Goal: Obtain resource: Download file/media

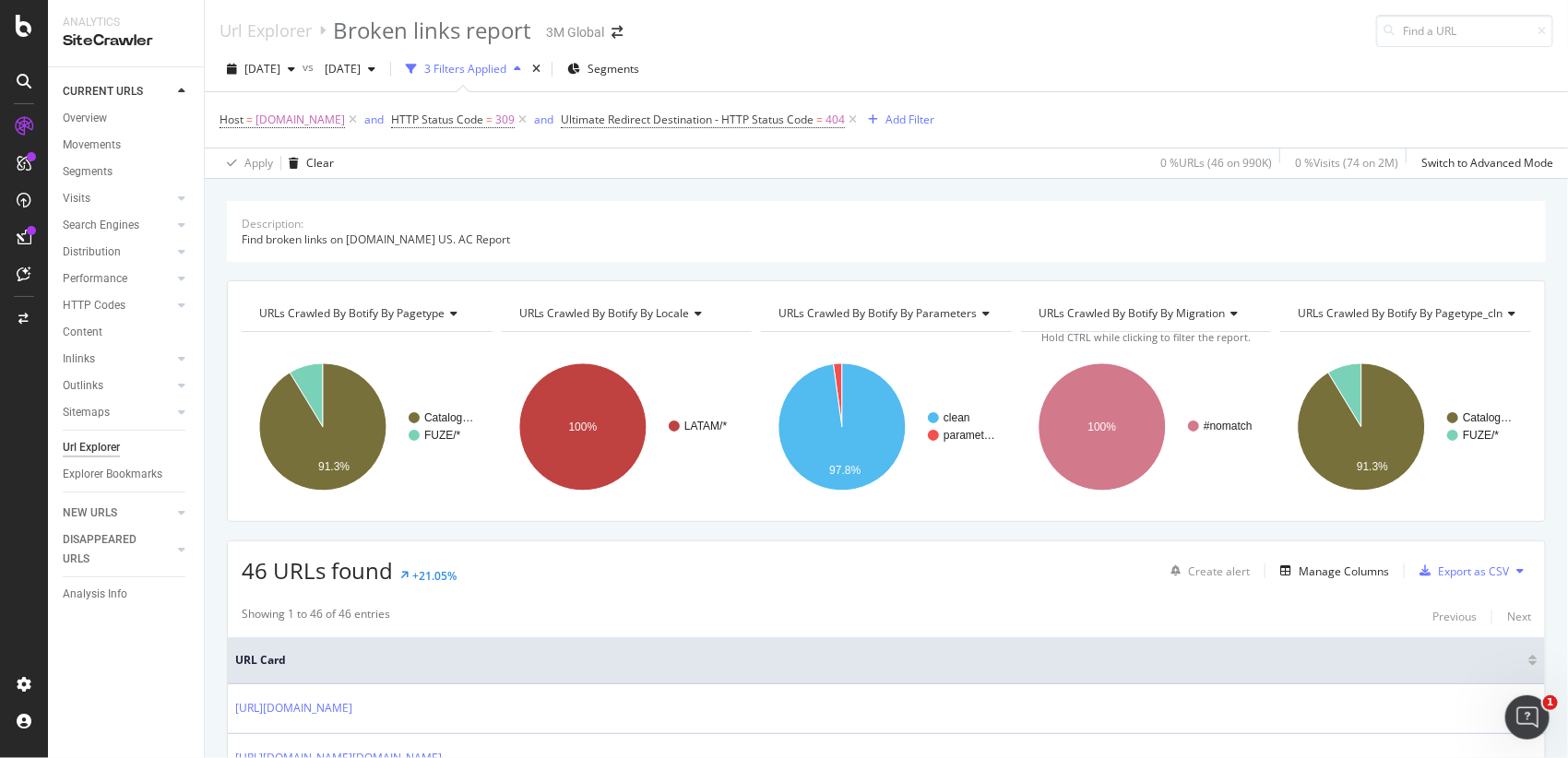
click at [788, 181] on div "Description: Find broken links on 3m.com US. AC Report URLs Crawled By Botify B…" at bounding box center [887, 201] width 1363 height 45
click at [280, 71] on span "[DATE]" at bounding box center [262, 69] width 36 height 16
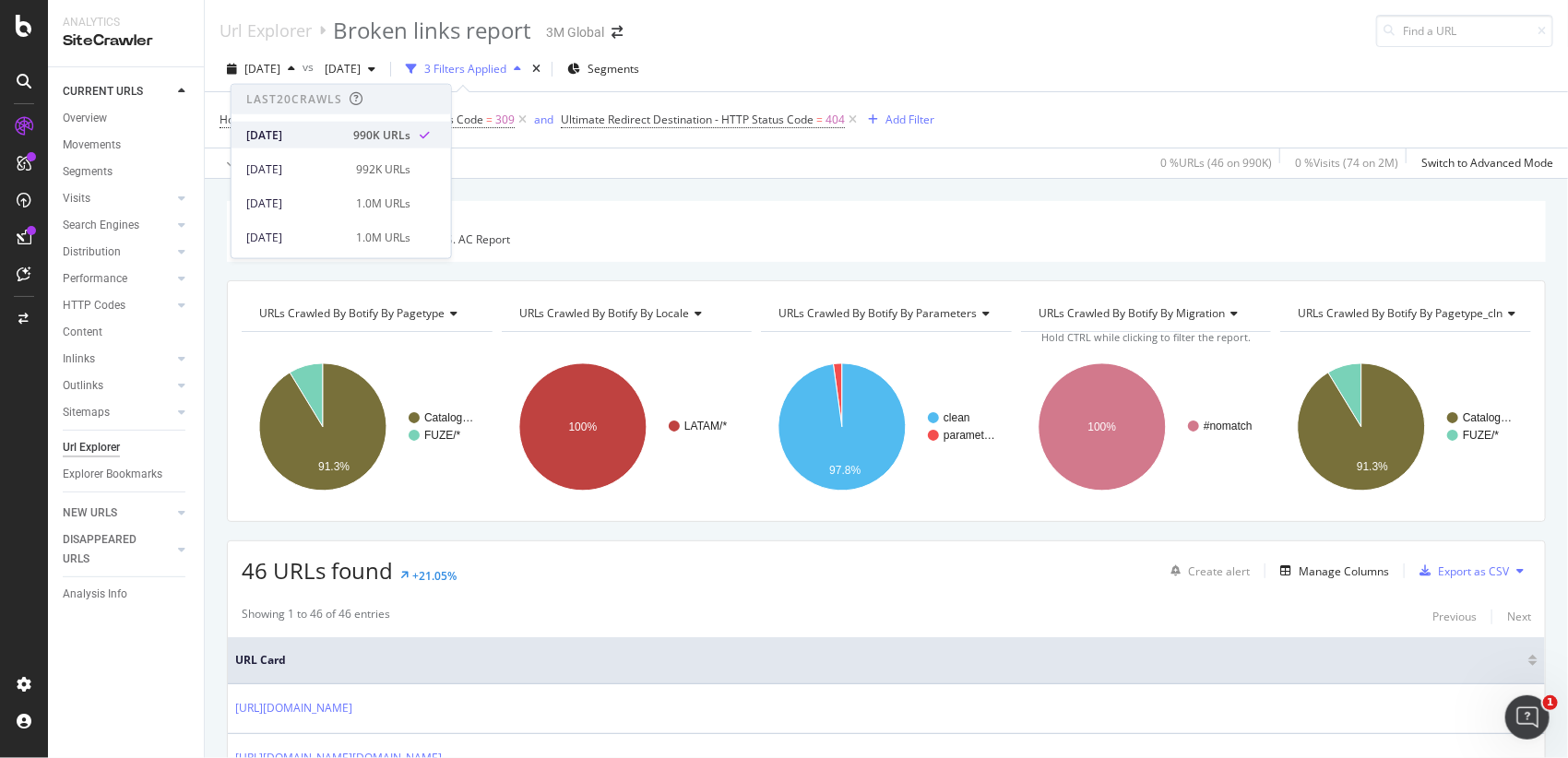
click at [305, 127] on div "[DATE]" at bounding box center [293, 135] width 96 height 17
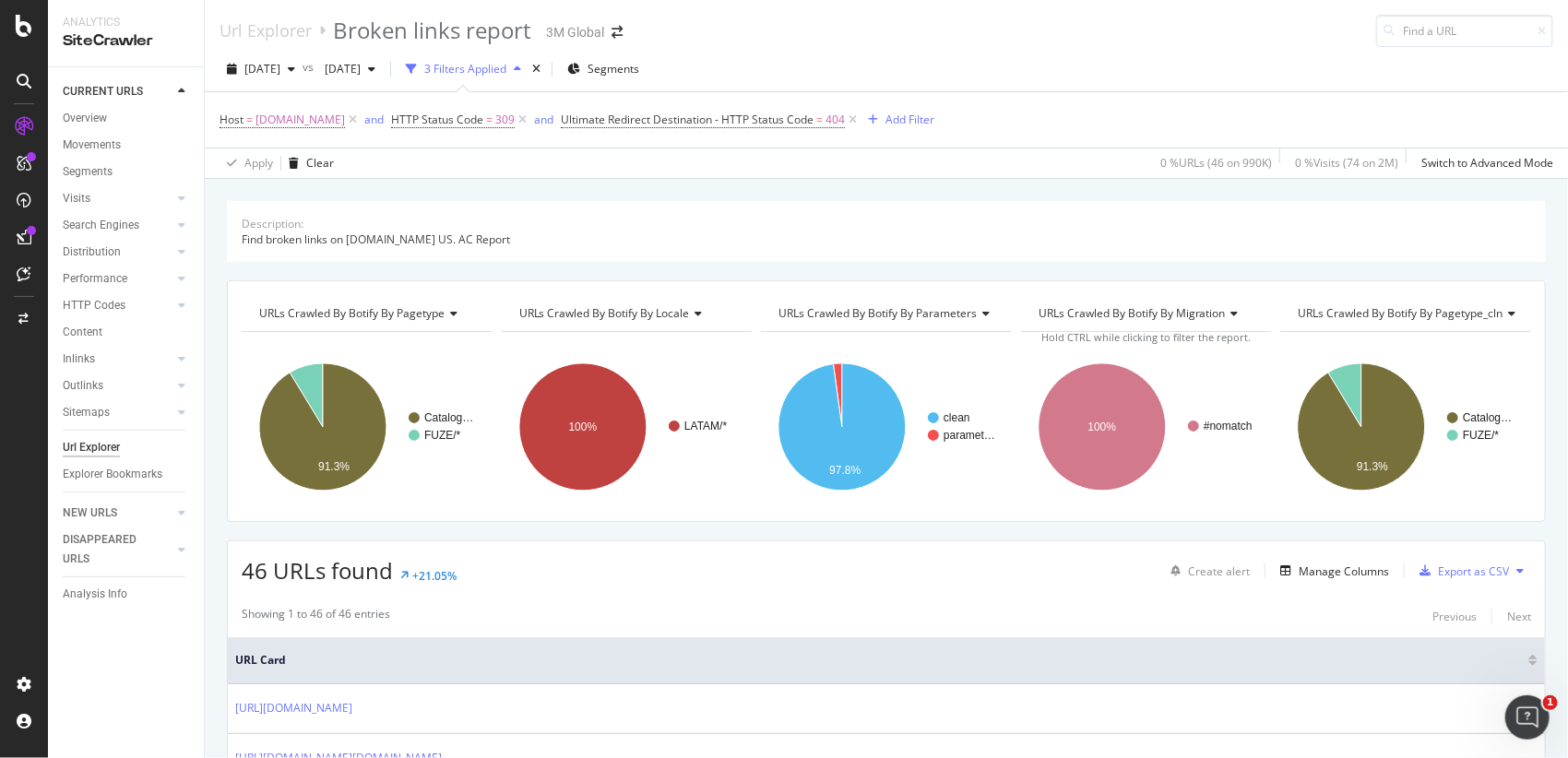
click at [504, 173] on div "Apply Clear 0 % URLs ( 46 on 990K ) 0 % Visits ( 74 on 2M ) Switch to Advanced …" at bounding box center [887, 162] width 1363 height 31
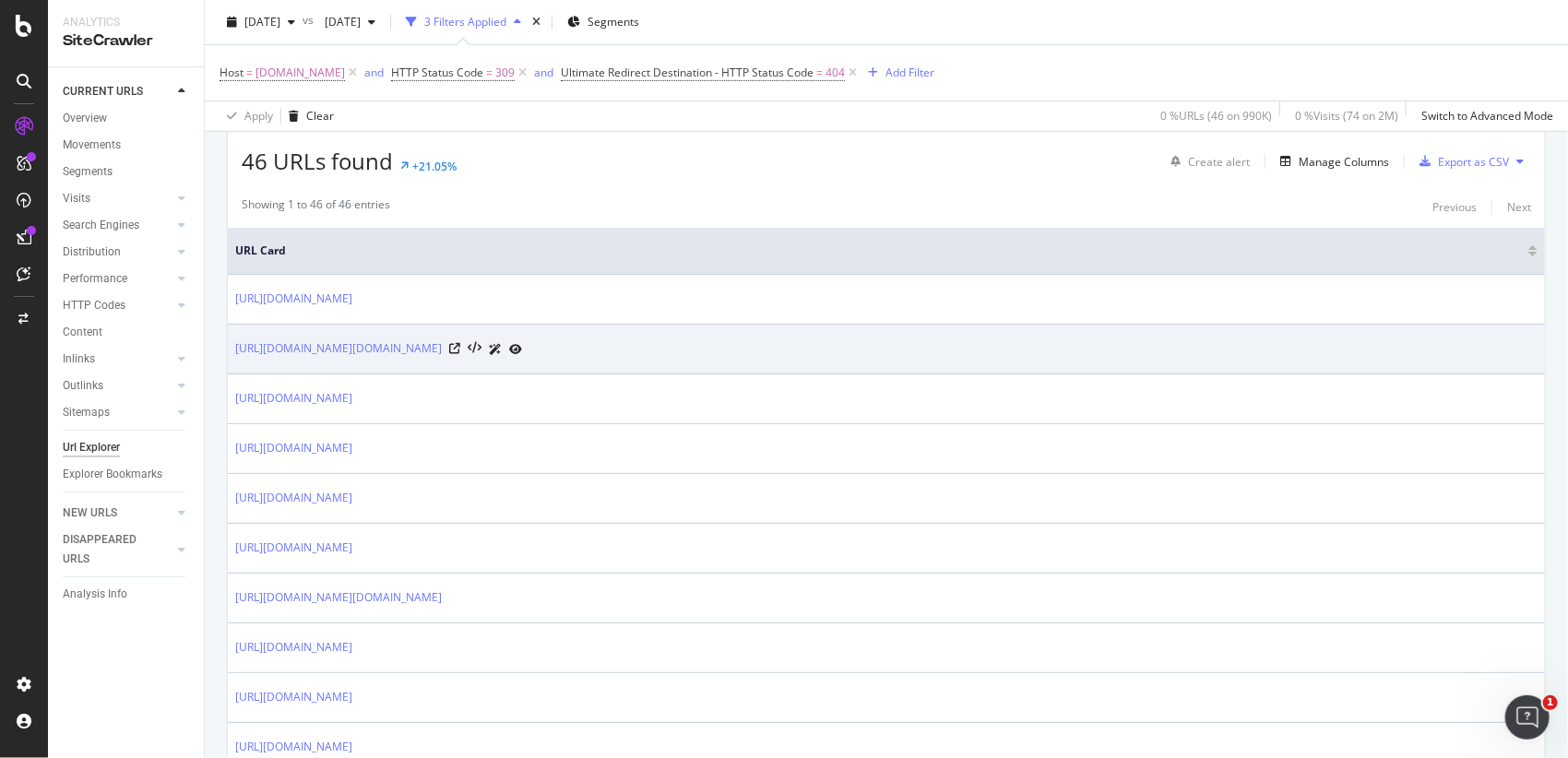
scroll to position [205, 0]
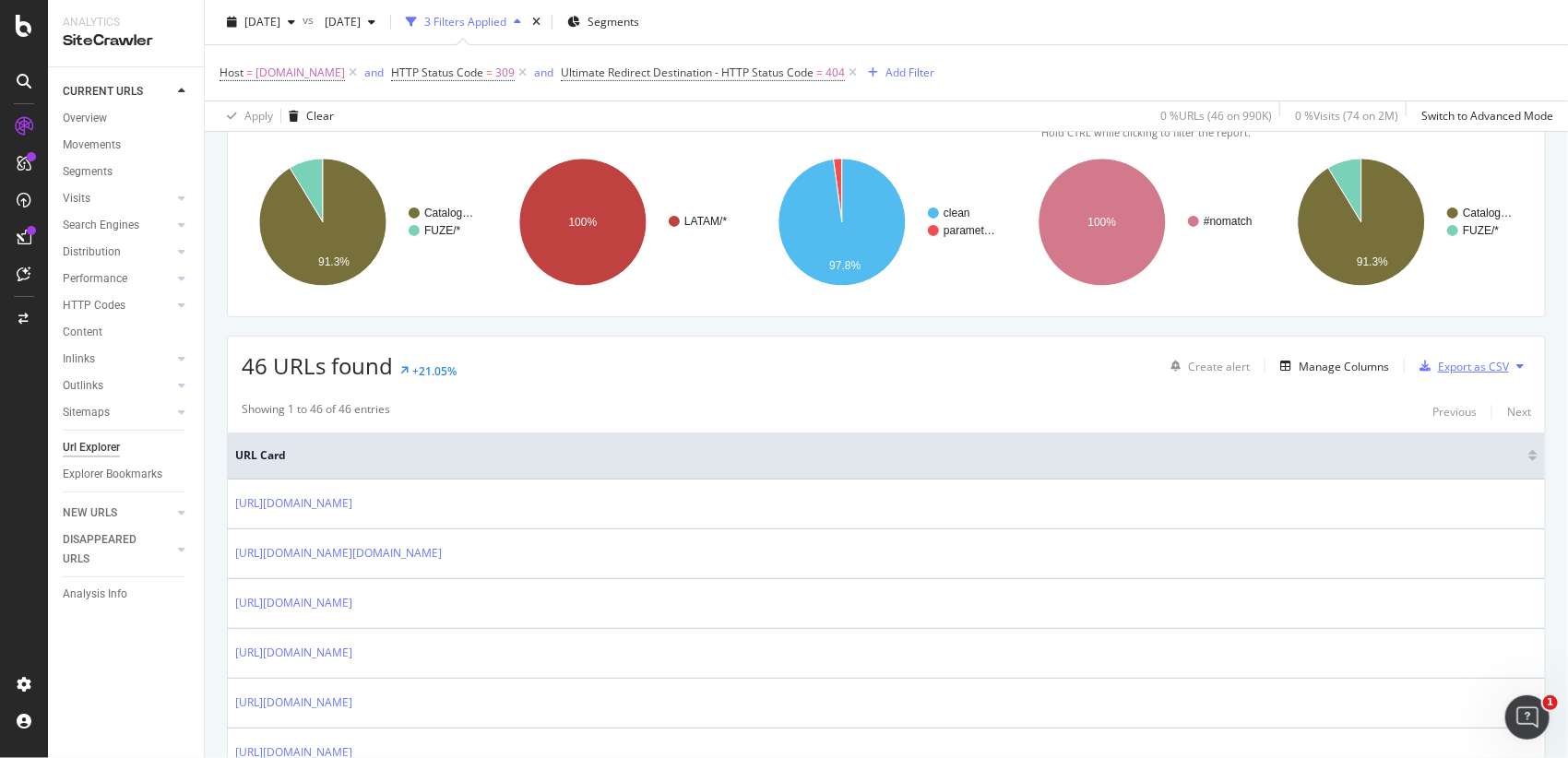
click at [1459, 358] on div "Export as CSV" at bounding box center [1473, 366] width 71 height 16
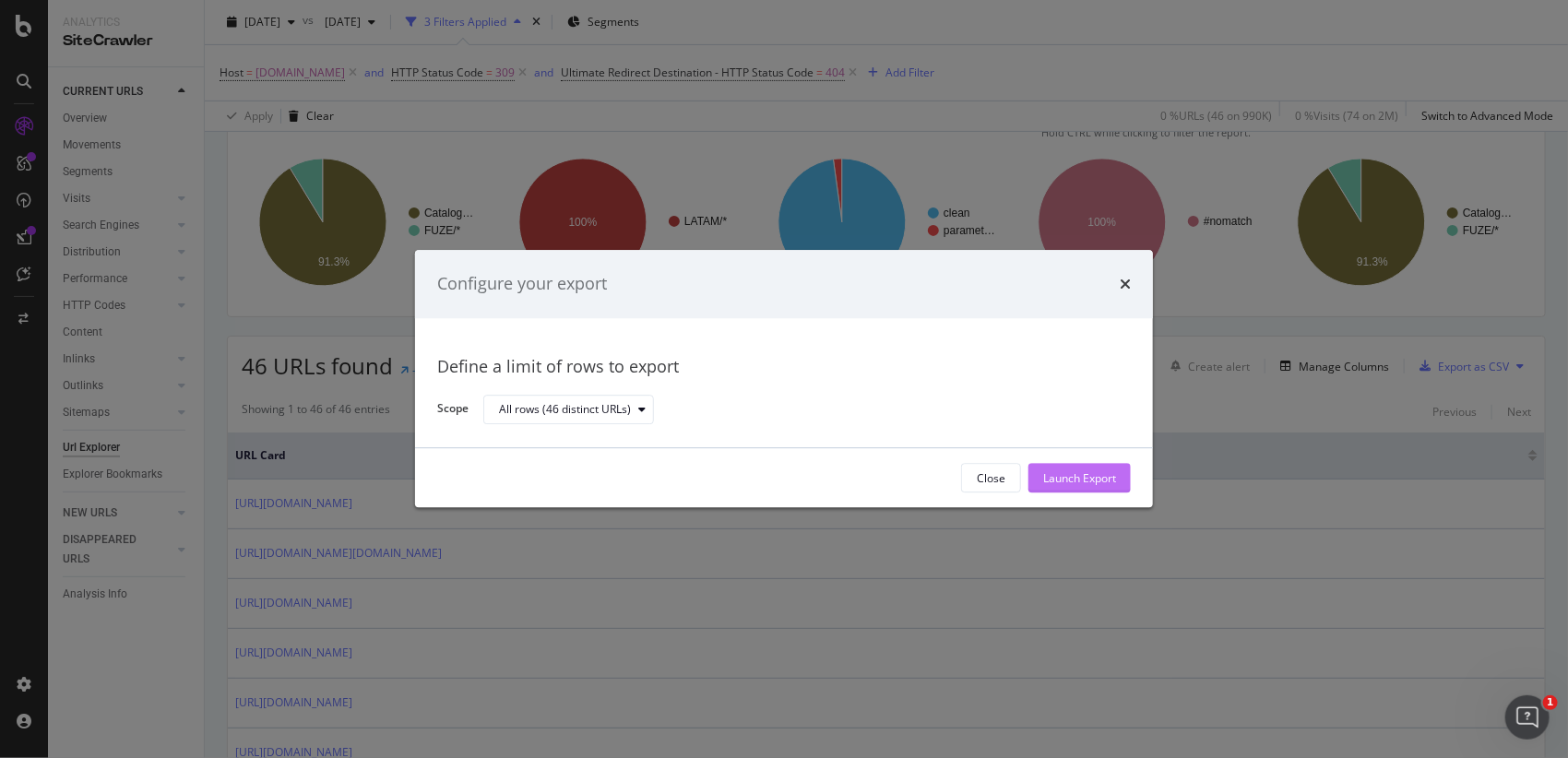
click at [1073, 478] on div "Launch Export" at bounding box center [1079, 478] width 72 height 16
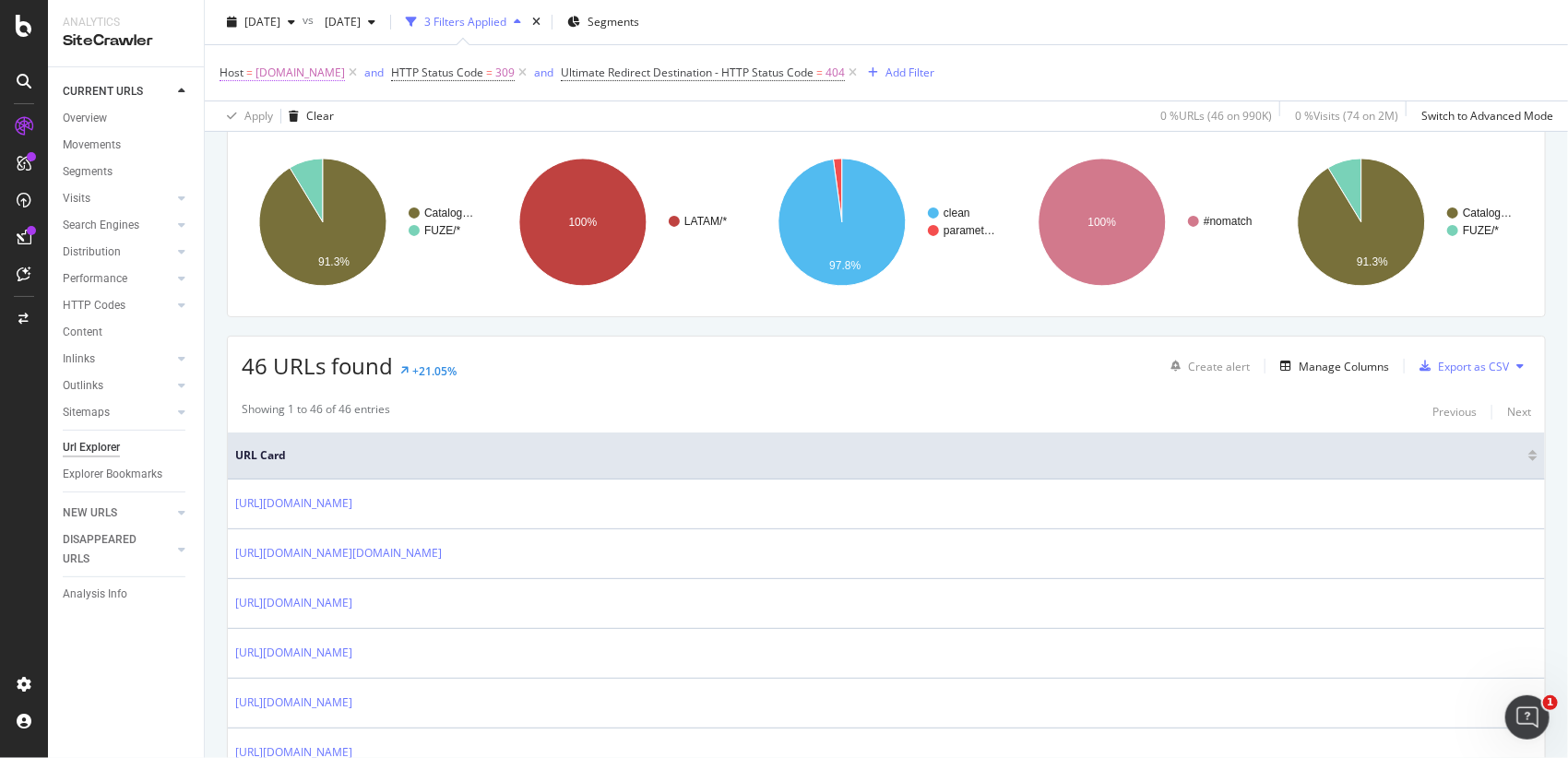
click at [317, 76] on span "www.3m.com.br" at bounding box center [300, 73] width 89 height 26
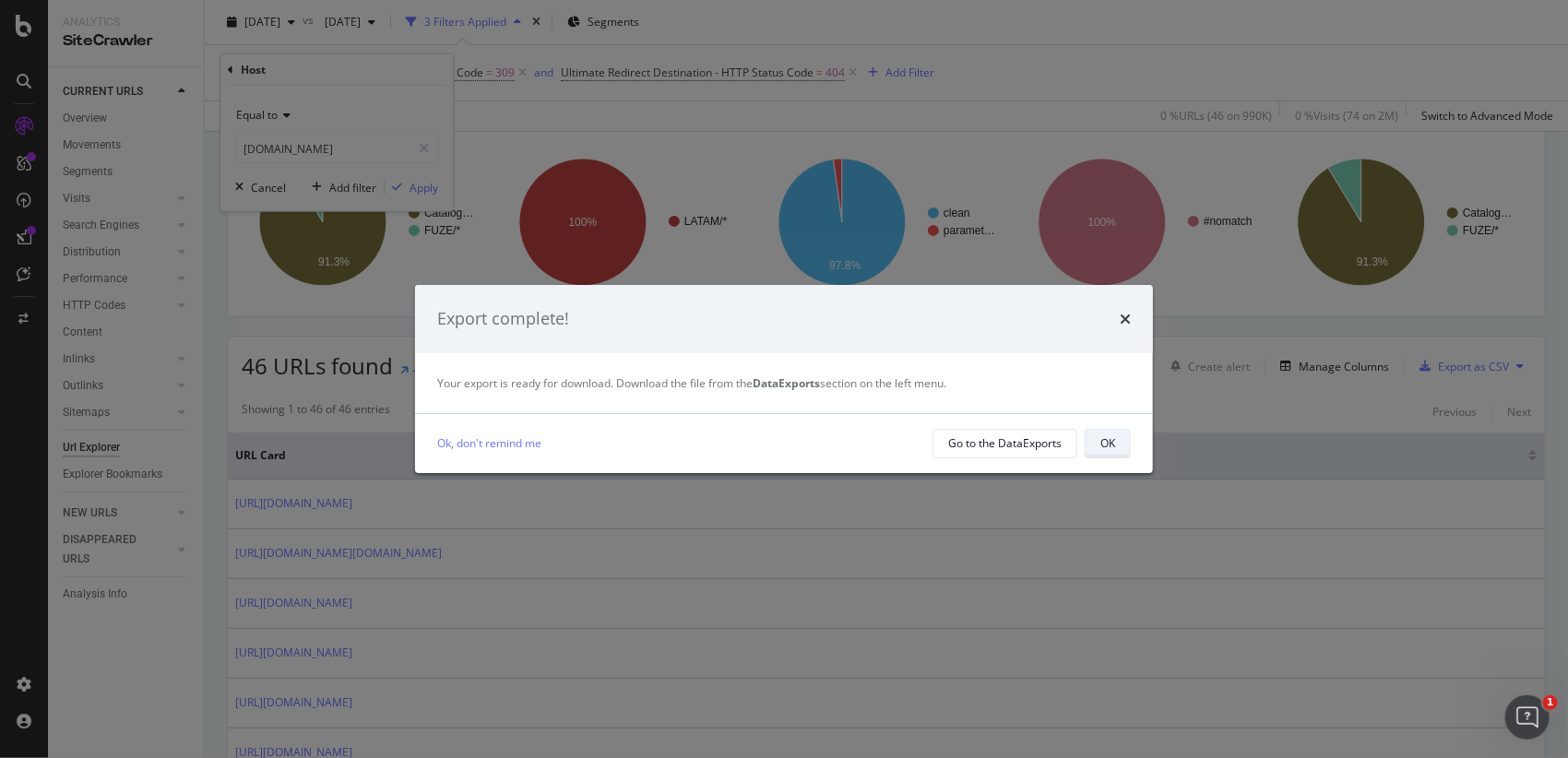
click at [1112, 451] on div "OK" at bounding box center [1108, 443] width 15 height 16
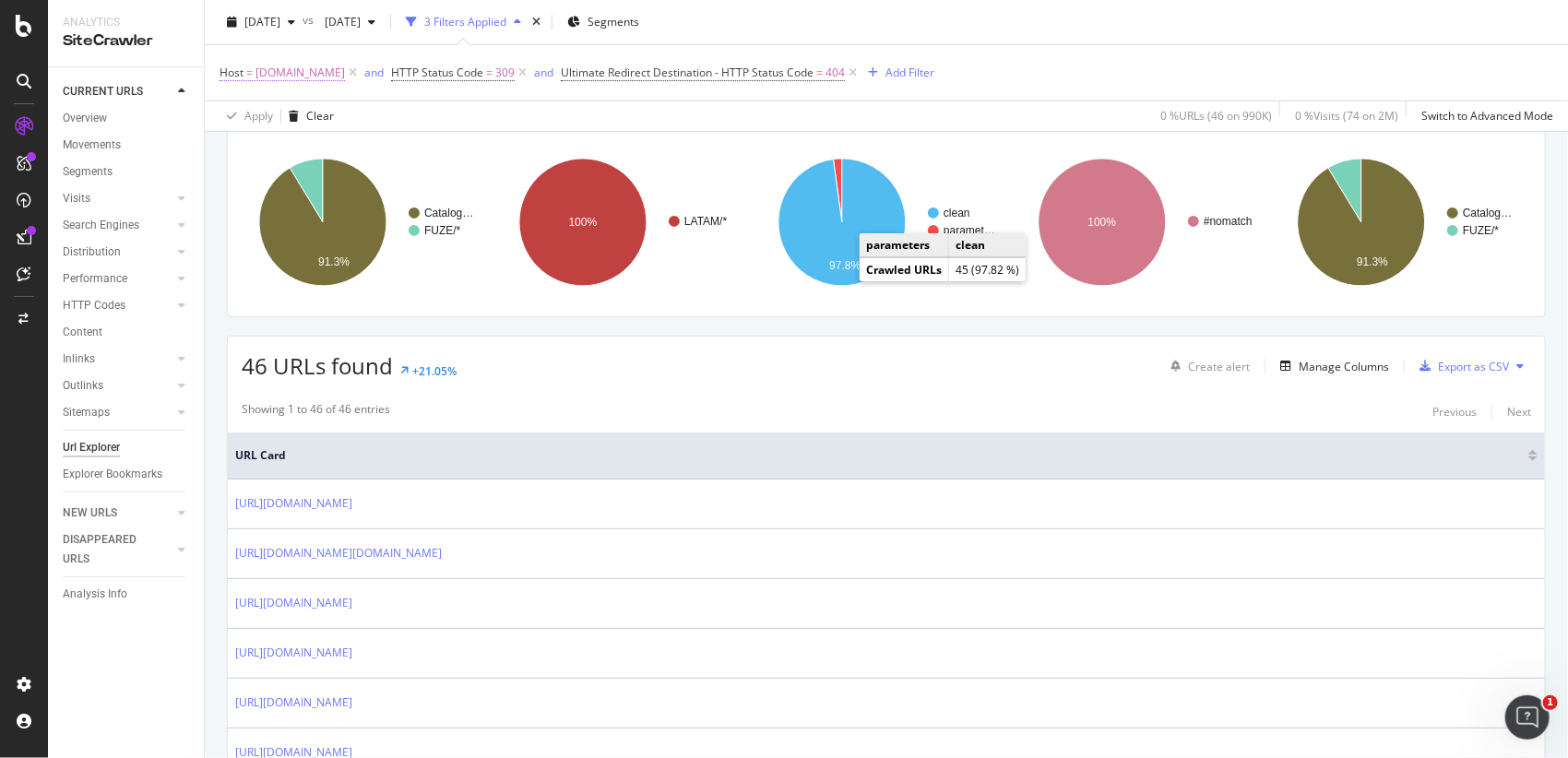
click at [299, 70] on span "www.3m.com.br" at bounding box center [300, 73] width 89 height 26
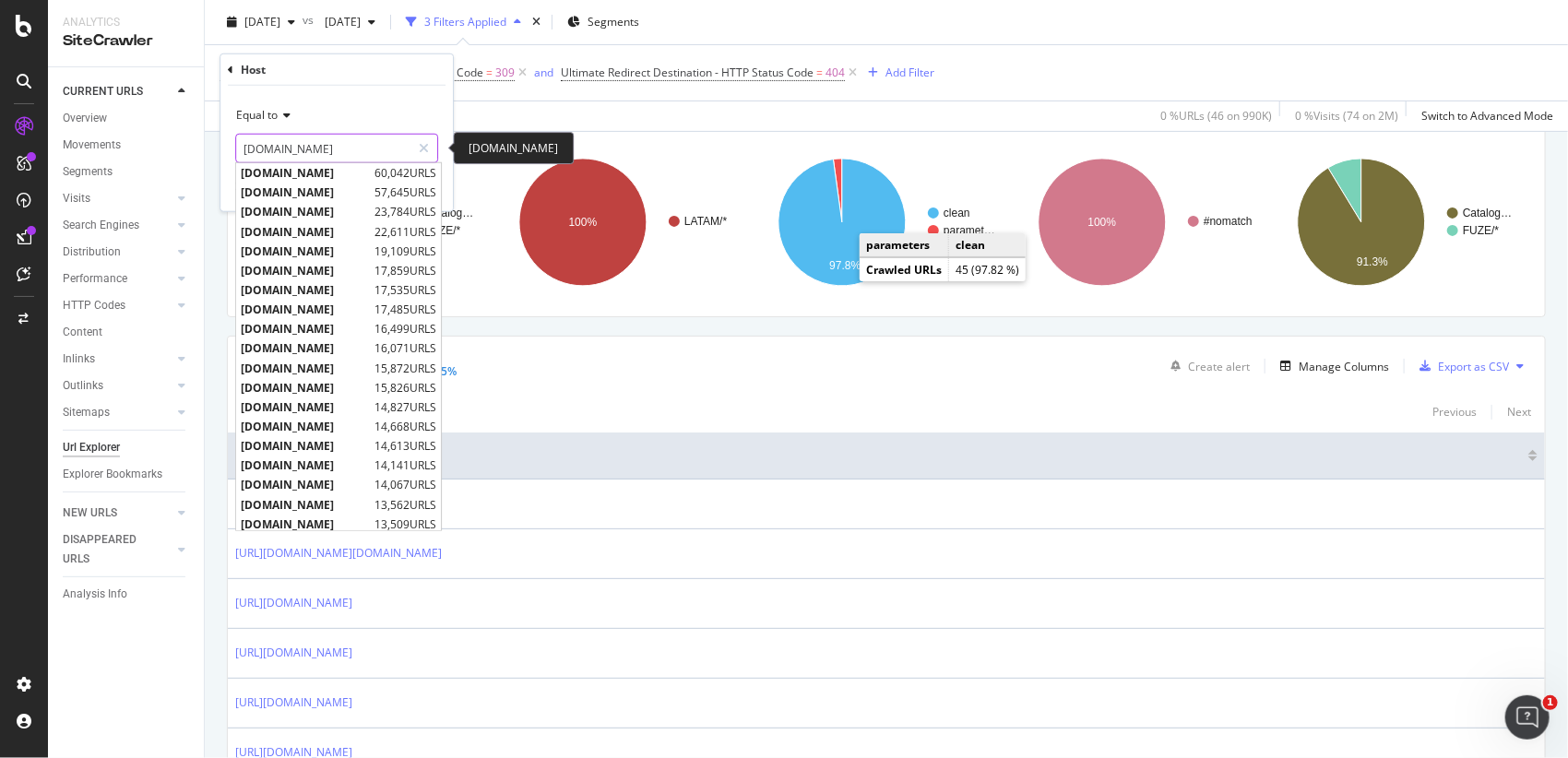
click at [332, 153] on input "www.3m.com.br" at bounding box center [323, 148] width 175 height 30
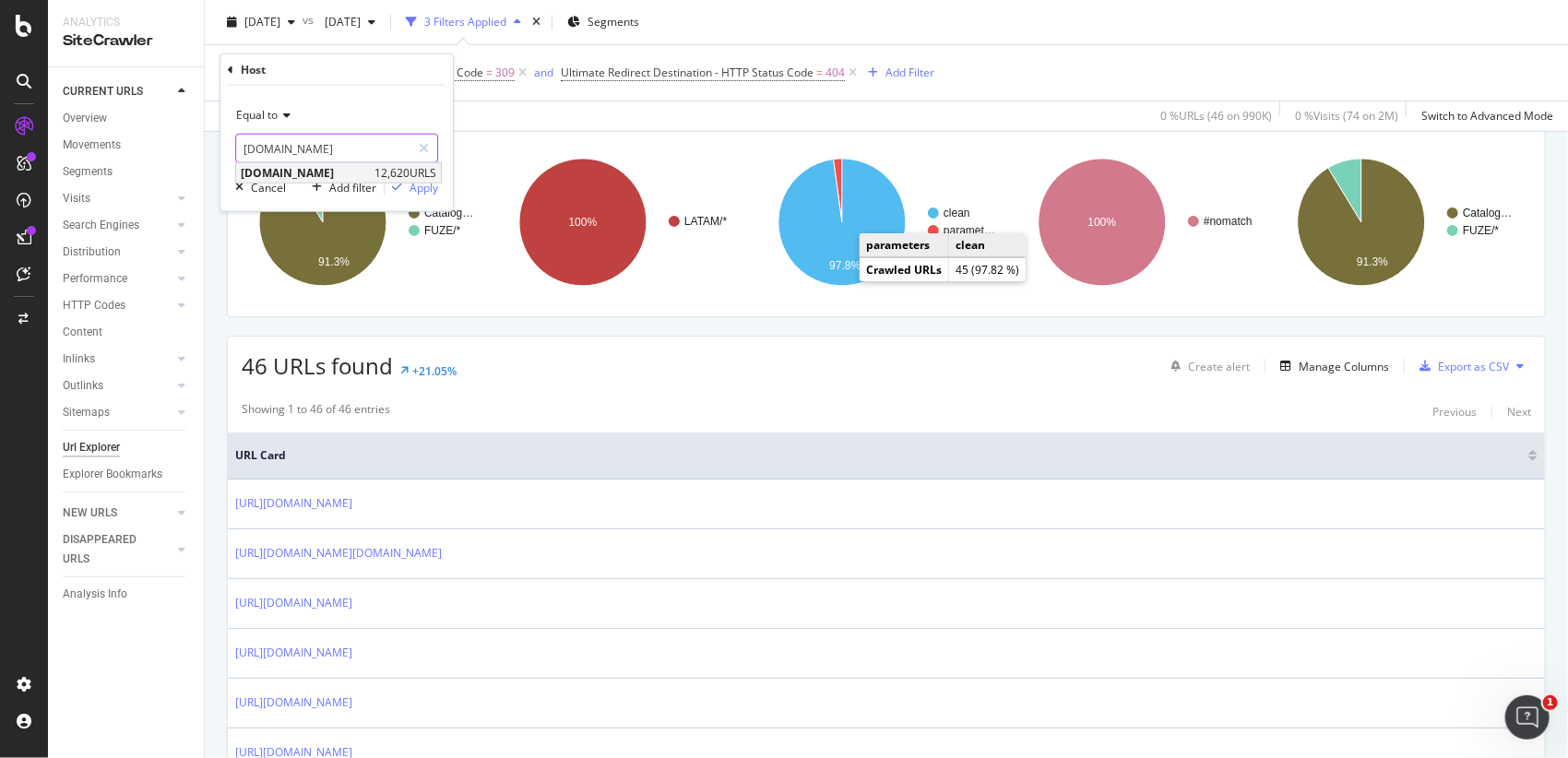
type input "www.3m.com.mx"
click at [343, 171] on span "www.3m.com.mx" at bounding box center [305, 173] width 129 height 16
click at [416, 188] on div "Apply" at bounding box center [423, 186] width 29 height 16
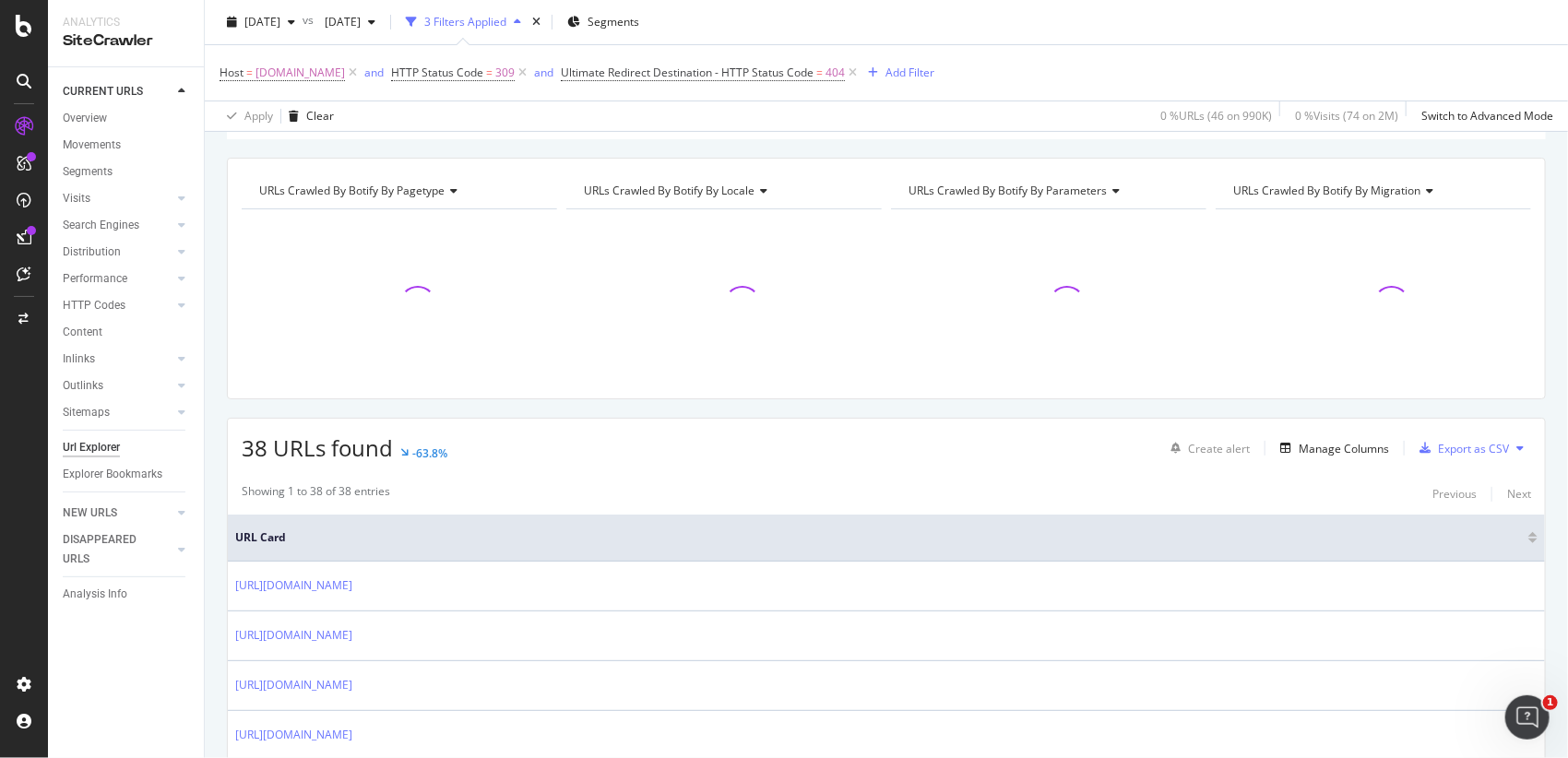
scroll to position [205, 0]
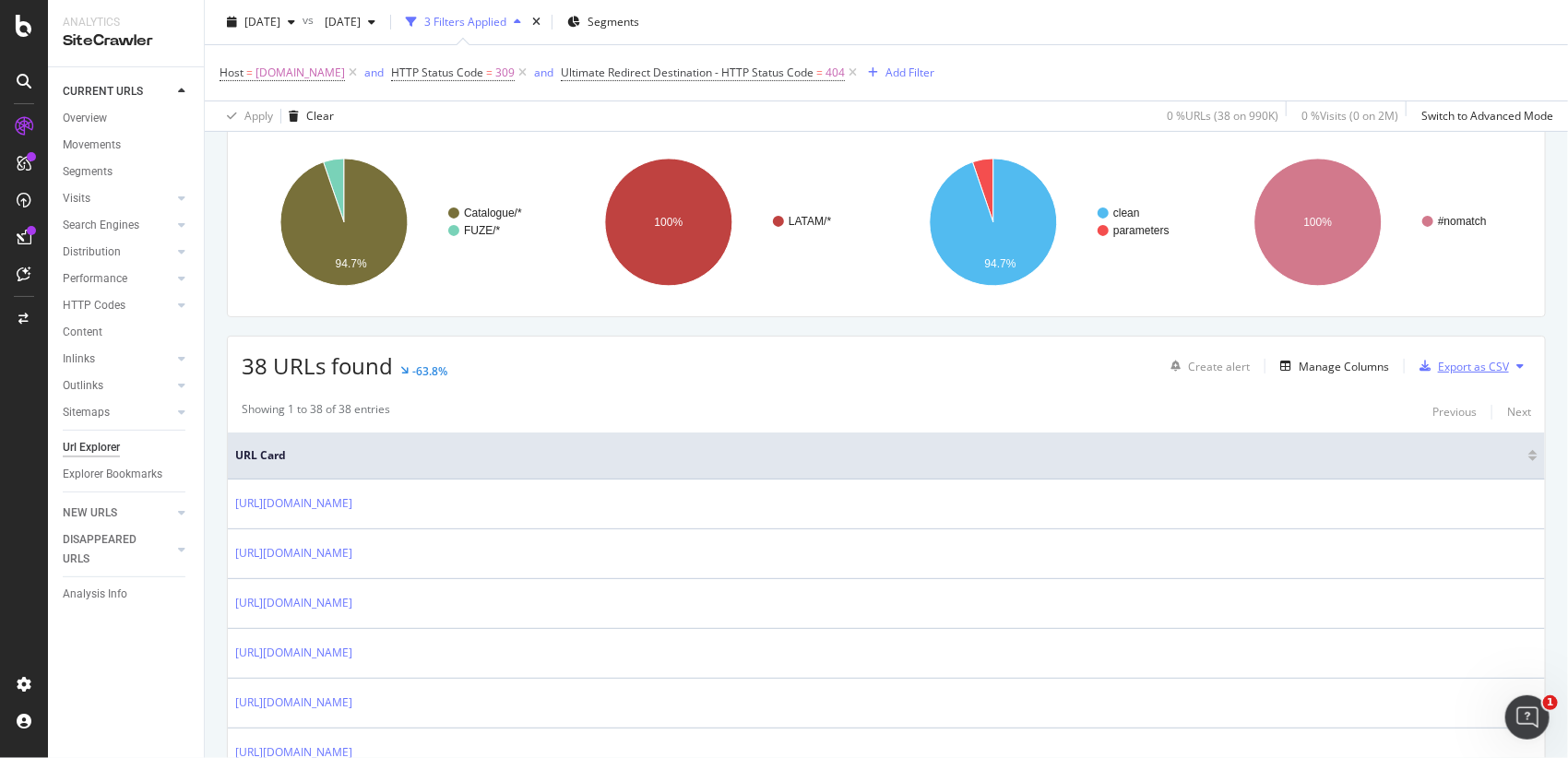
click at [1463, 361] on div "Export as CSV" at bounding box center [1473, 366] width 71 height 16
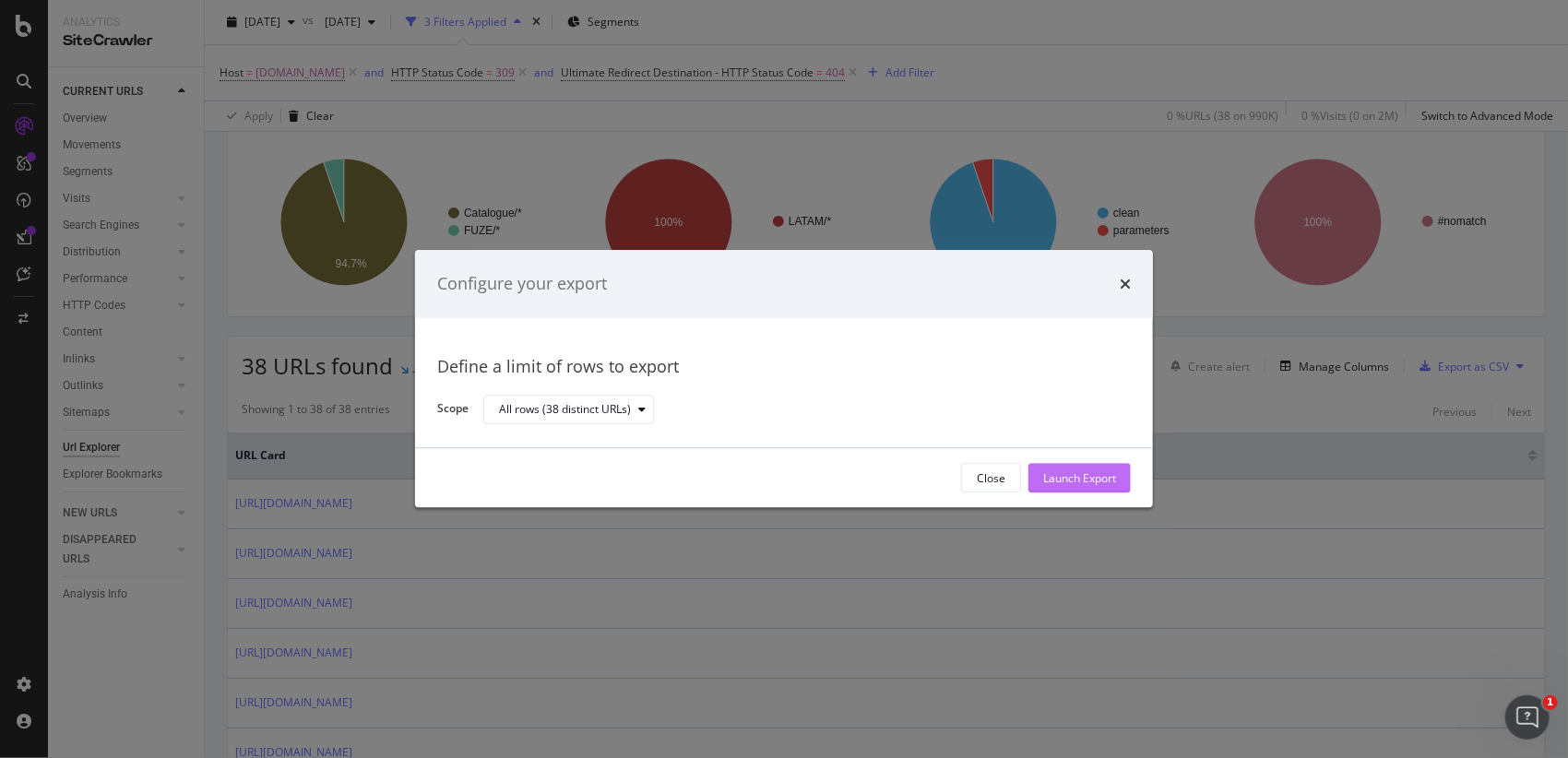
click at [1092, 479] on div "Launch Export" at bounding box center [1079, 478] width 72 height 16
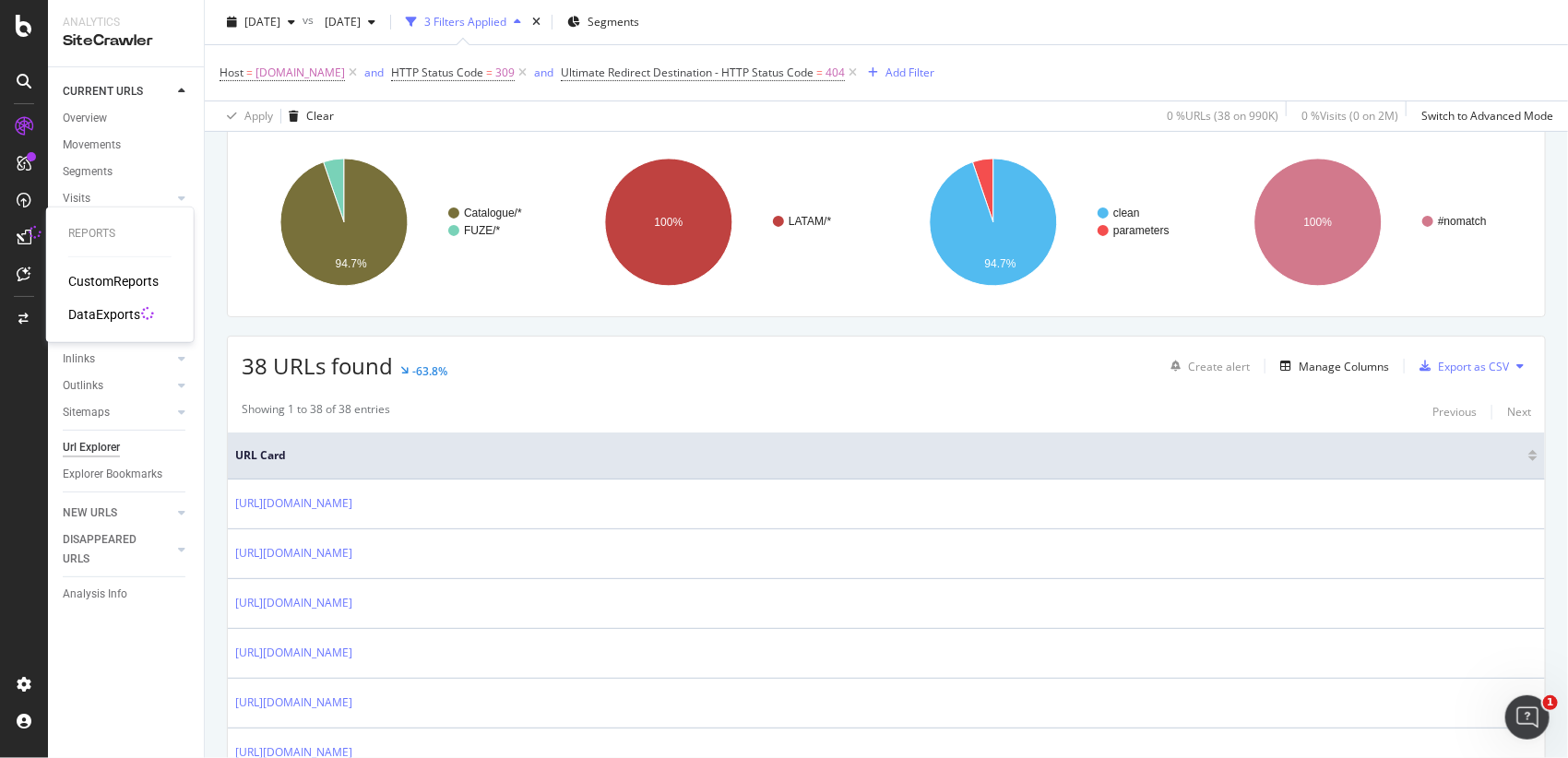
click at [19, 232] on icon at bounding box center [24, 237] width 15 height 15
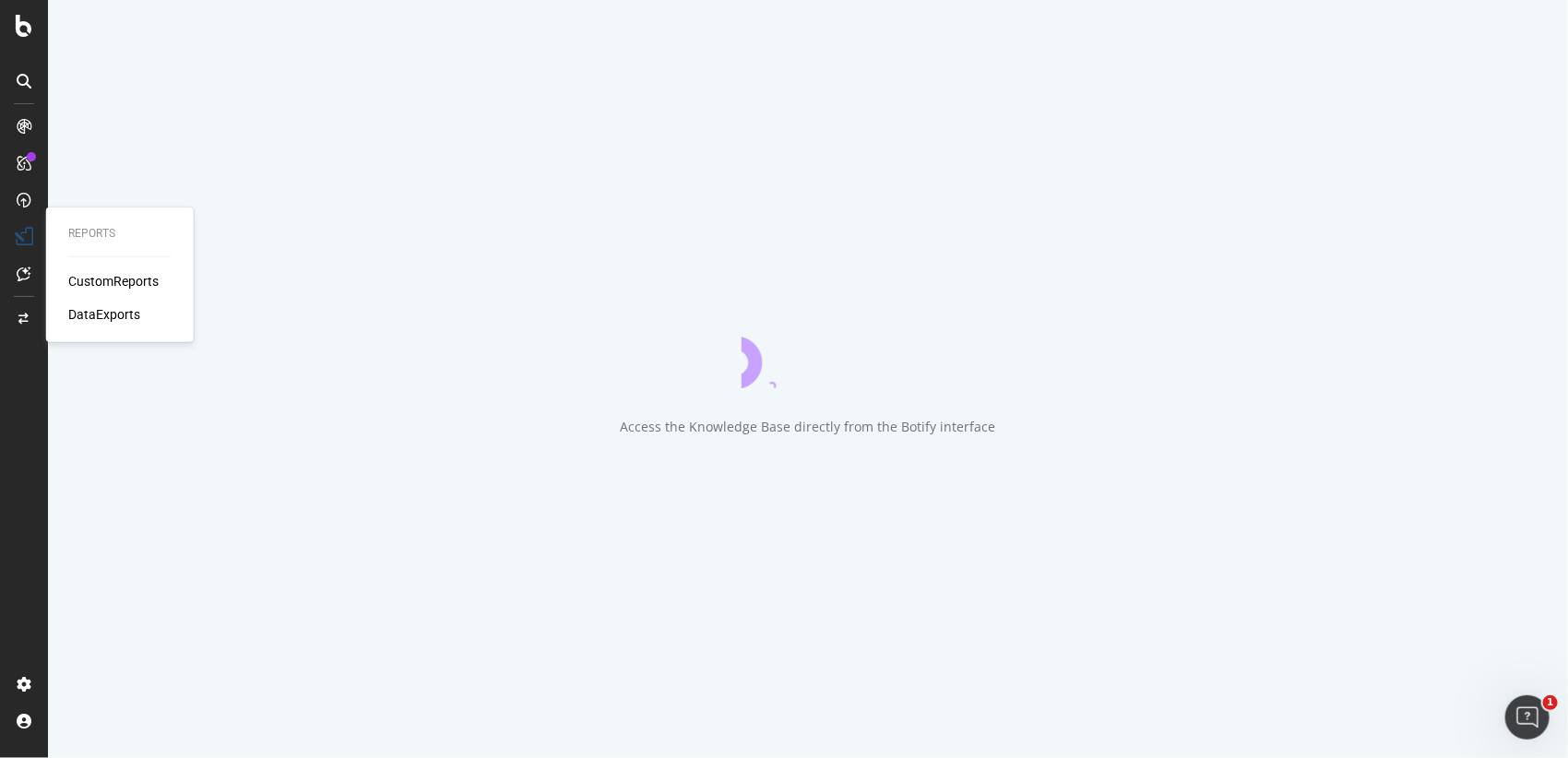
click at [15, 230] on div at bounding box center [24, 237] width 19 height 19
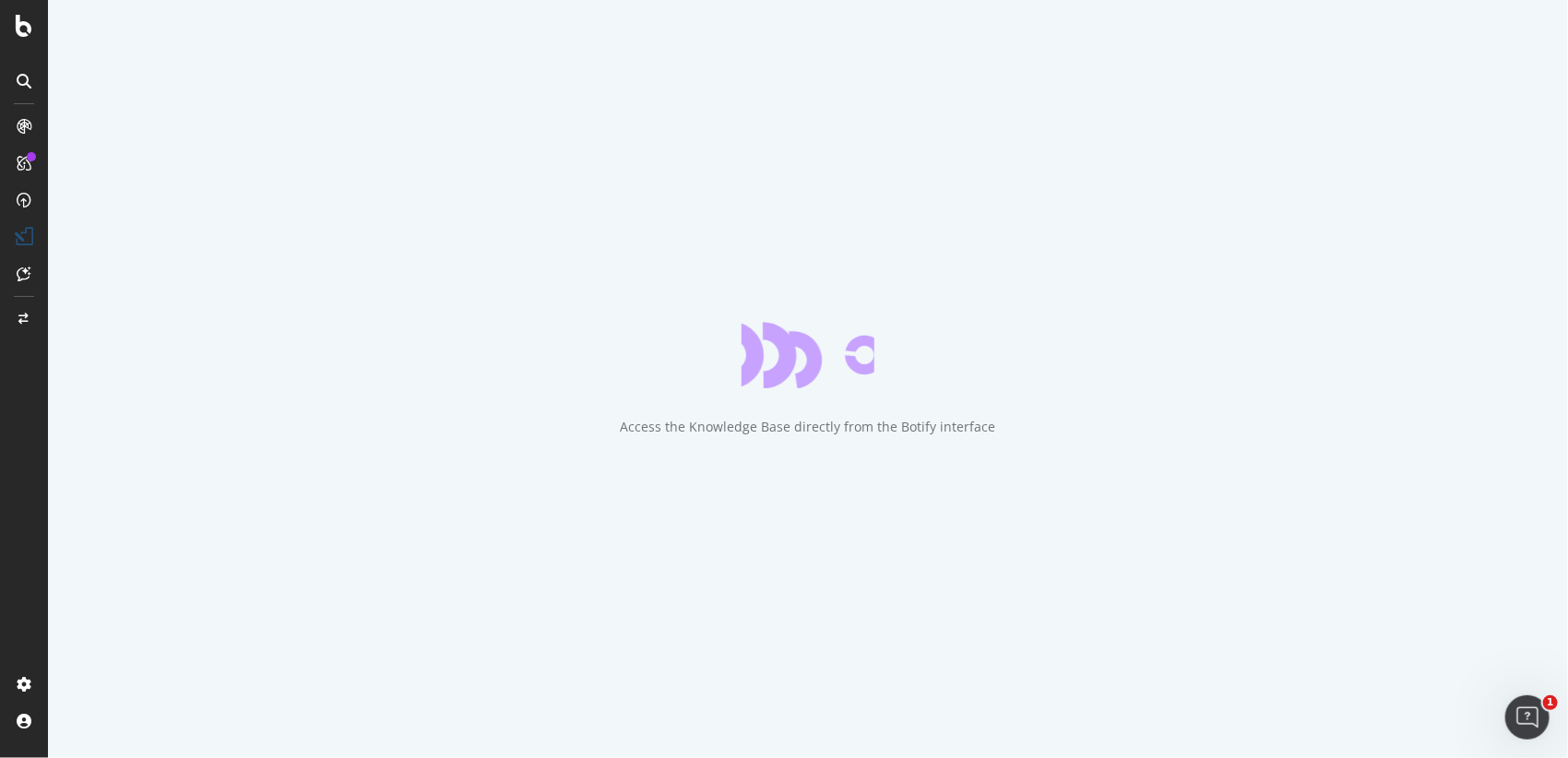
click at [25, 228] on icon at bounding box center [24, 237] width 19 height 19
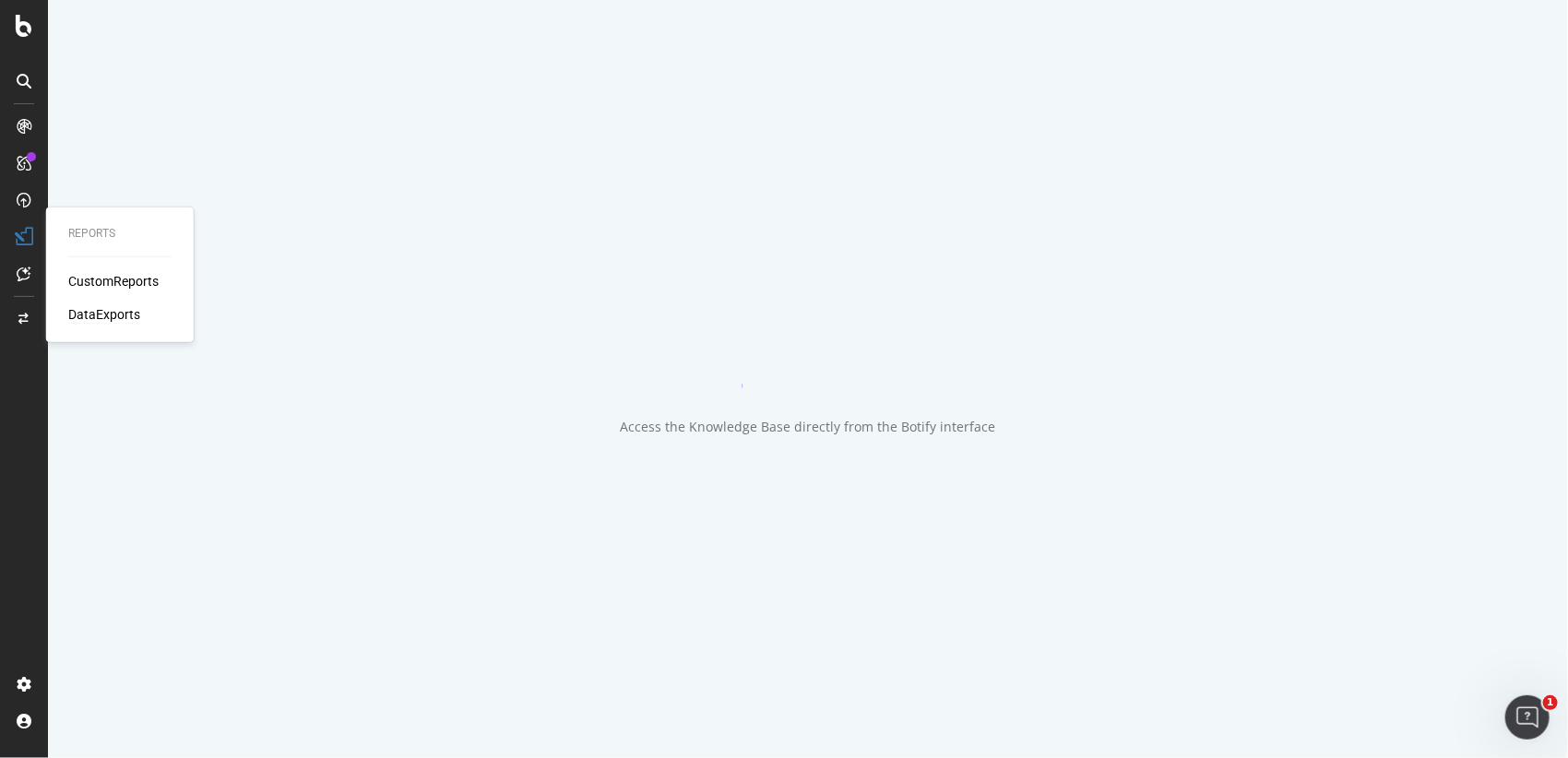
click at [86, 319] on div "DataExports" at bounding box center [104, 315] width 71 height 19
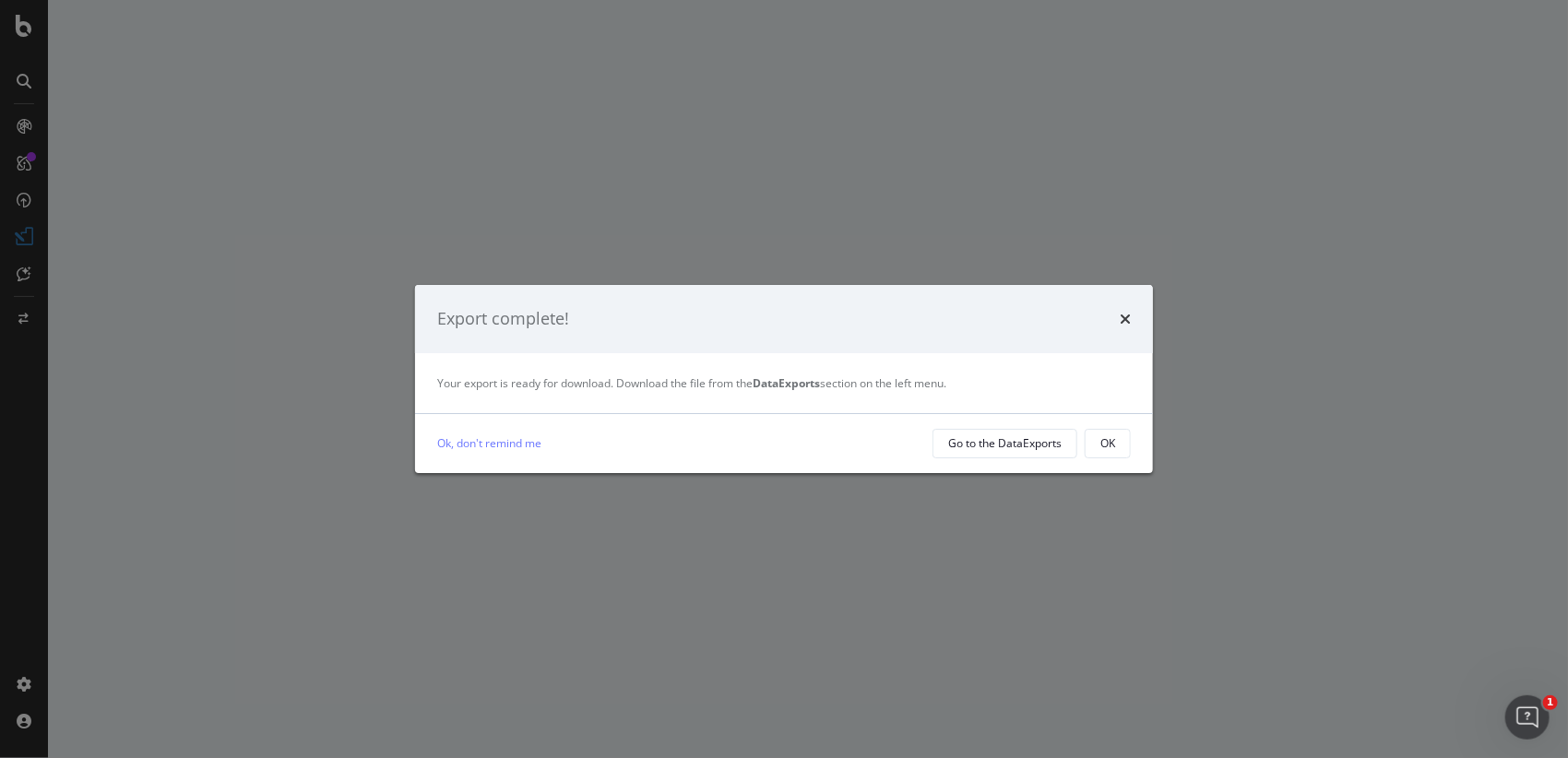
click at [1039, 453] on div "Go to the DataExports" at bounding box center [1004, 443] width 113 height 26
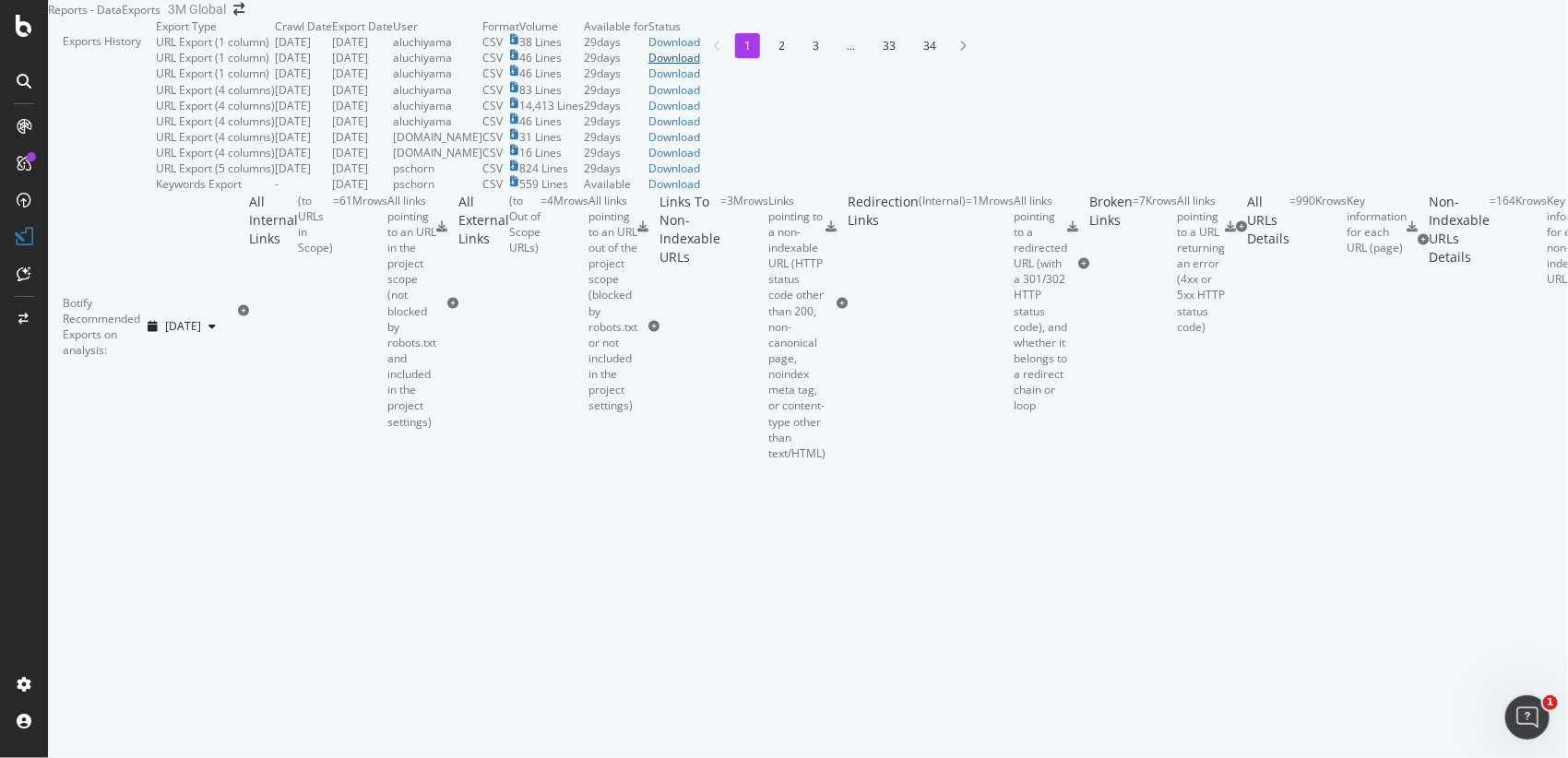
click at [700, 66] on div "Download" at bounding box center [674, 58] width 52 height 16
click at [156, 75] on div "Exports History" at bounding box center [102, 106] width 108 height 174
click at [700, 50] on div "Download" at bounding box center [674, 42] width 52 height 16
click at [1507, 19] on div "Reports - DataExports 3M Global" at bounding box center [808, 9] width 1520 height 19
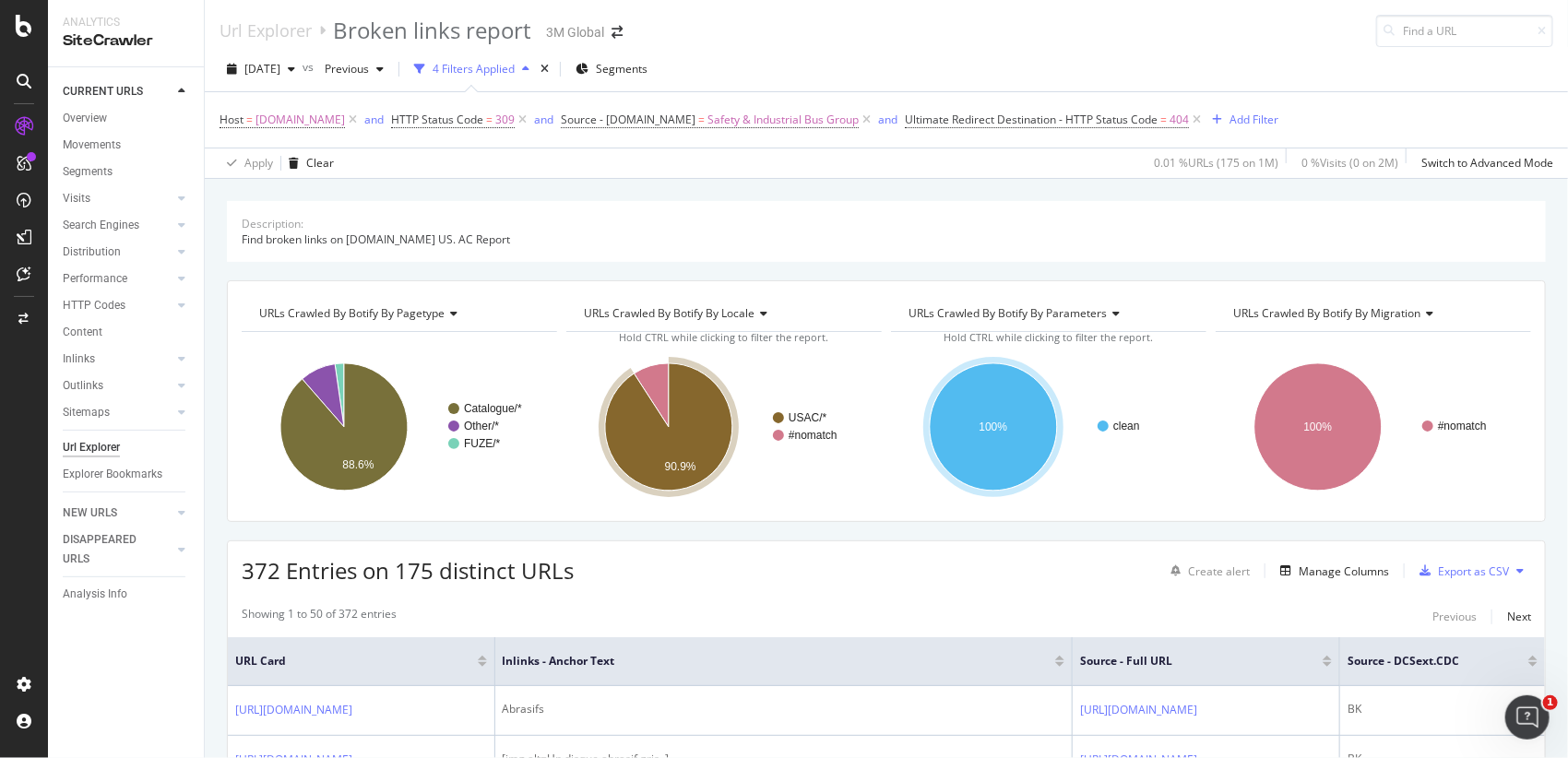
scroll to position [409, 0]
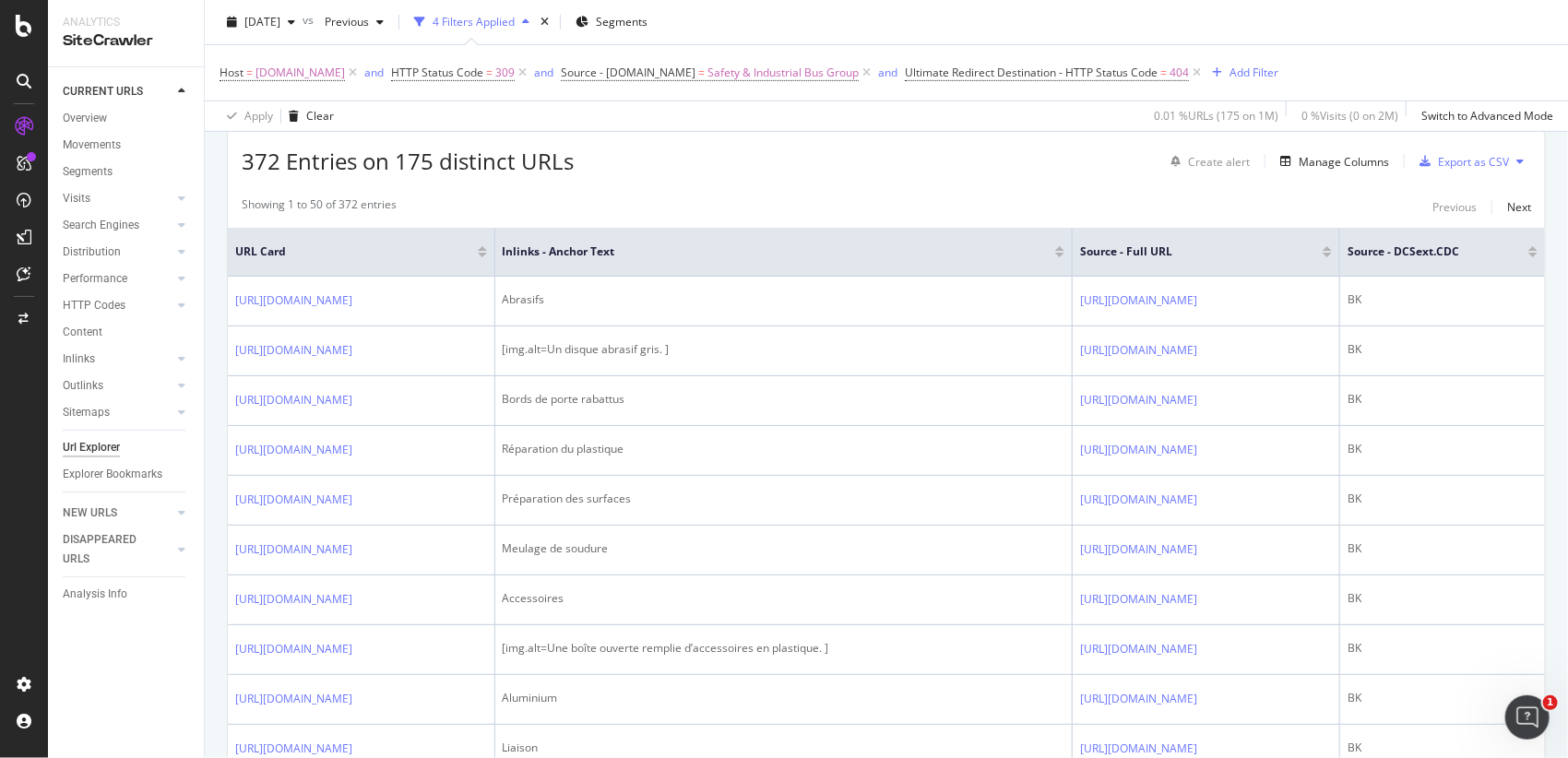
click at [1510, 161] on button at bounding box center [1520, 161] width 22 height 30
click at [1363, 199] on div "Showing 1 to 50 of 372 entries Previous Next" at bounding box center [886, 208] width 1317 height 22
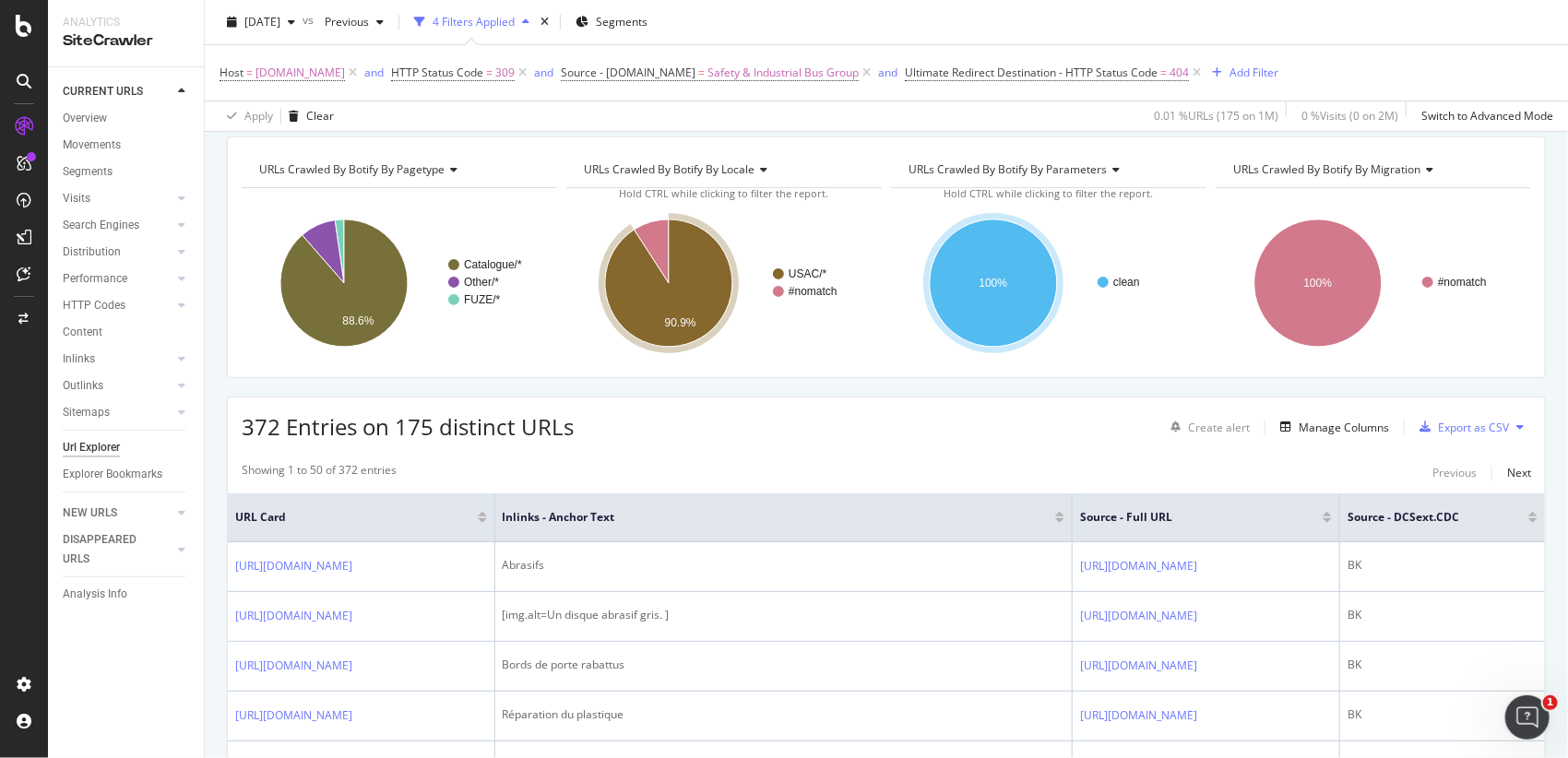
scroll to position [0, 0]
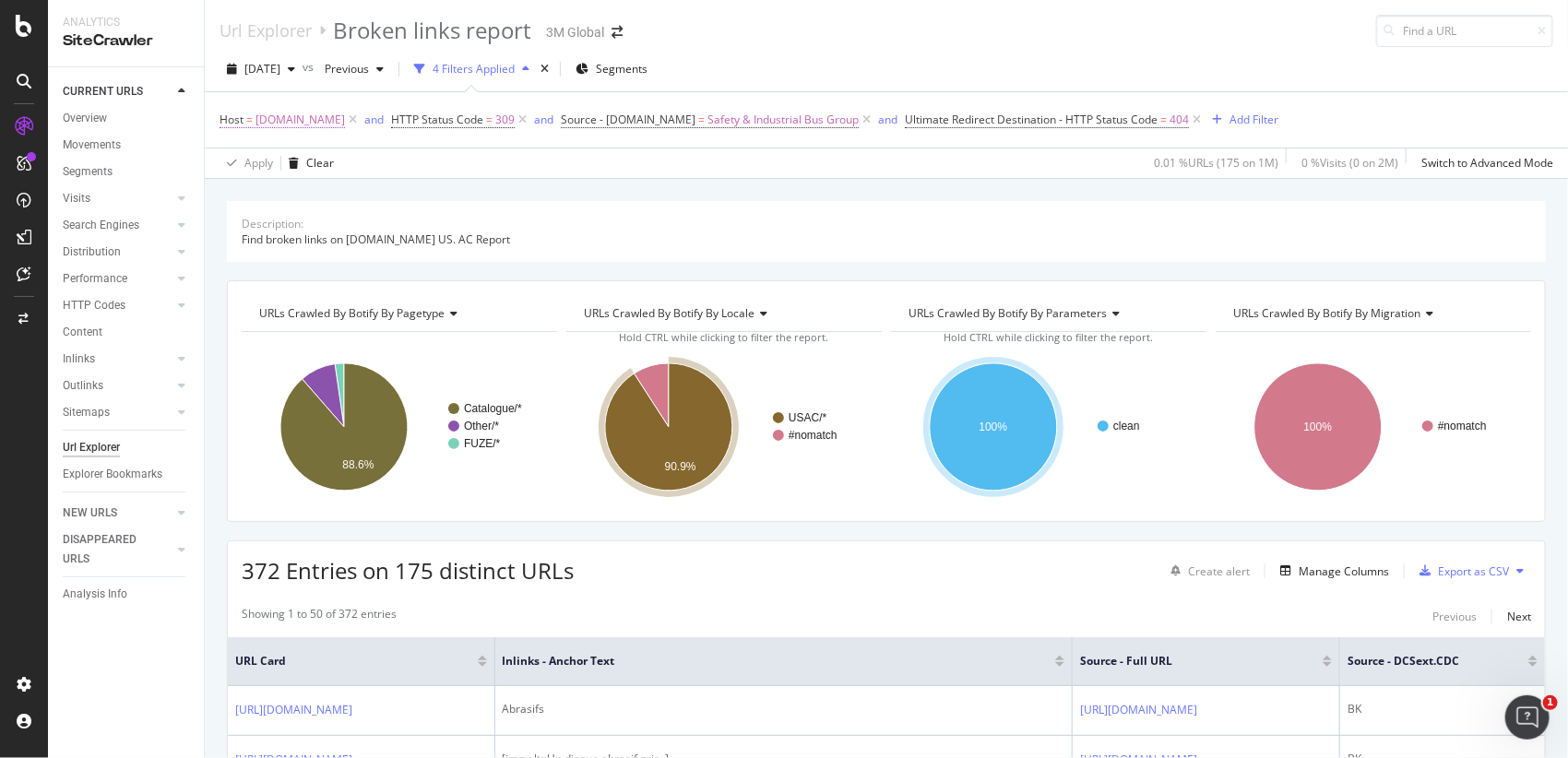
click at [313, 119] on span "[DOMAIN_NAME]" at bounding box center [300, 120] width 89 height 26
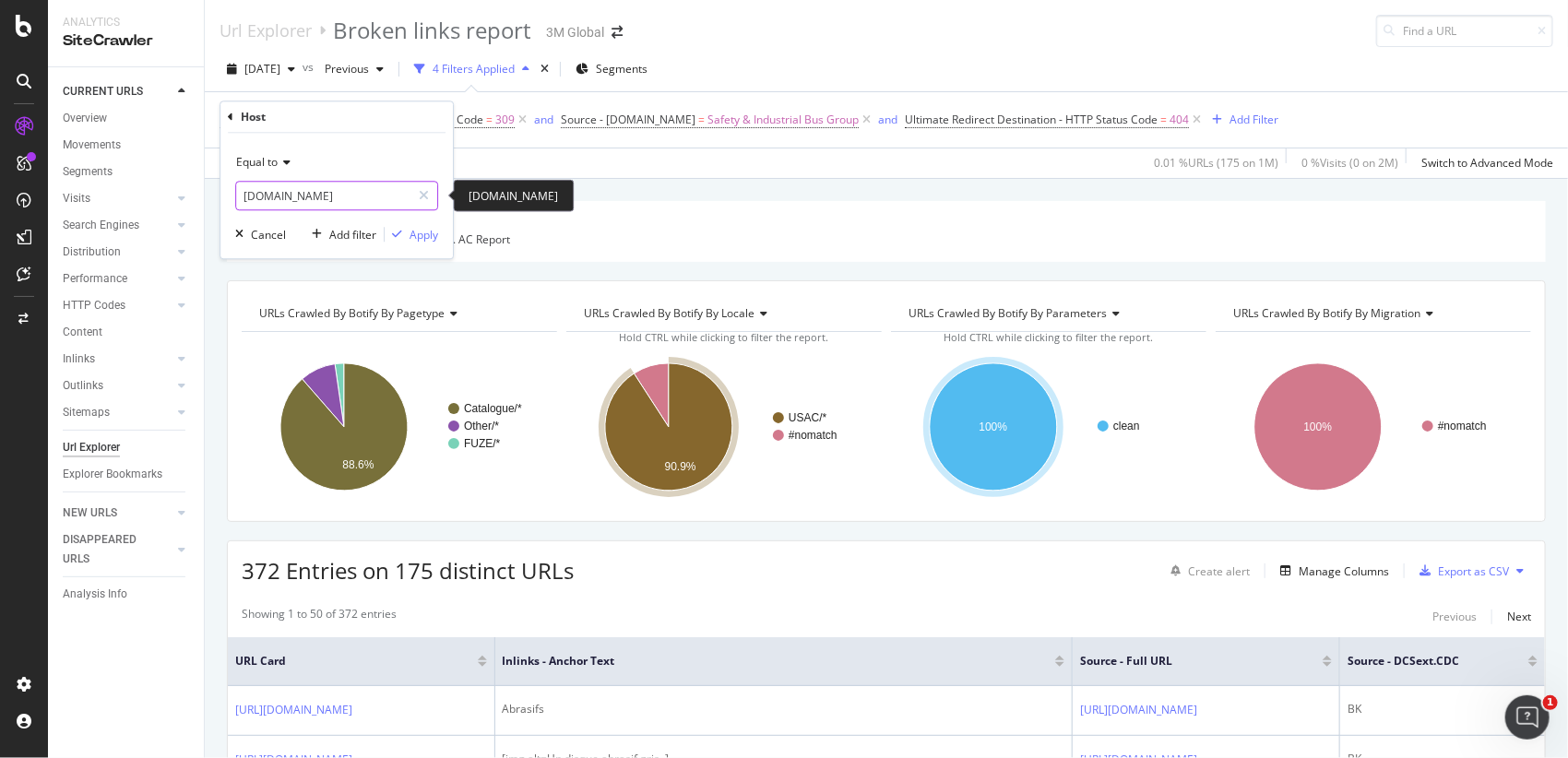
click at [347, 197] on input "[DOMAIN_NAME]" at bounding box center [323, 196] width 175 height 30
click at [347, 220] on span "www.3m.com.br" at bounding box center [308, 219] width 136 height 16
type input "www.3m.com.br"
click at [428, 231] on div "Apply" at bounding box center [423, 234] width 29 height 16
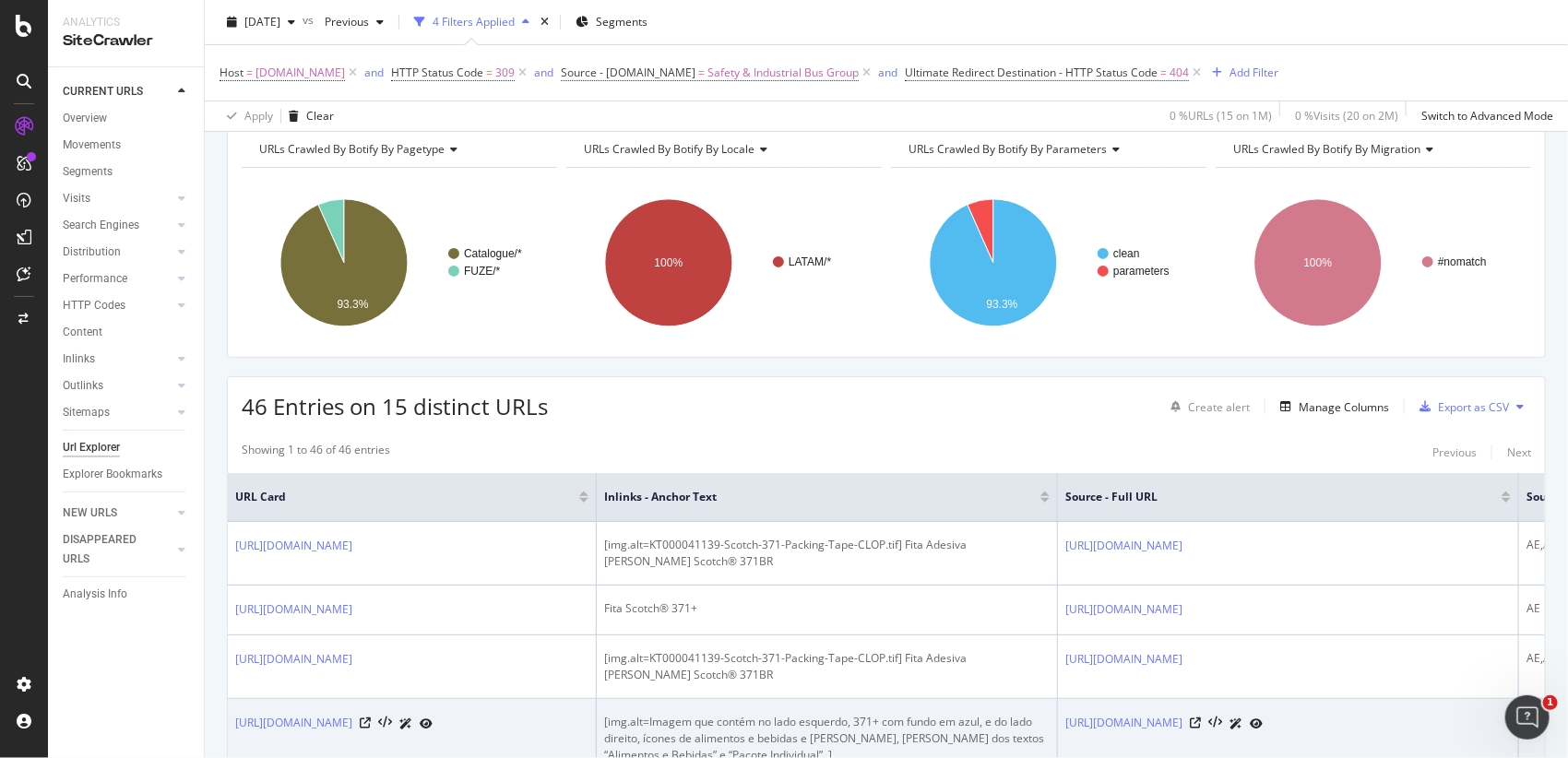
scroll to position [409, 0]
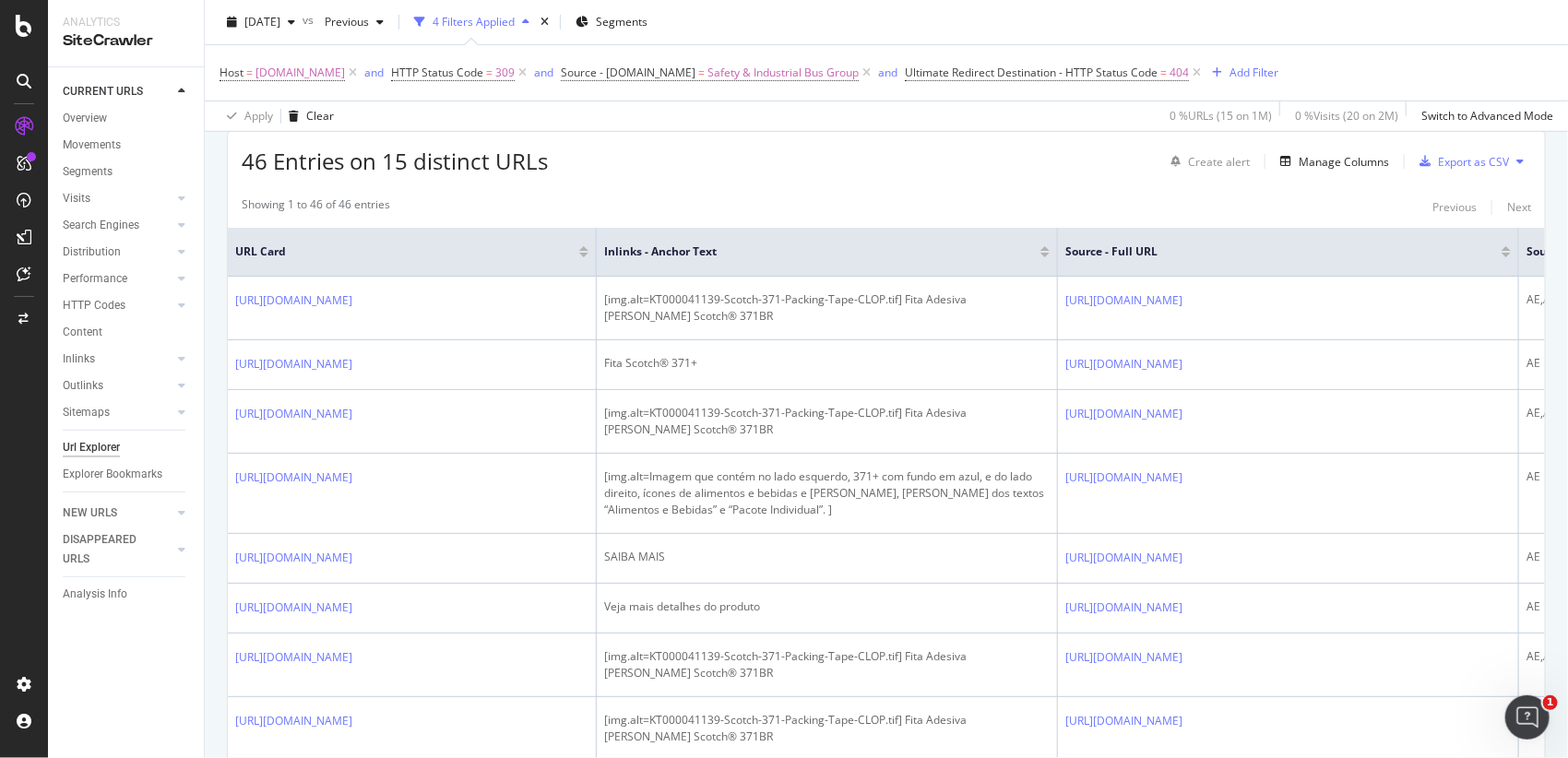
click at [1124, 197] on div "Showing 1 to 46 of 46 entries Previous Next" at bounding box center [886, 208] width 1317 height 22
click at [1438, 164] on div "Export as CSV" at bounding box center [1473, 161] width 71 height 16
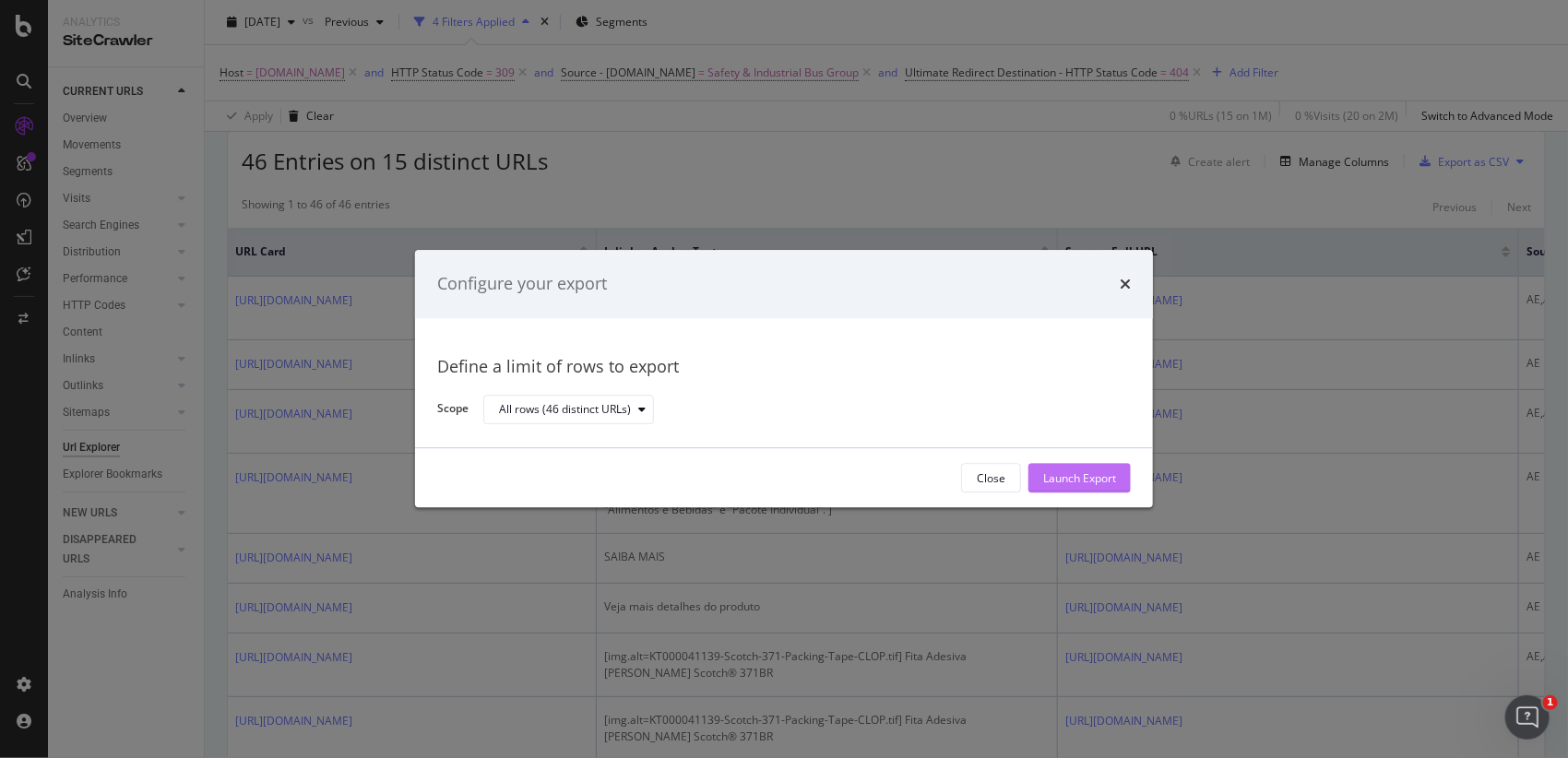
click at [1086, 477] on div "Launch Export" at bounding box center [1079, 478] width 72 height 16
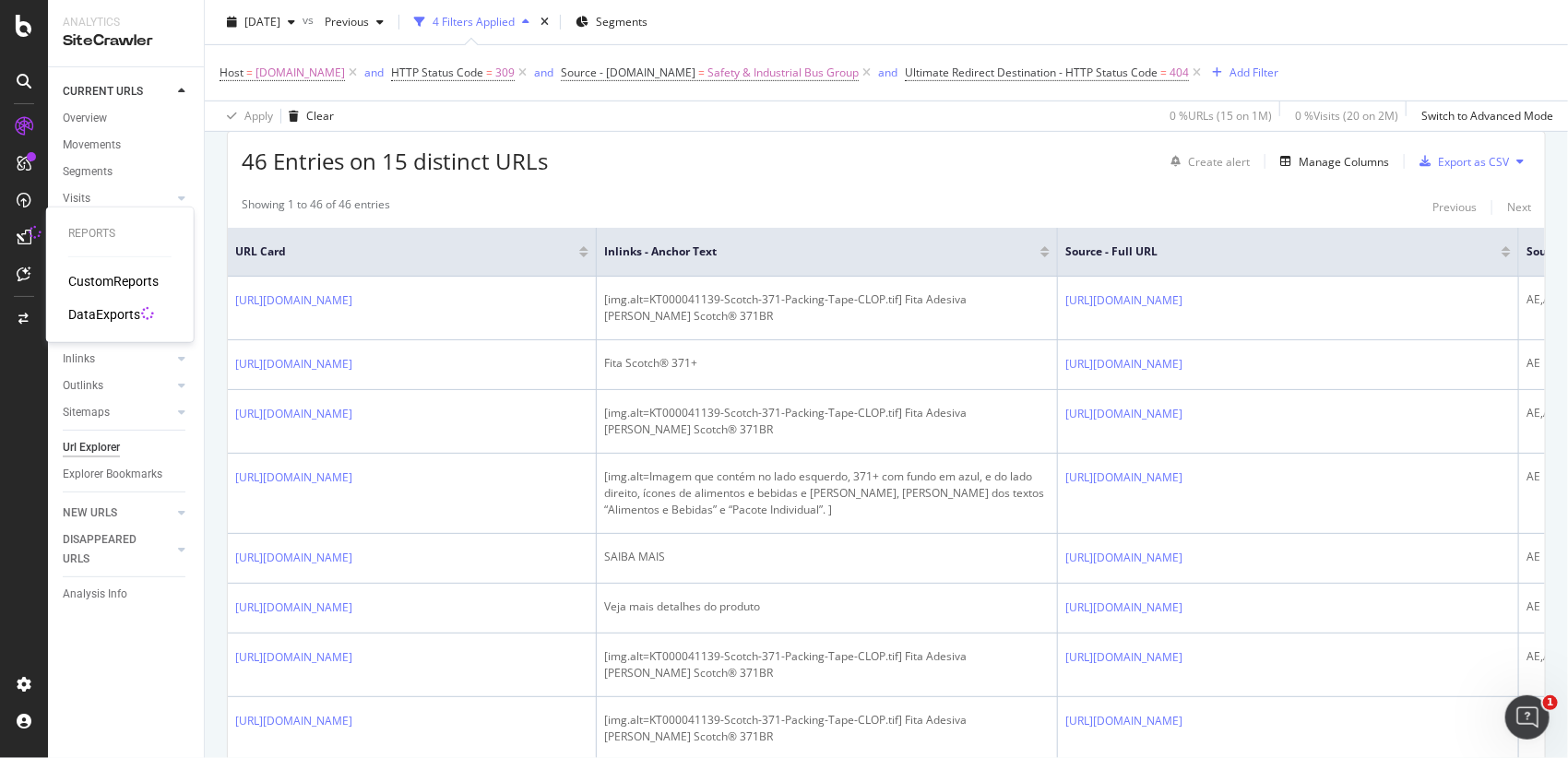
click at [19, 243] on icon at bounding box center [24, 237] width 15 height 15
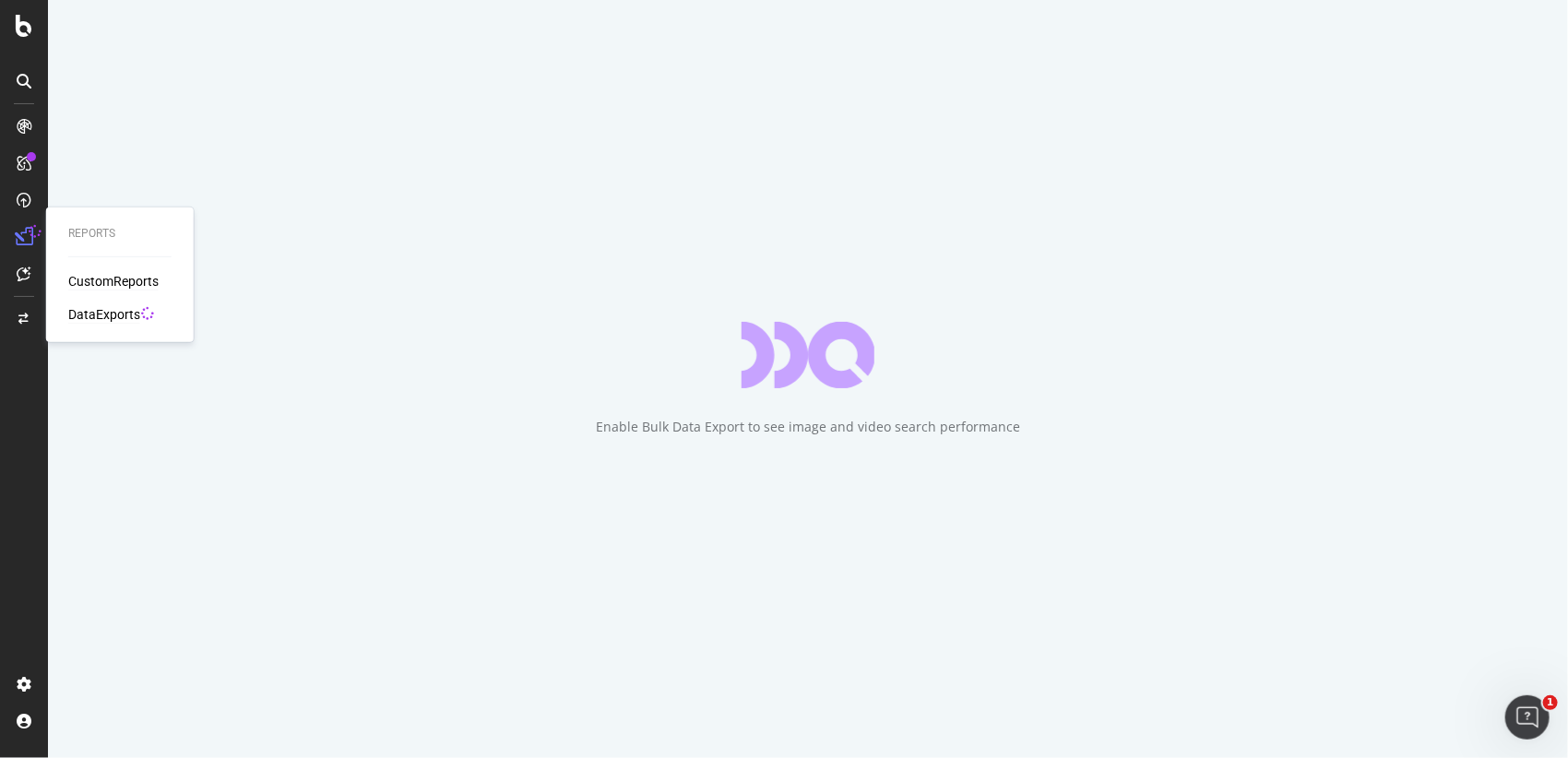
click at [69, 307] on div "DataExports" at bounding box center [104, 315] width 71 height 19
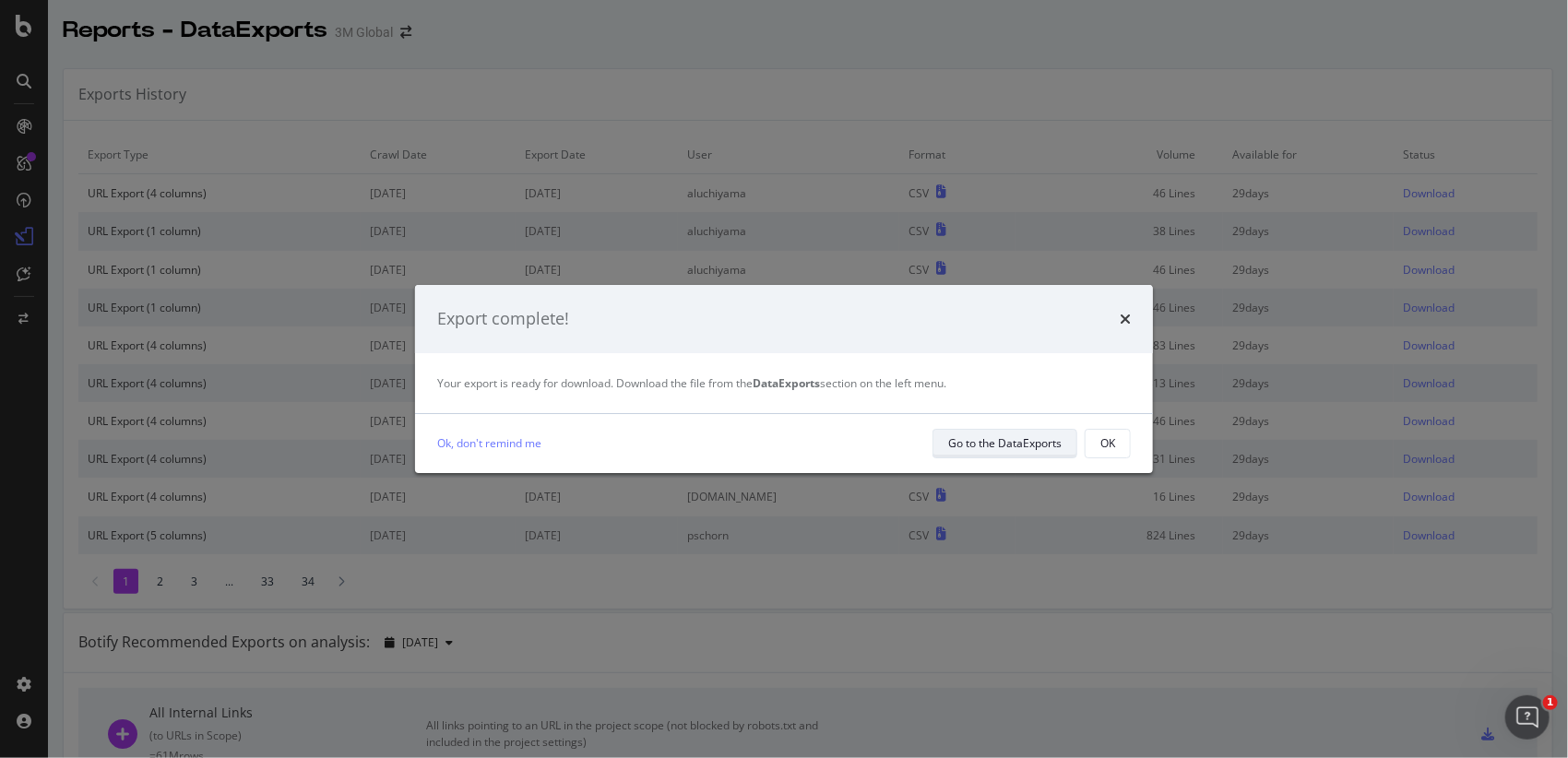
click at [1023, 442] on div "Go to the DataExports" at bounding box center [1004, 443] width 113 height 16
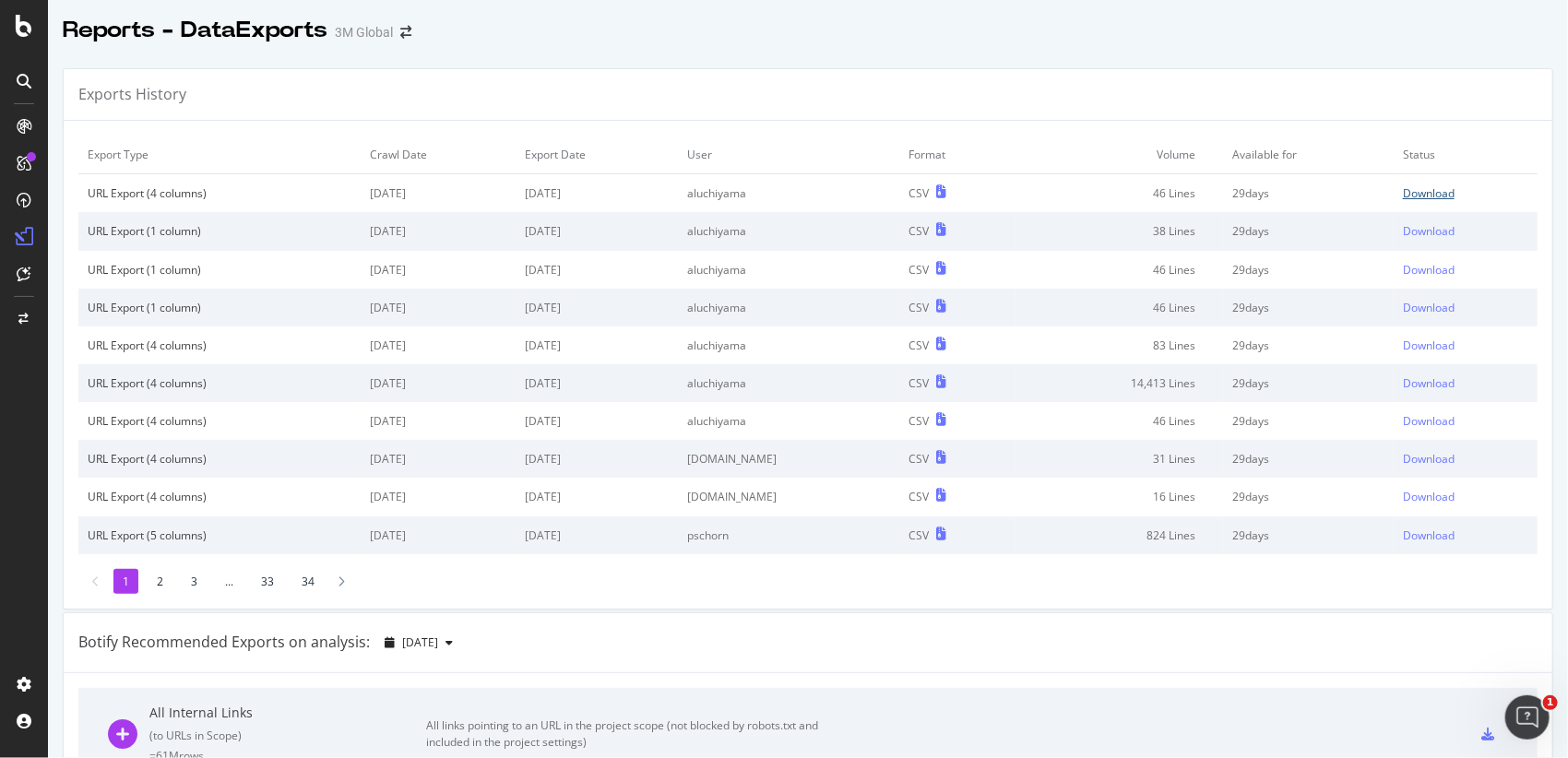
click at [1421, 194] on div "Download" at bounding box center [1429, 193] width 52 height 16
click at [543, 108] on div "Exports History" at bounding box center [808, 96] width 1488 height 52
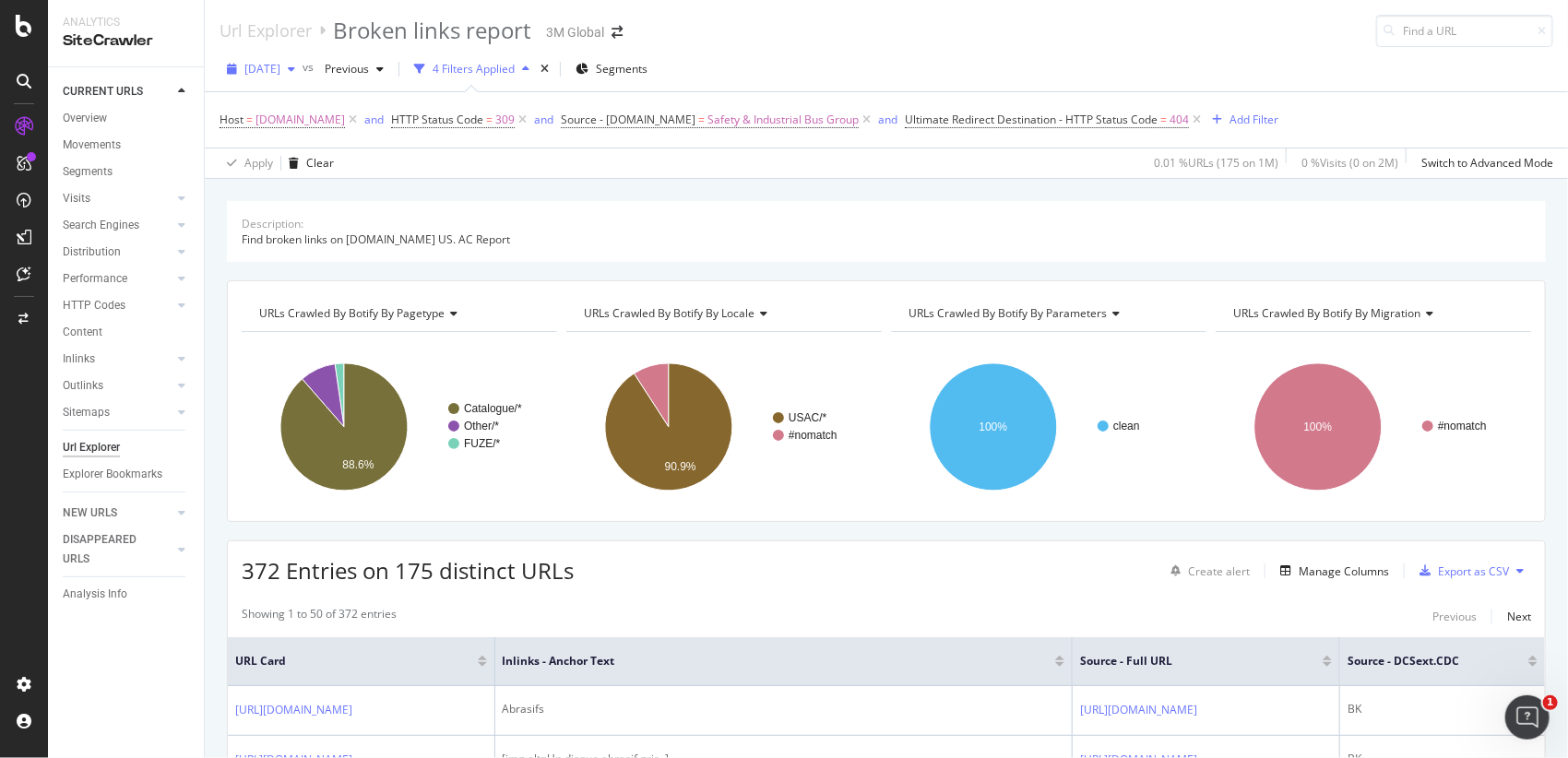
click at [280, 61] on span "2025 Aug. 10th" at bounding box center [262, 69] width 36 height 16
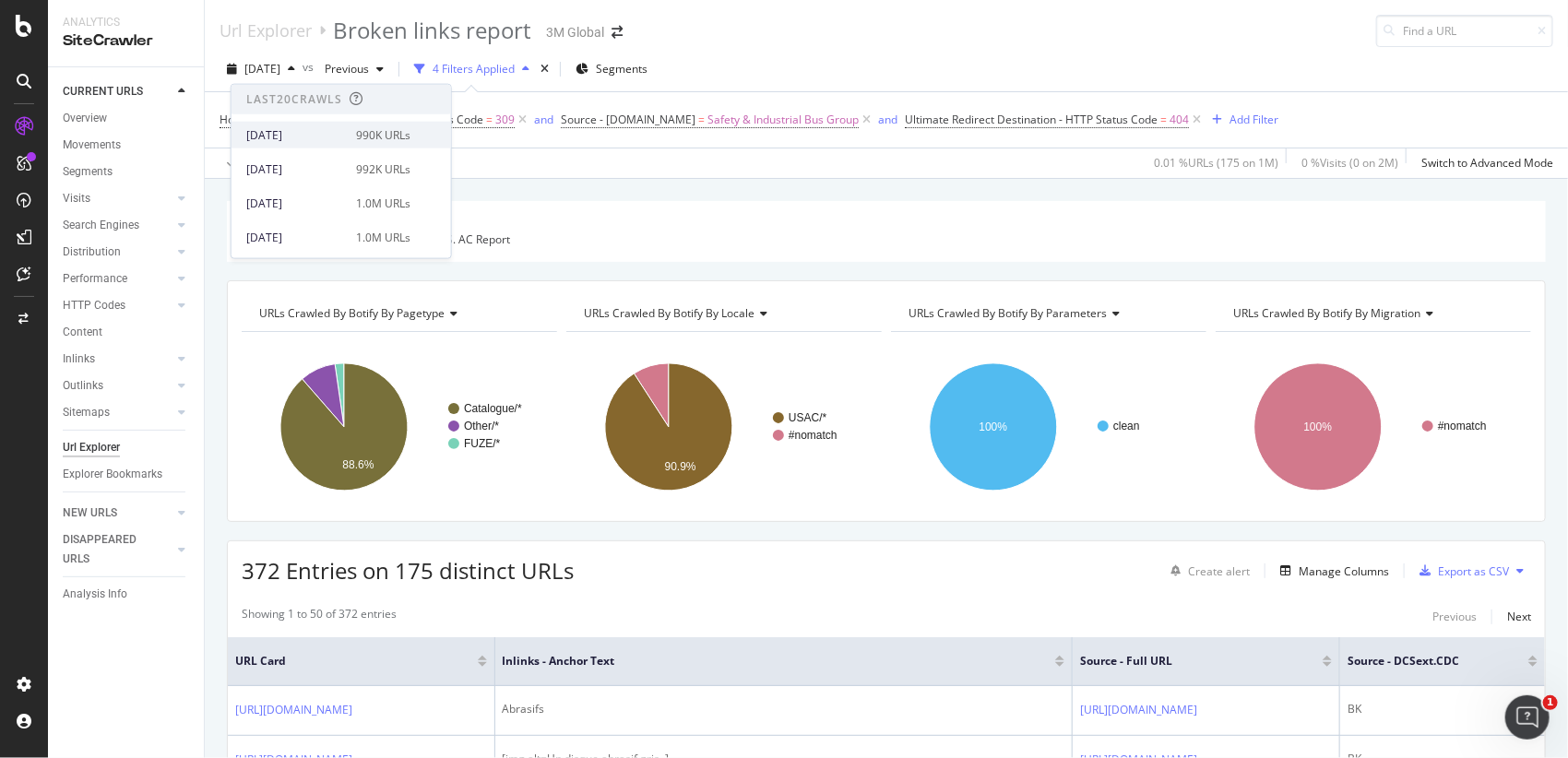
click at [312, 129] on div "2025 Sep. 14th" at bounding box center [295, 135] width 98 height 17
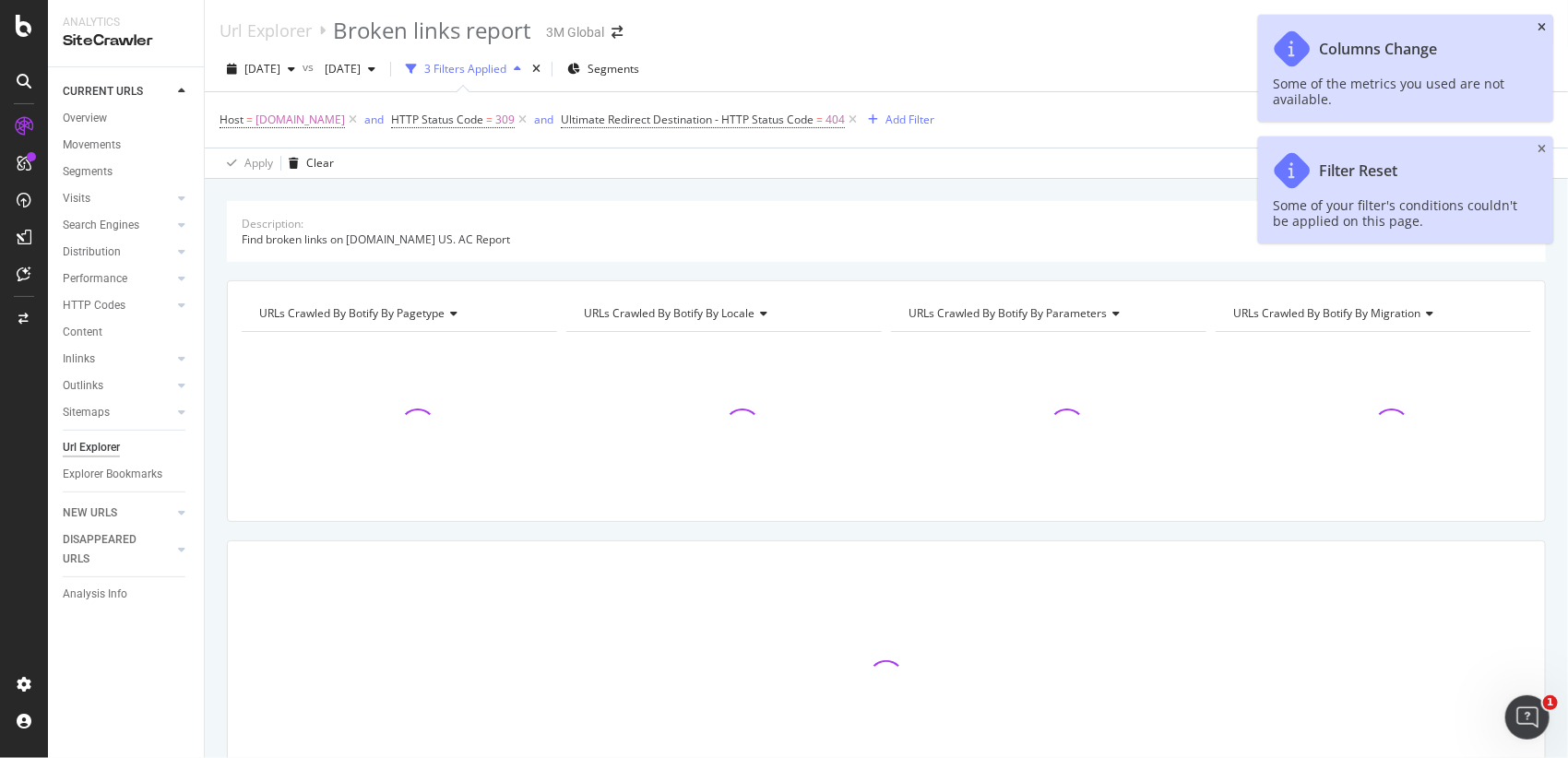
click at [1540, 26] on icon "close toast" at bounding box center [1541, 28] width 8 height 11
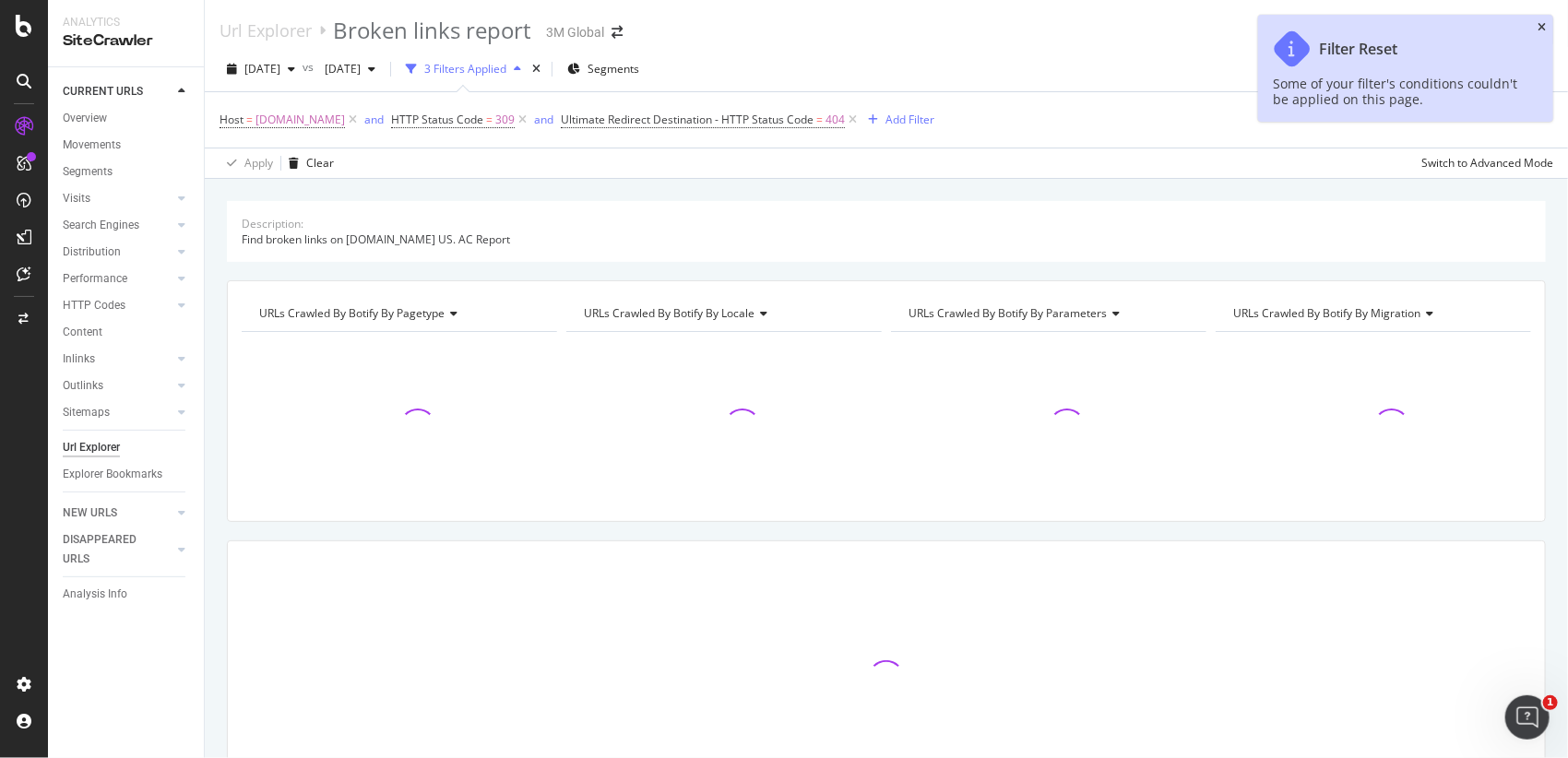
click at [1542, 32] on icon "close toast" at bounding box center [1541, 28] width 8 height 11
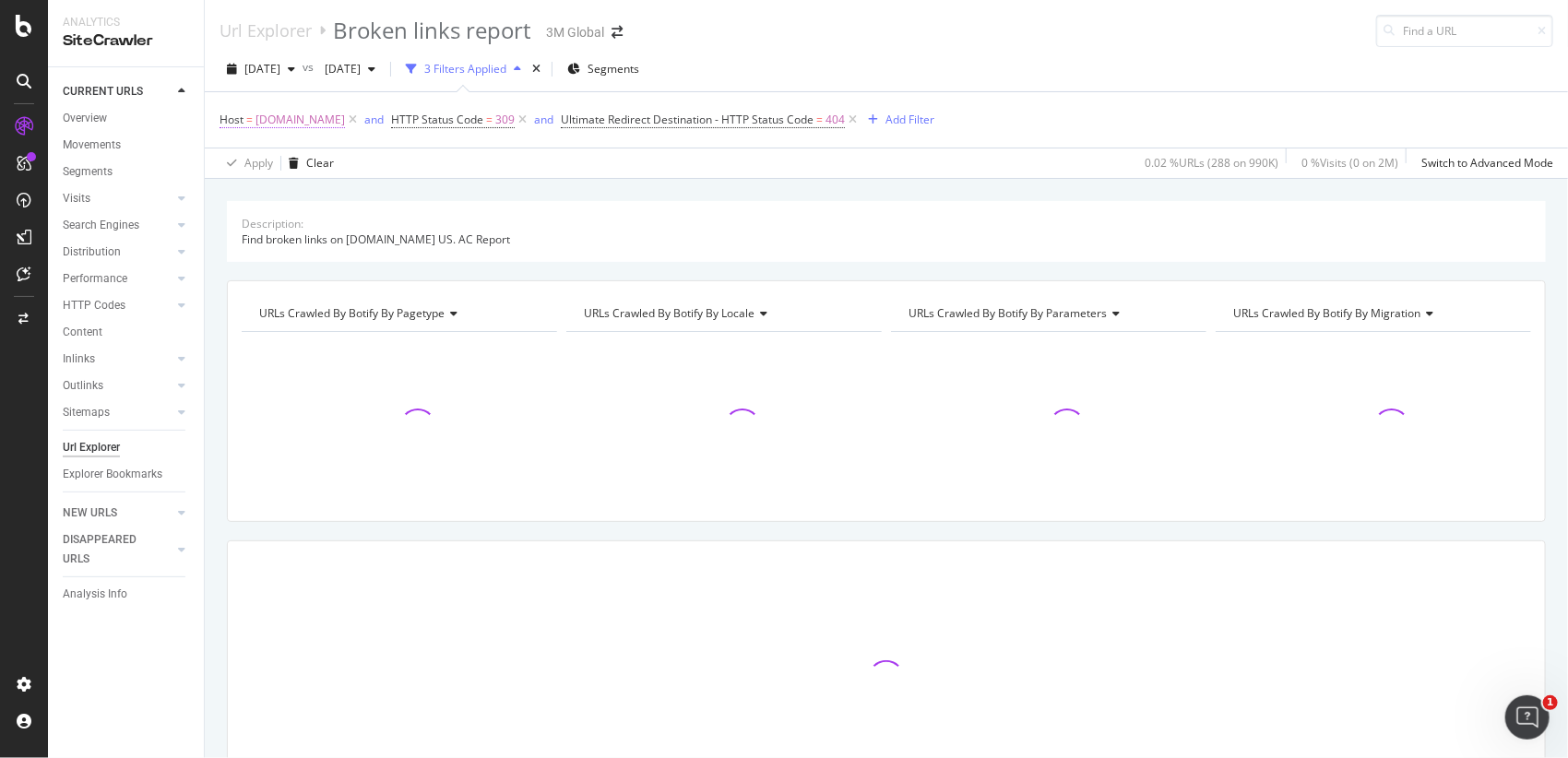
click at [308, 116] on span "[DOMAIN_NAME]" at bounding box center [300, 120] width 89 height 26
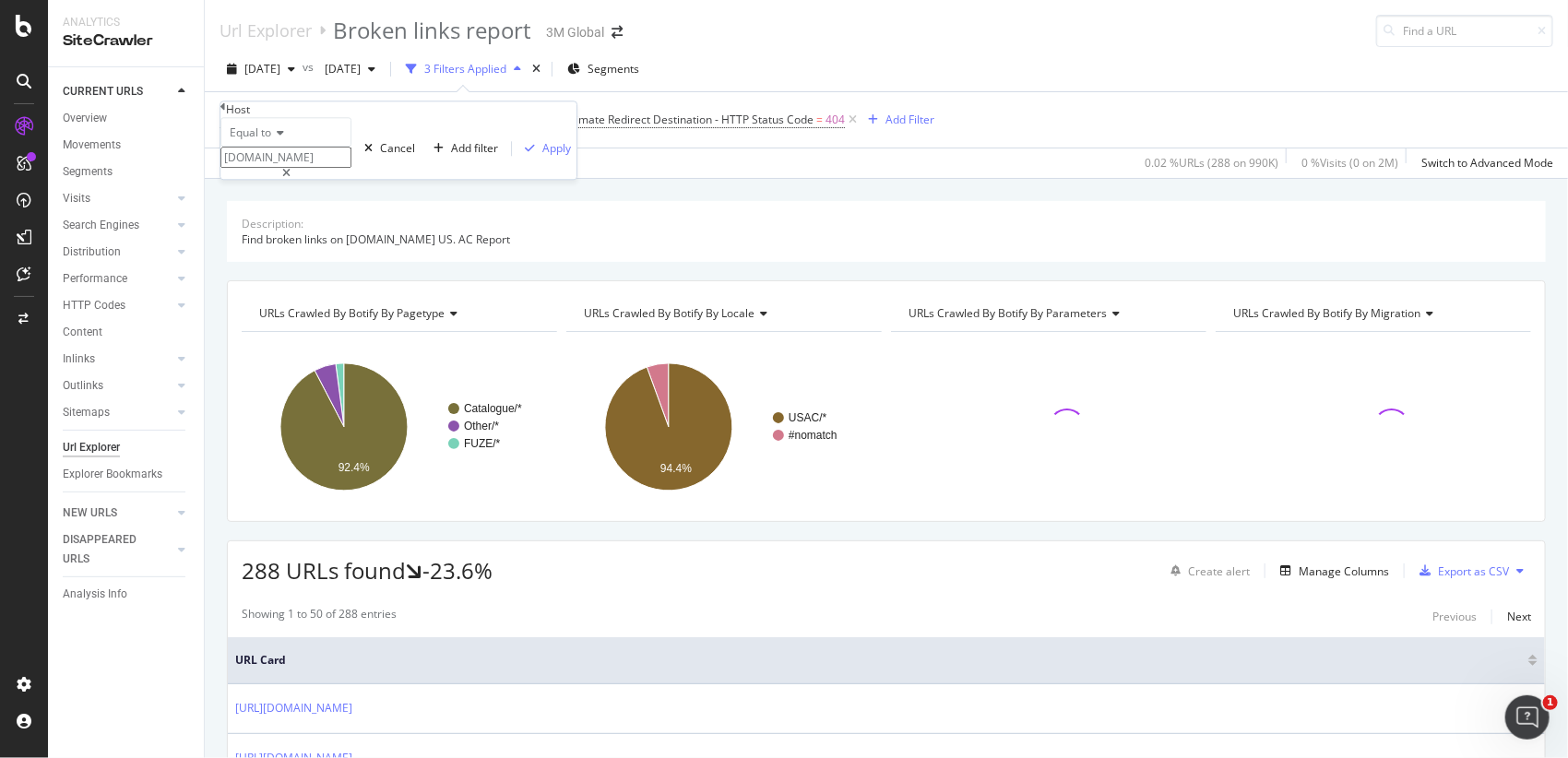
click at [344, 168] on input "[DOMAIN_NAME]" at bounding box center [285, 157] width 131 height 21
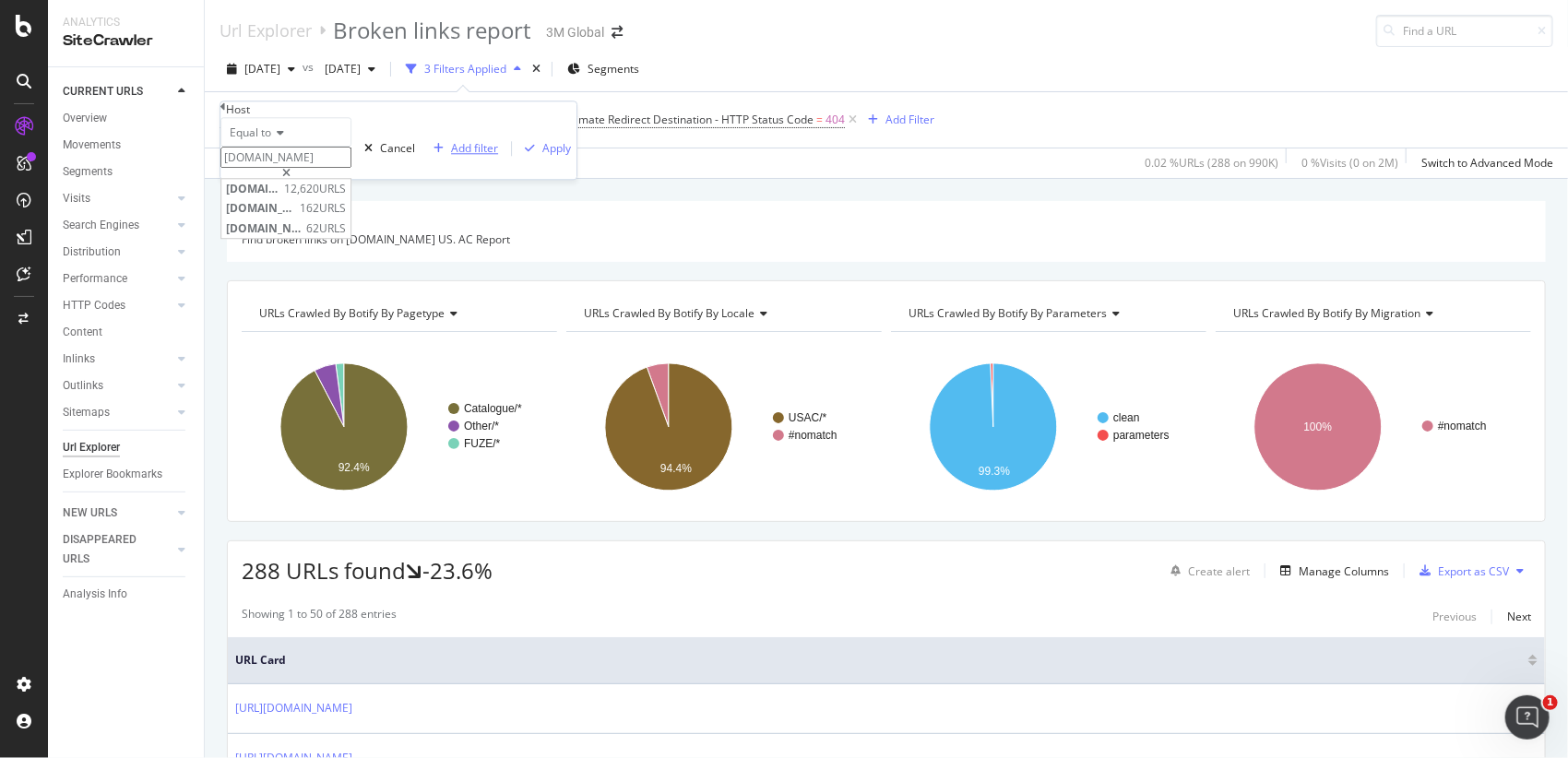
click at [279, 198] on span "[DOMAIN_NAME]" at bounding box center [253, 189] width 54 height 16
type input "[DOMAIN_NAME]"
click at [542, 156] on div "Apply" at bounding box center [556, 148] width 29 height 16
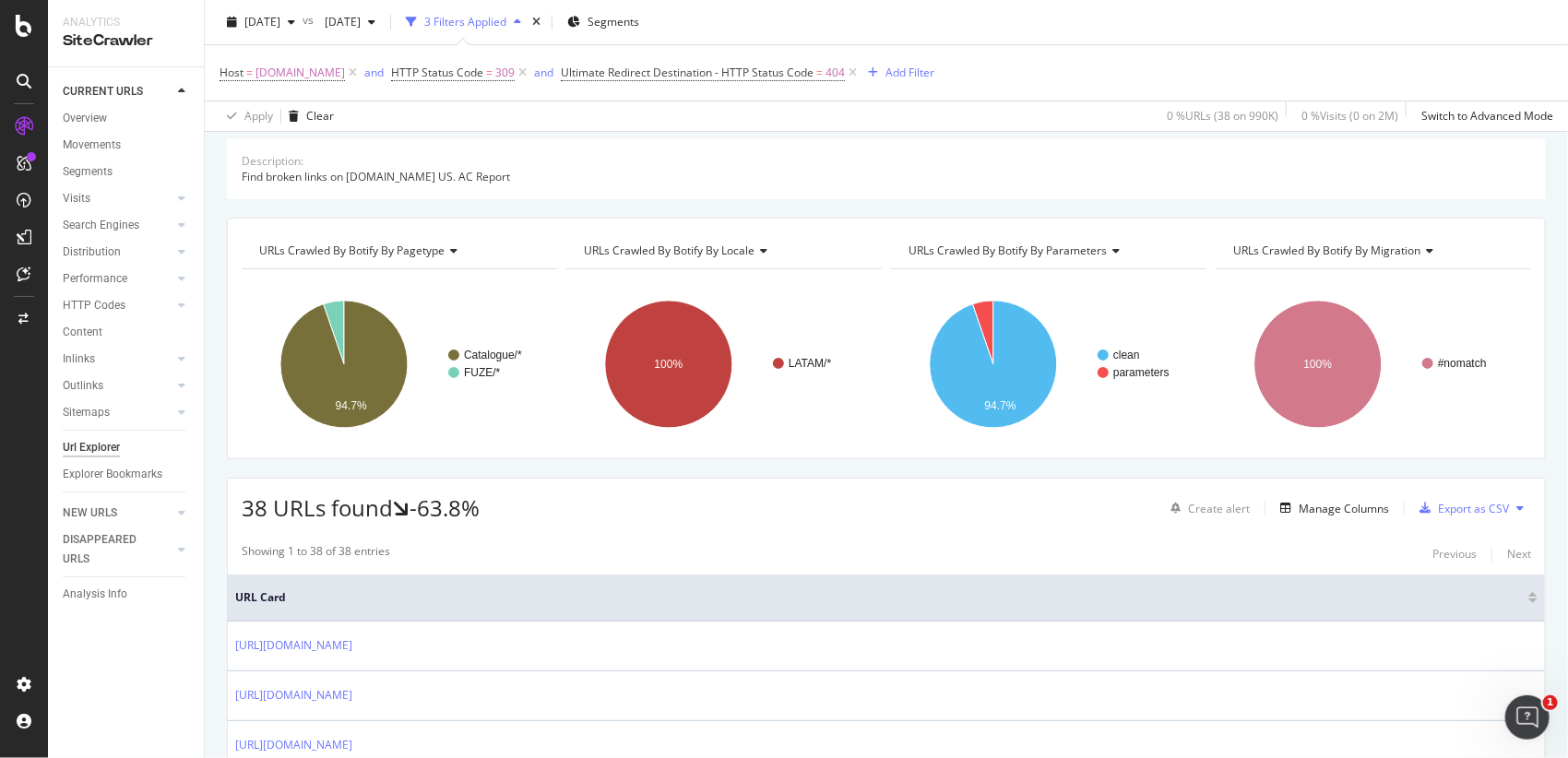
scroll to position [307, 0]
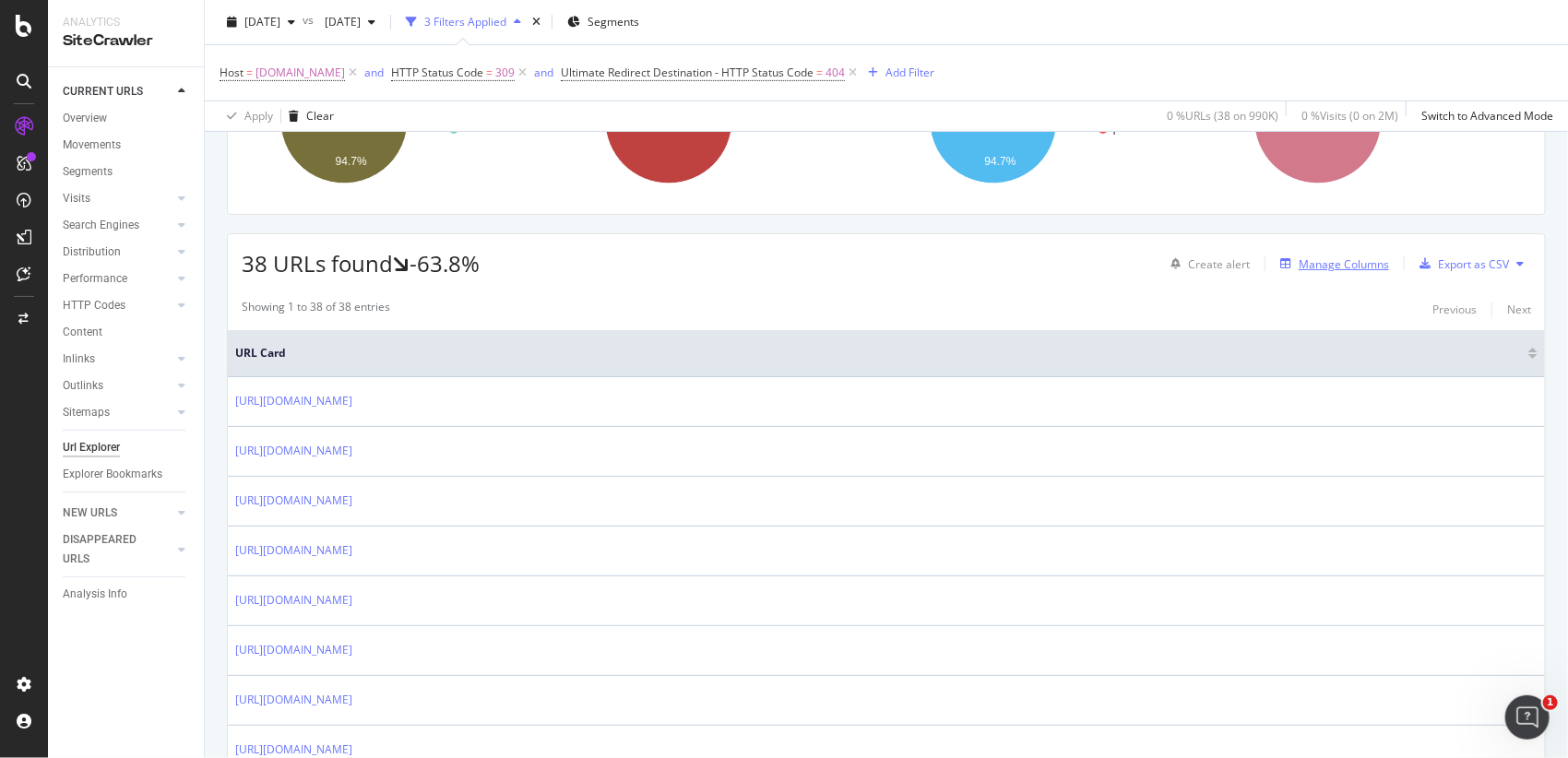
click at [1327, 269] on div "Manage Columns" at bounding box center [1343, 263] width 90 height 16
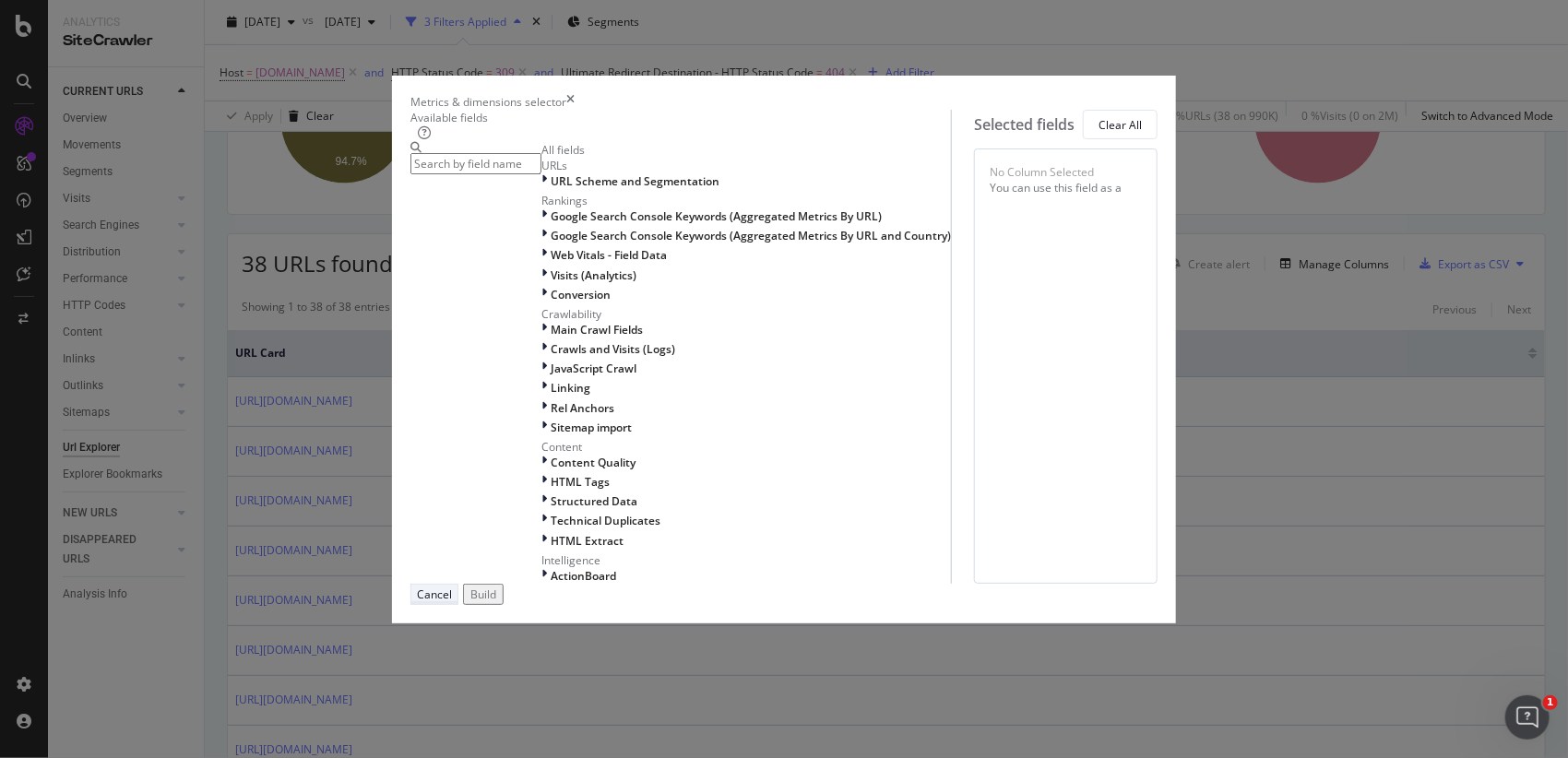
click at [452, 603] on div "Cancel" at bounding box center [434, 594] width 35 height 18
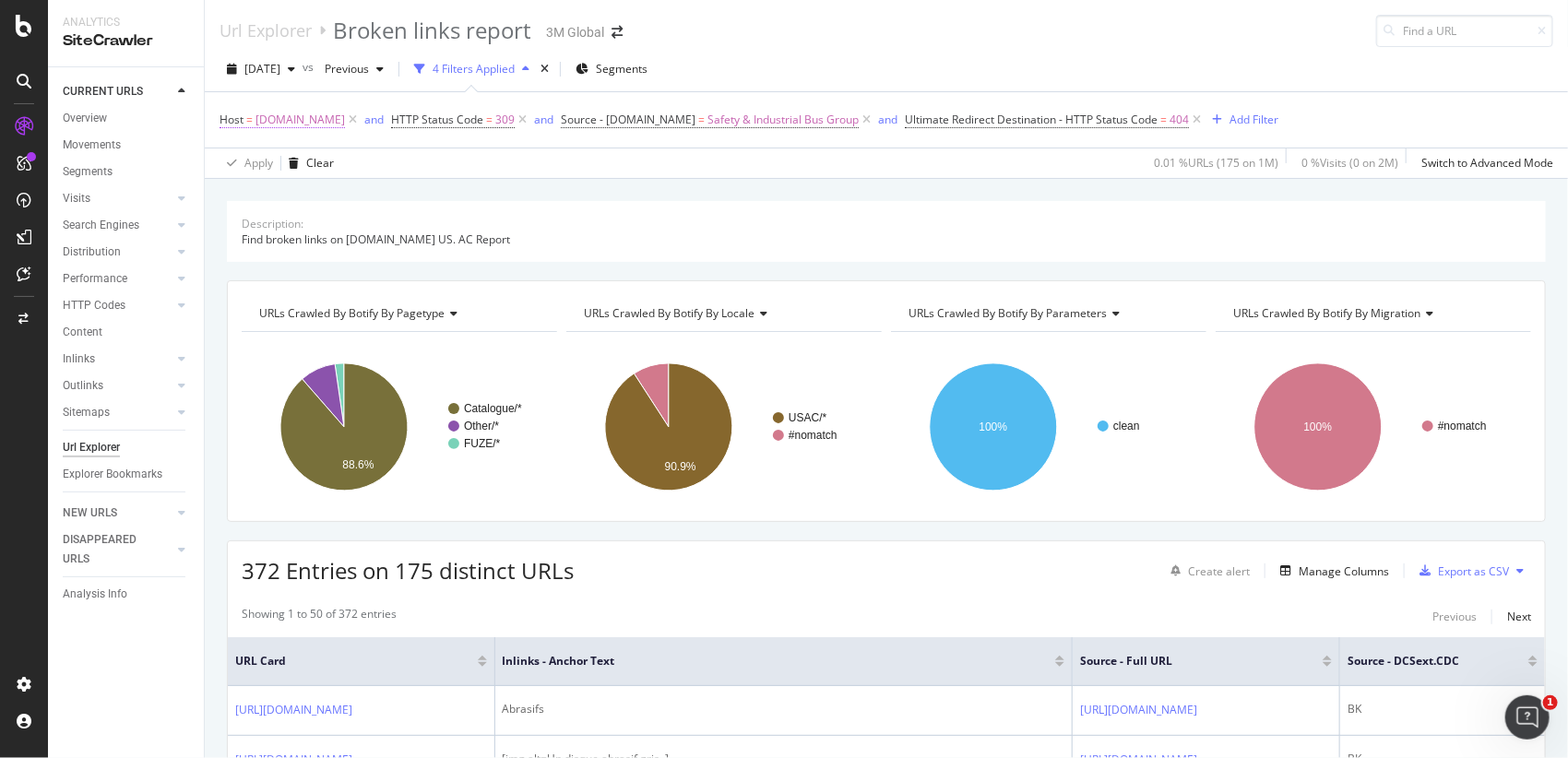
click at [305, 124] on span "[DOMAIN_NAME]" at bounding box center [300, 120] width 89 height 26
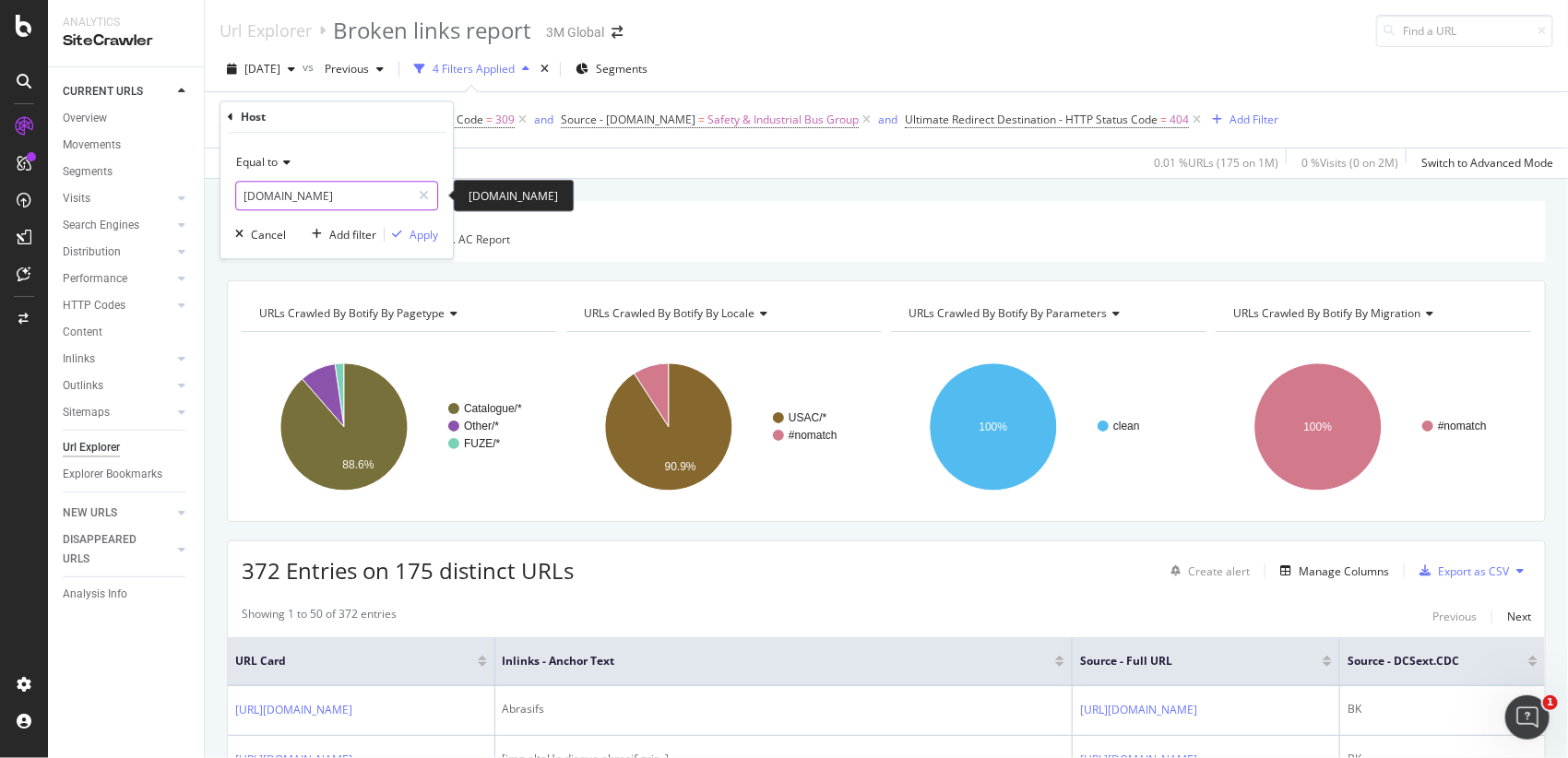
click at [342, 199] on input "[DOMAIN_NAME]" at bounding box center [323, 196] width 175 height 30
click at [336, 213] on span "[DOMAIN_NAME]" at bounding box center [305, 219] width 129 height 16
type input "[DOMAIN_NAME]"
drag, startPoint x: 396, startPoint y: 229, endPoint x: 685, endPoint y: 288, distance: 295.0
click at [396, 230] on icon "button" at bounding box center [396, 234] width 10 height 11
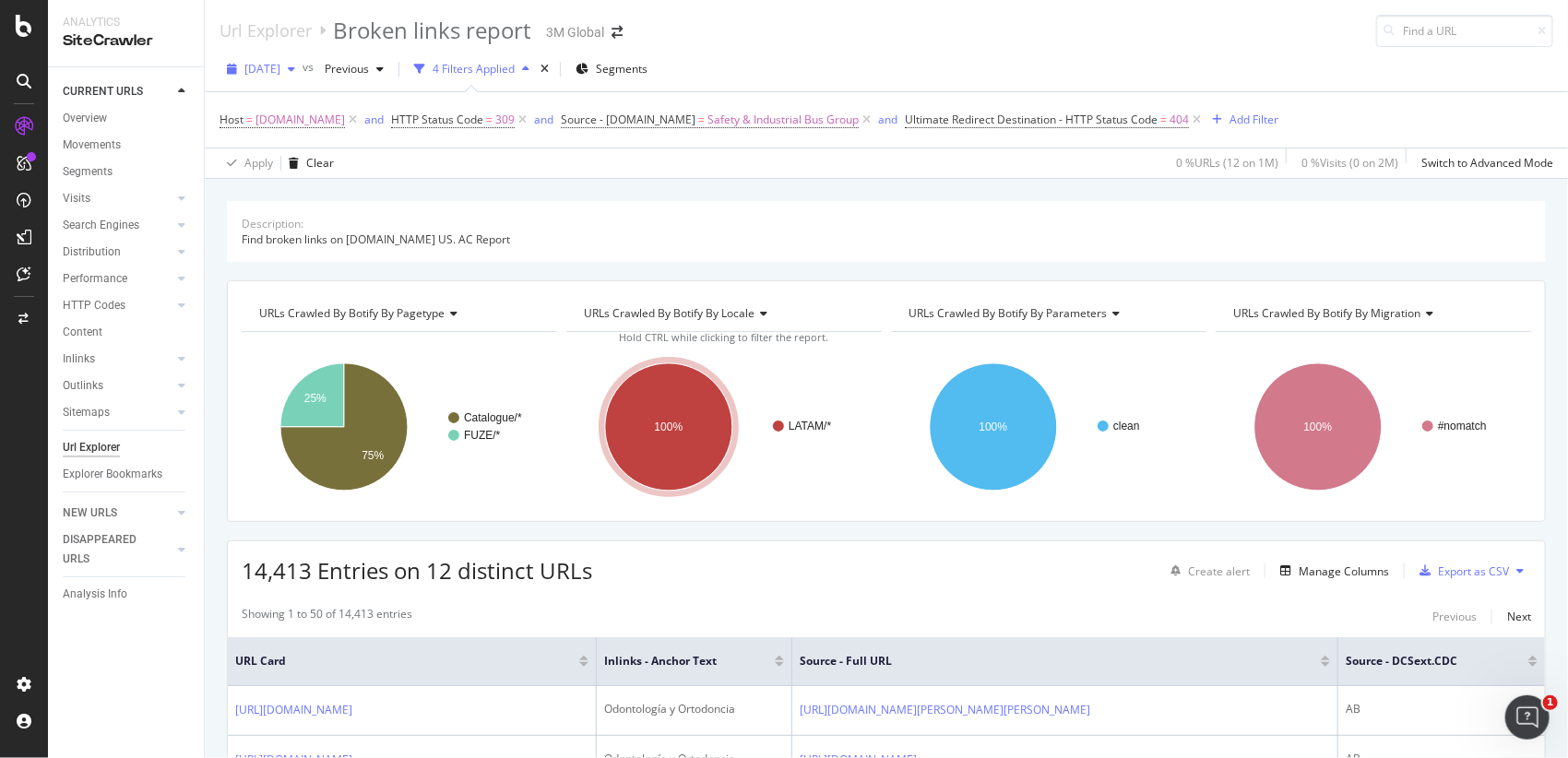
click at [264, 62] on span "[DATE]" at bounding box center [262, 69] width 36 height 16
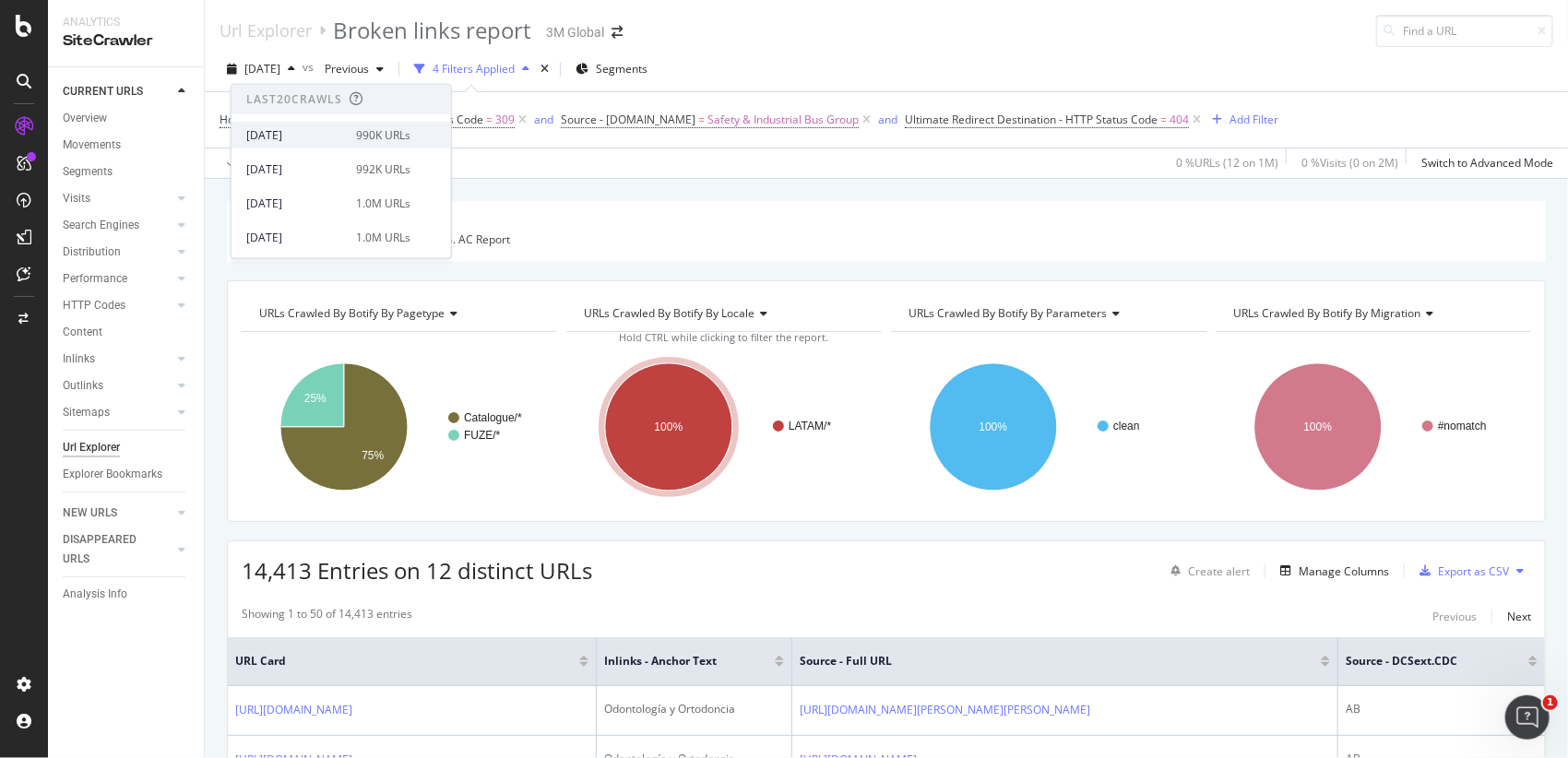
click at [294, 136] on div "[DATE]" at bounding box center [295, 135] width 98 height 17
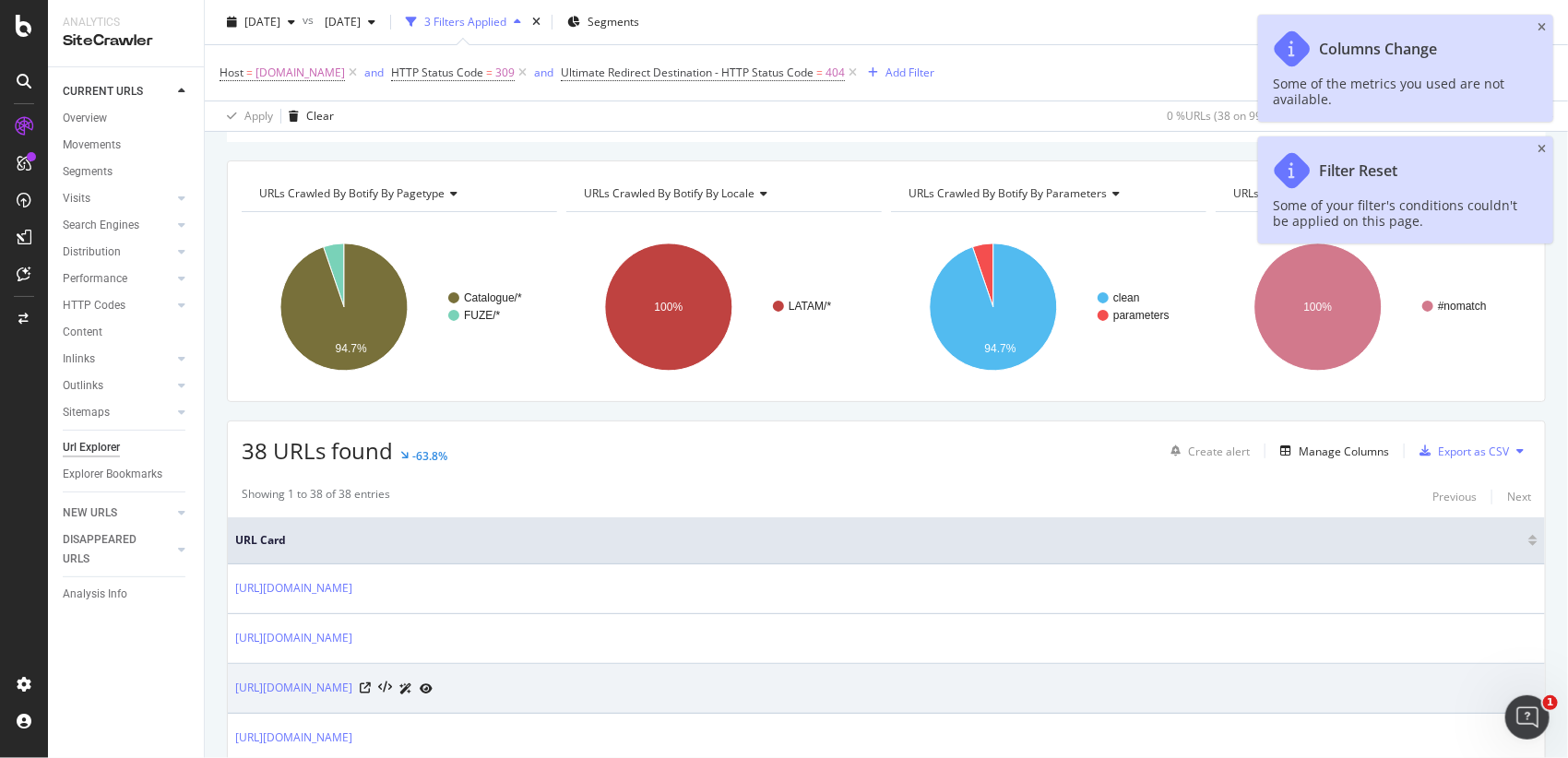
scroll to position [205, 0]
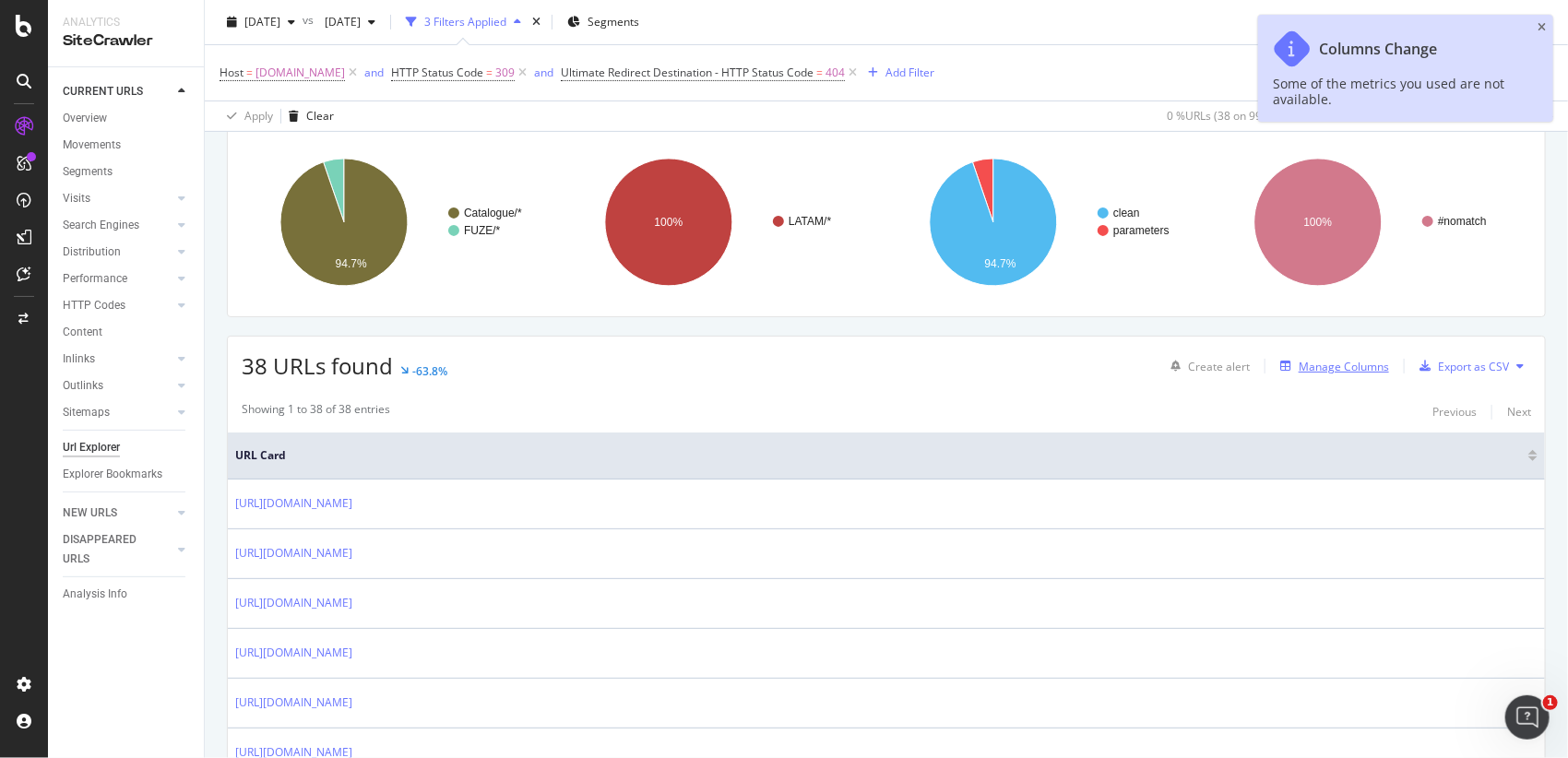
click at [1314, 368] on div "Manage Columns" at bounding box center [1343, 366] width 90 height 16
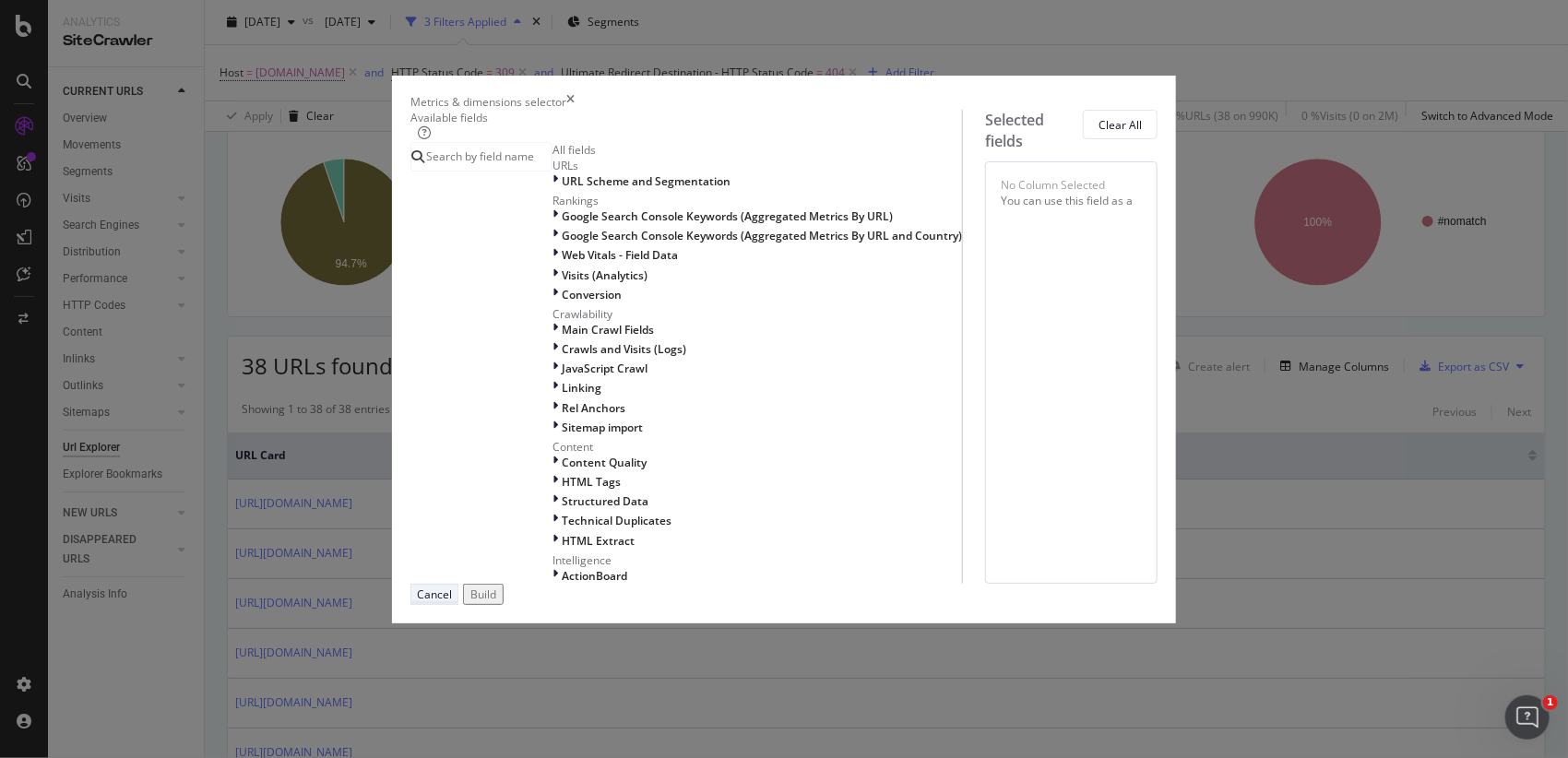
click at [452, 602] on div "Cancel" at bounding box center [434, 594] width 35 height 16
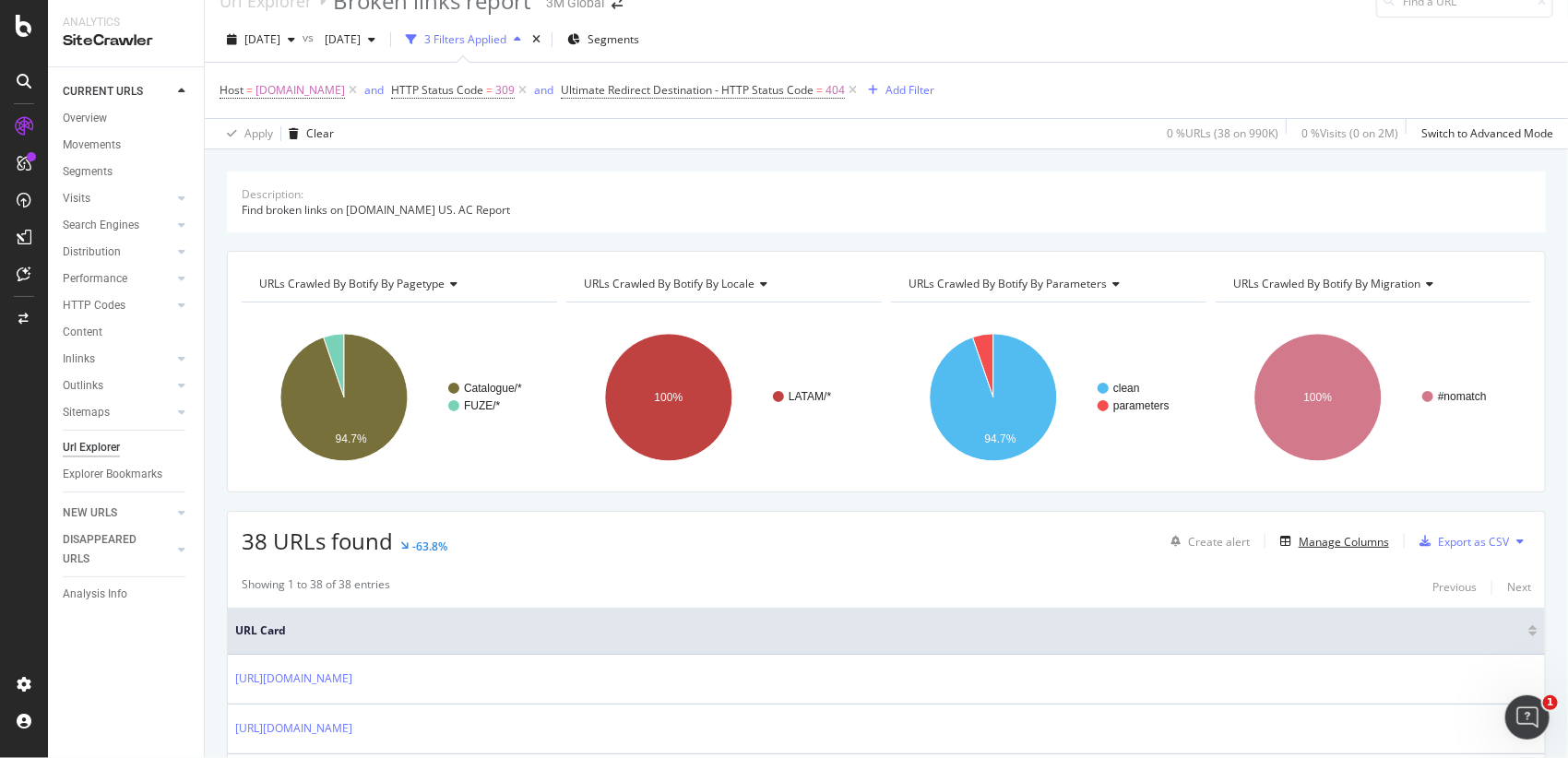
scroll to position [0, 0]
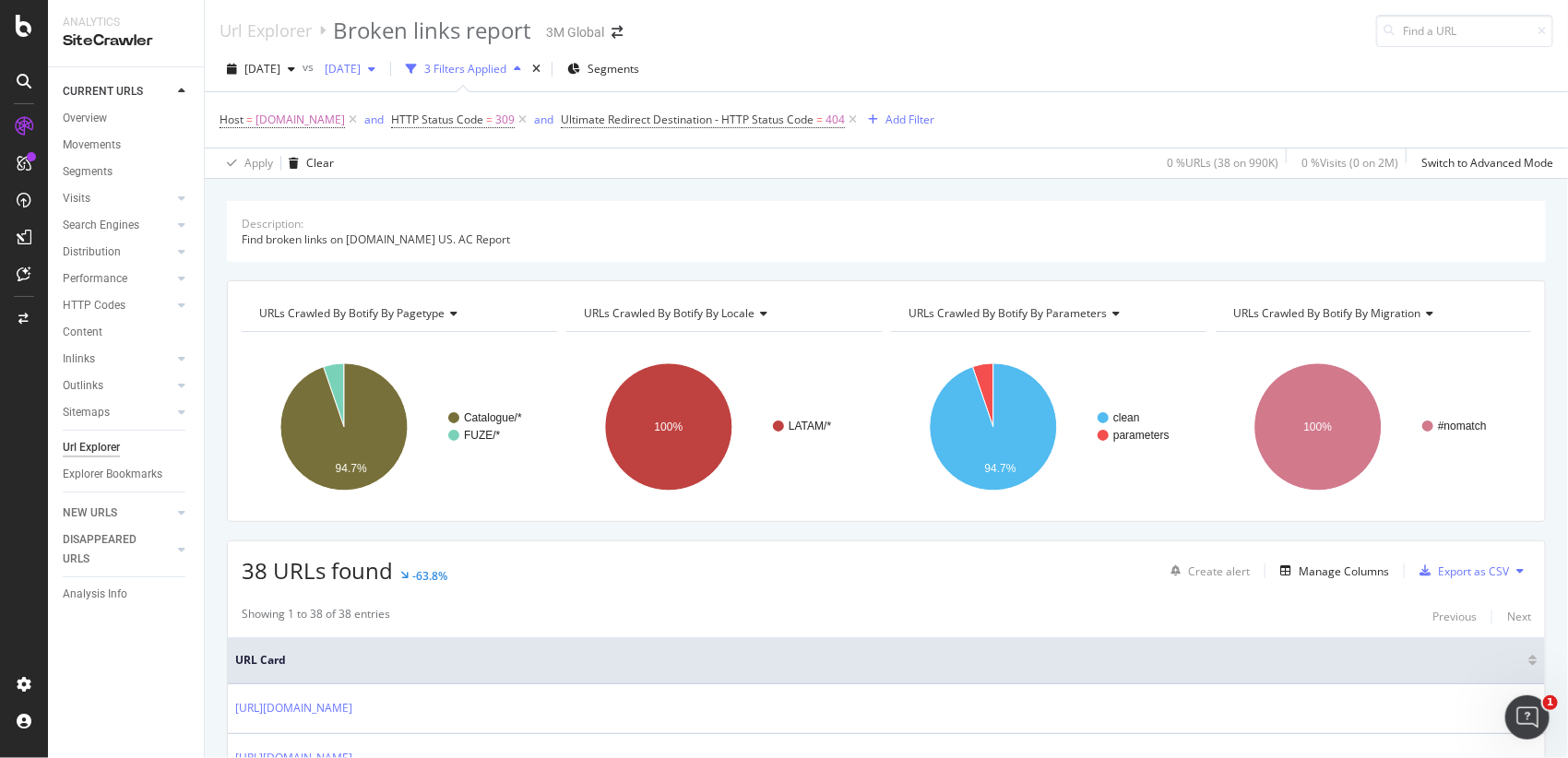
click at [360, 66] on span "[DATE]" at bounding box center [339, 69] width 44 height 16
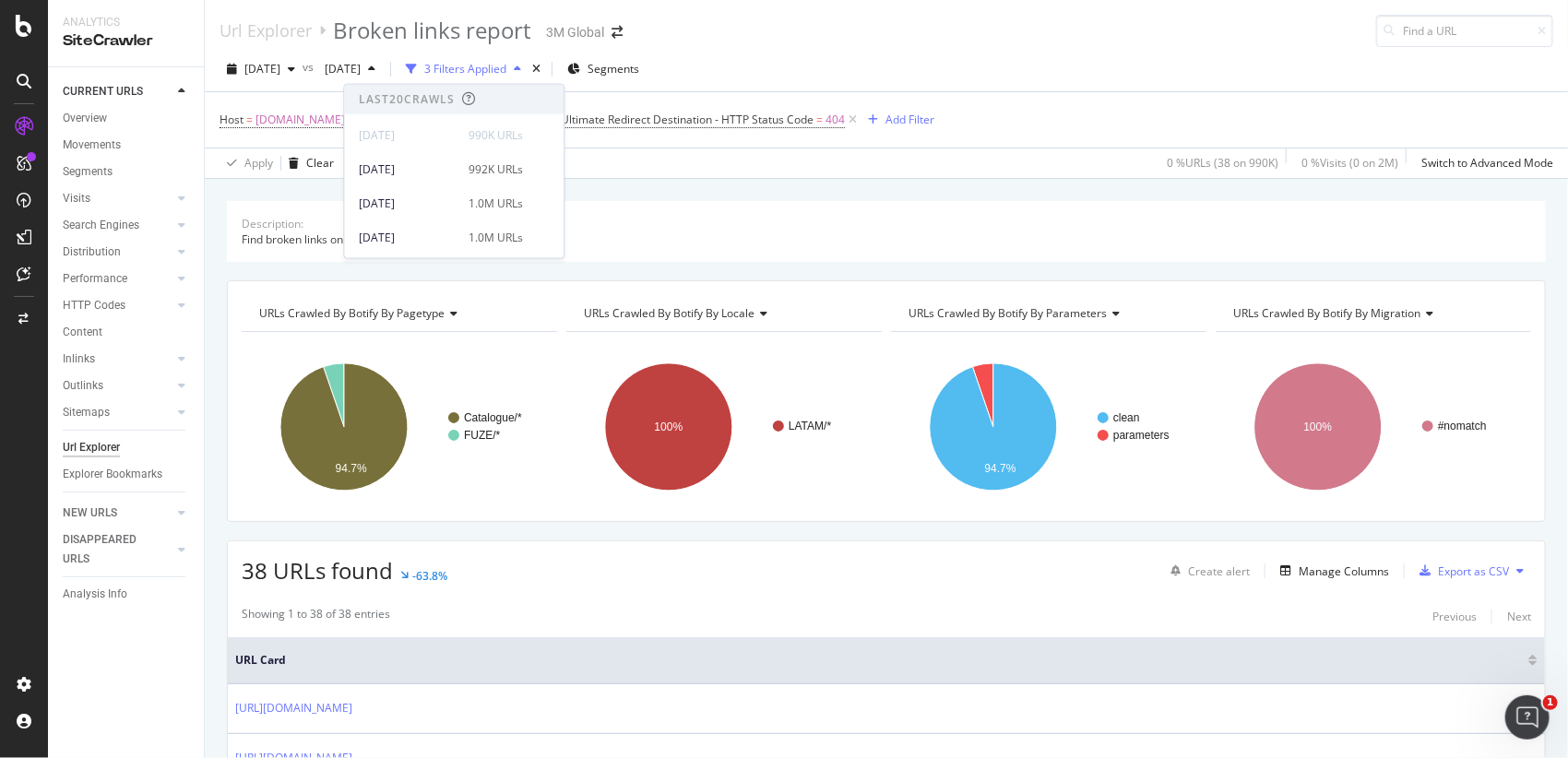
click at [792, 45] on div "Url Explorer Broken links report 3M Global" at bounding box center [887, 23] width 1363 height 47
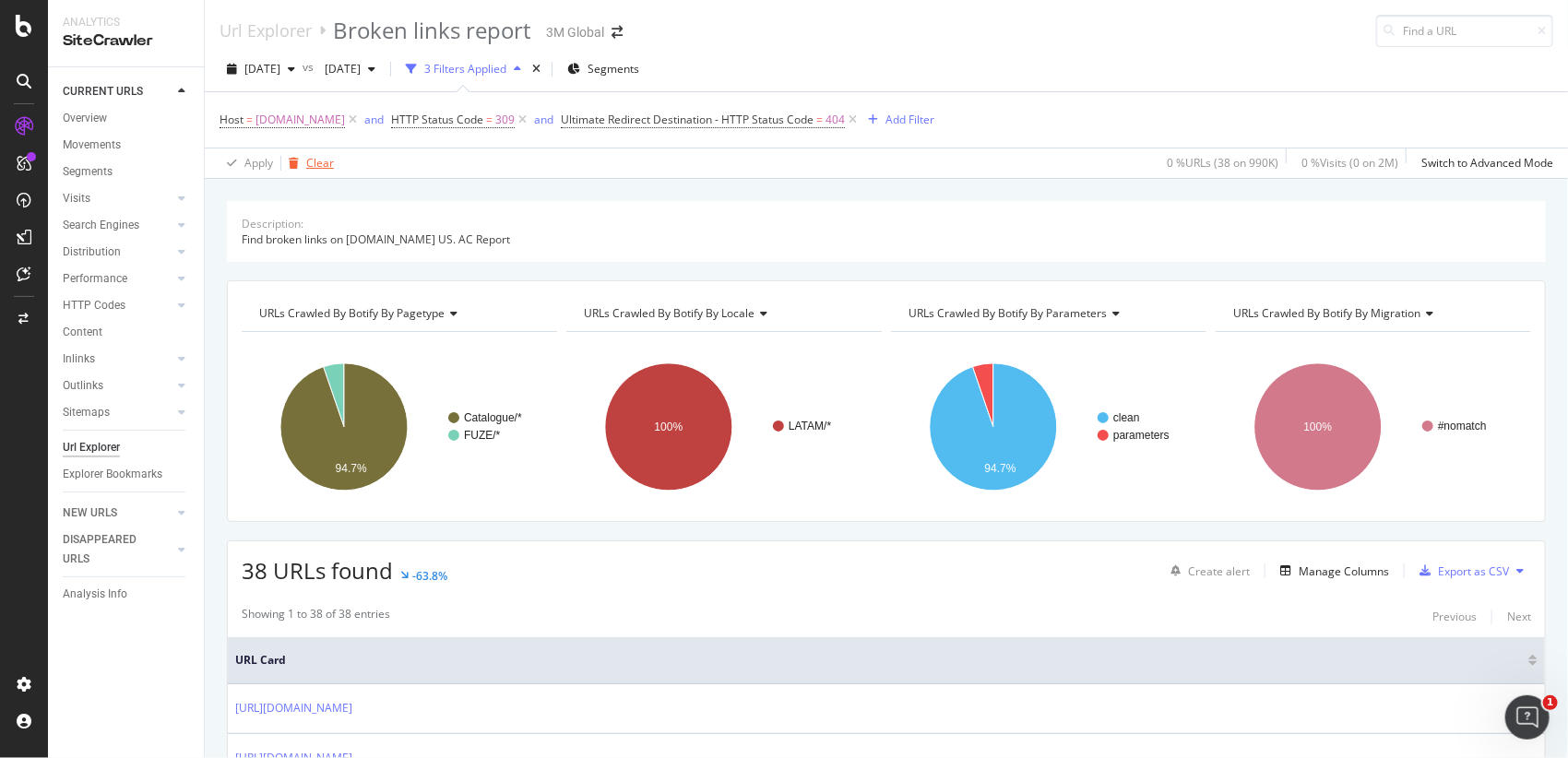
click at [320, 165] on div "Clear" at bounding box center [320, 162] width 28 height 16
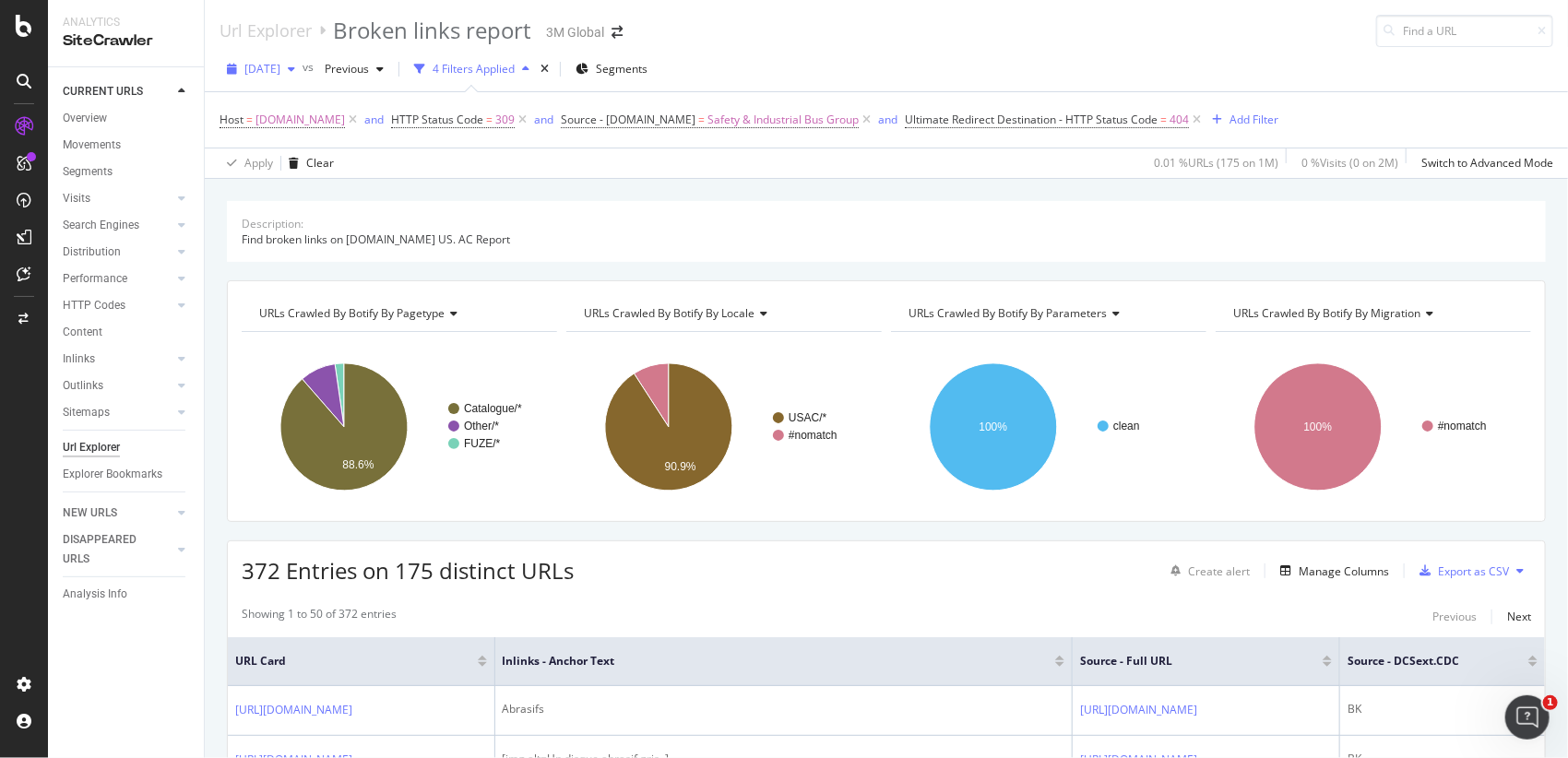
click at [280, 63] on span "[DATE]" at bounding box center [262, 69] width 36 height 16
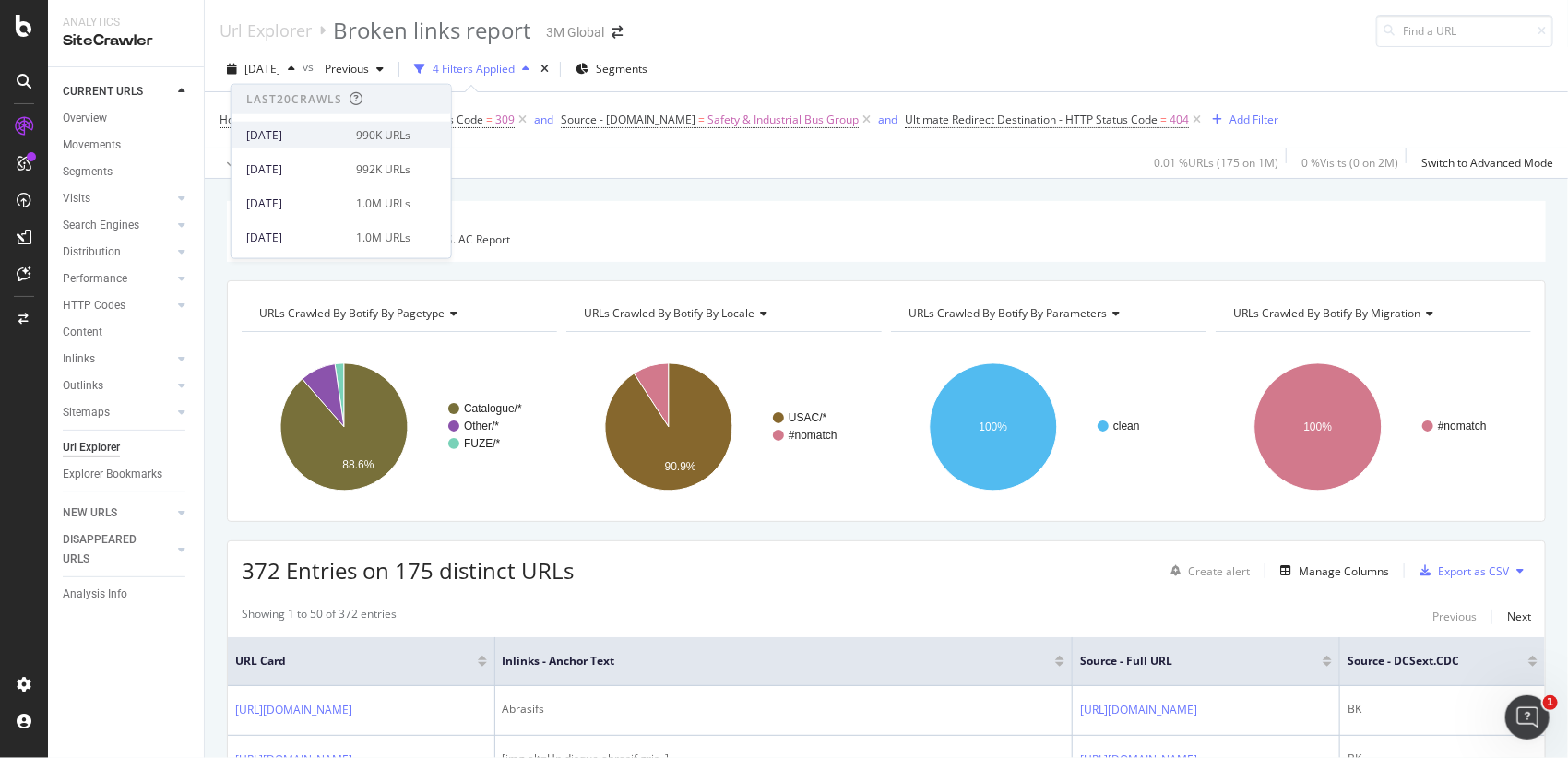
click at [327, 136] on div "[DATE]" at bounding box center [295, 135] width 98 height 17
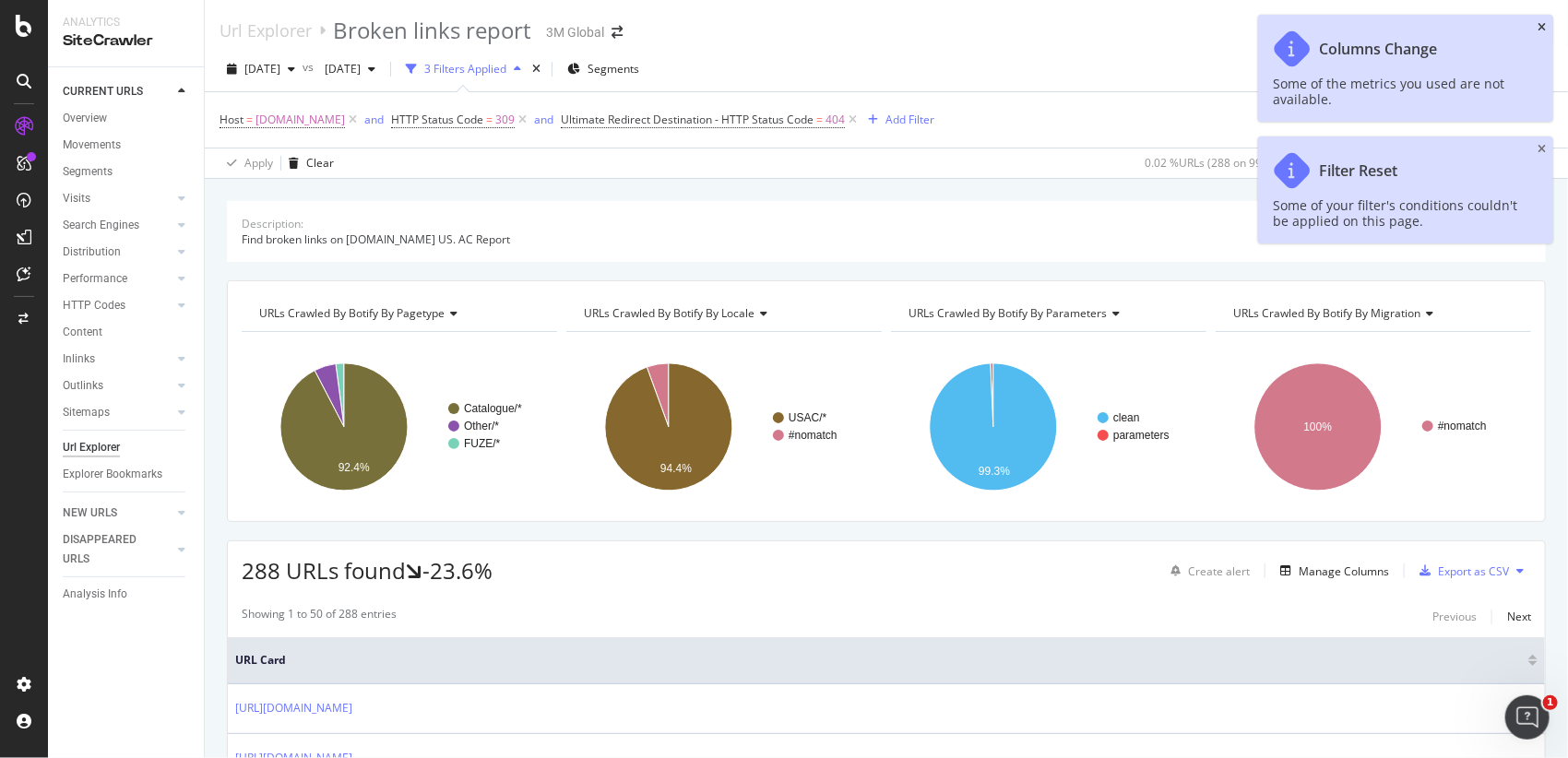
click at [1545, 27] on icon "close toast" at bounding box center [1541, 28] width 8 height 11
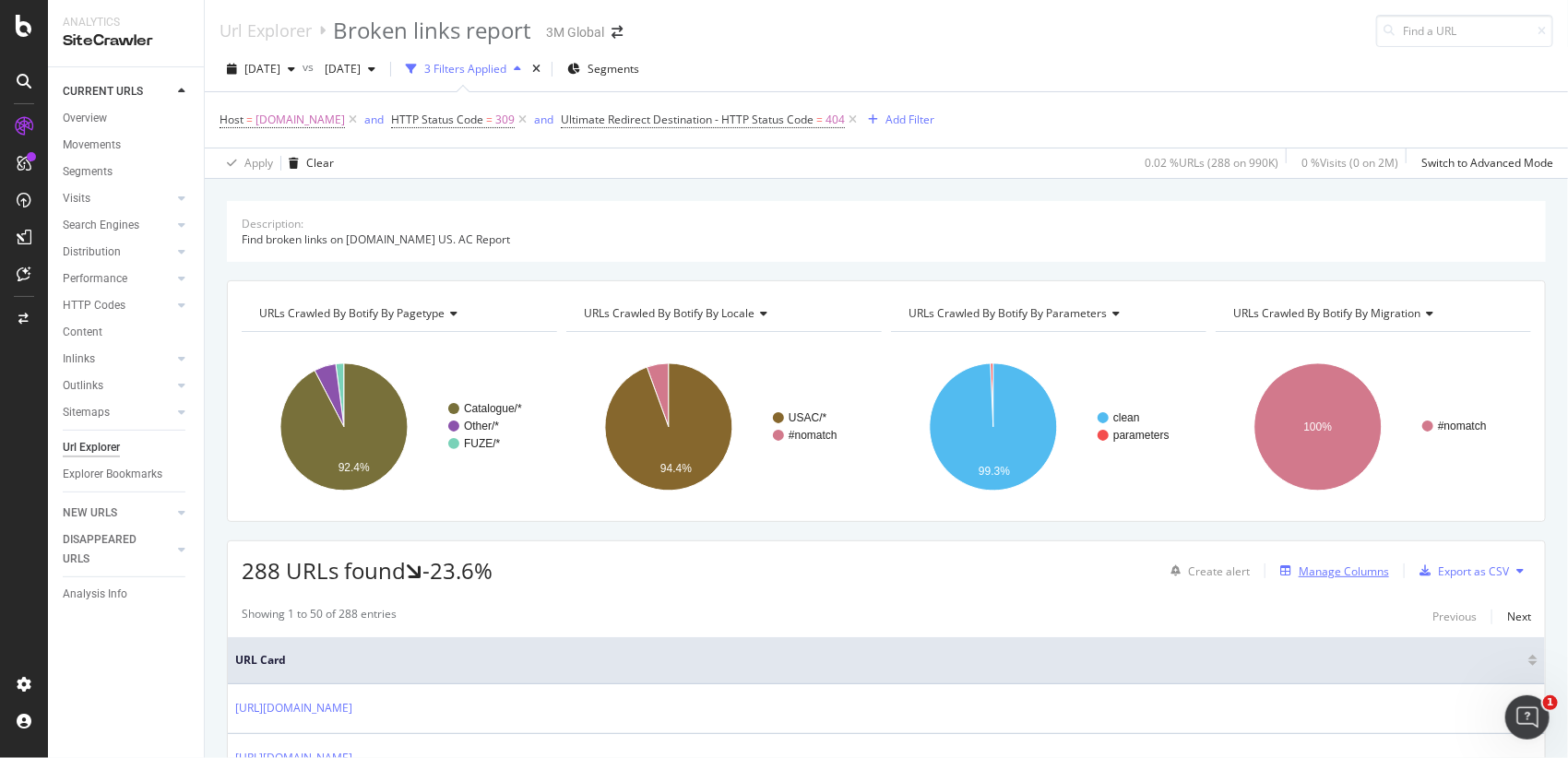
click at [1340, 566] on div "Manage Columns" at bounding box center [1343, 571] width 90 height 16
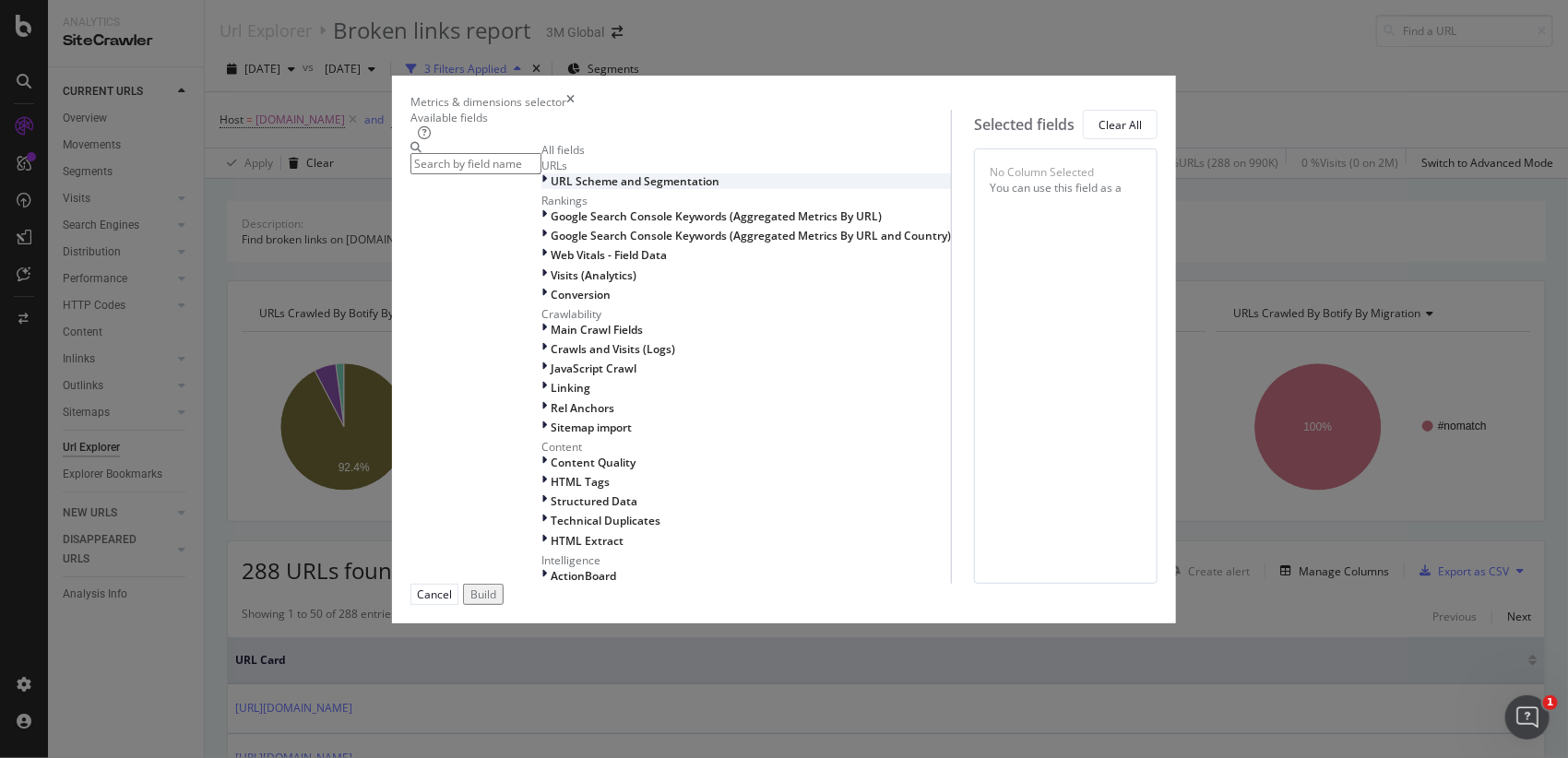
click at [541, 189] on icon "modal" at bounding box center [544, 181] width 6 height 16
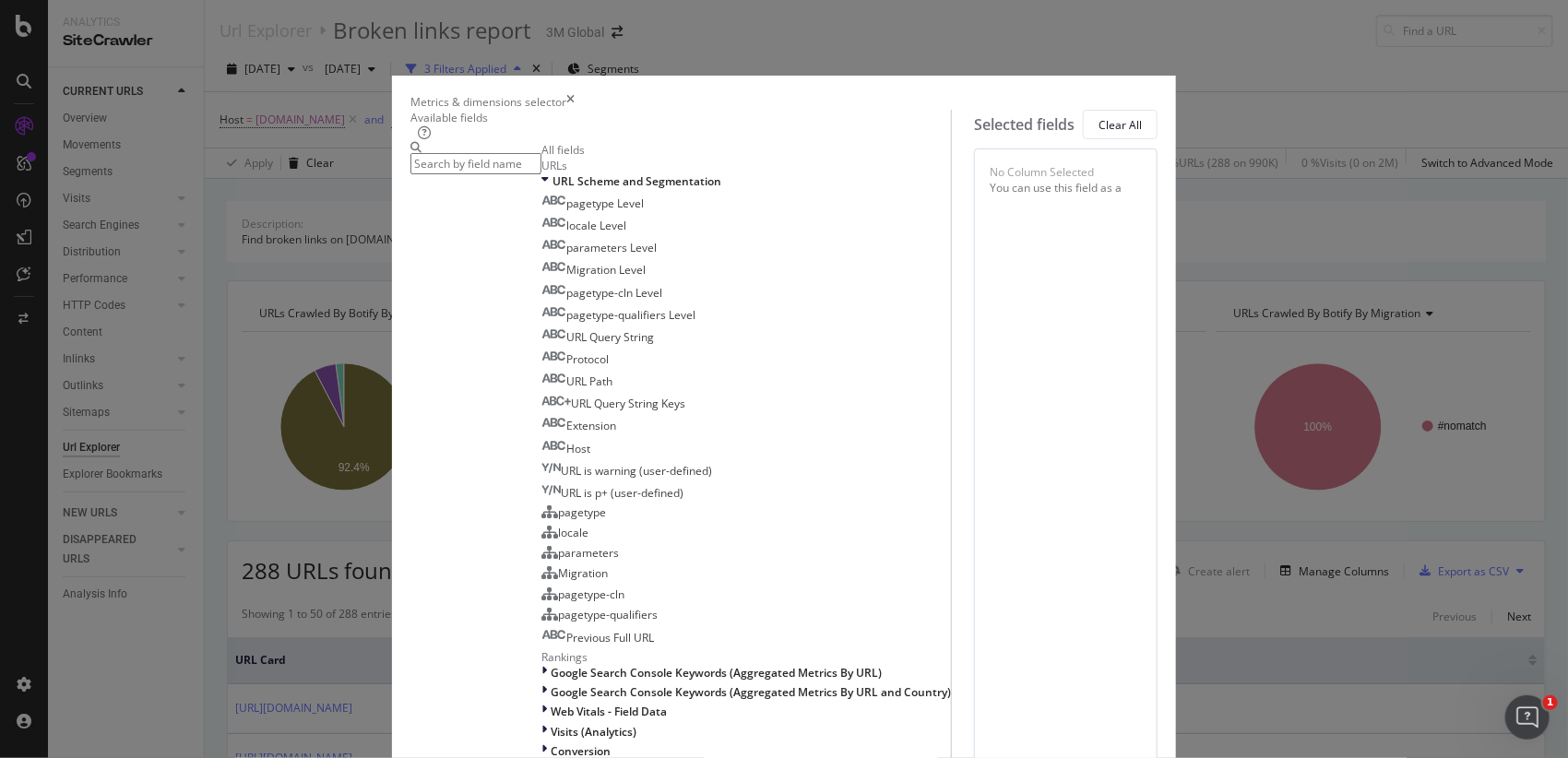
scroll to position [511, 0]
click at [974, 526] on div "No Column Selected You can use this field as a To pick up a draggable item, pre…" at bounding box center [1066, 594] width 184 height 892
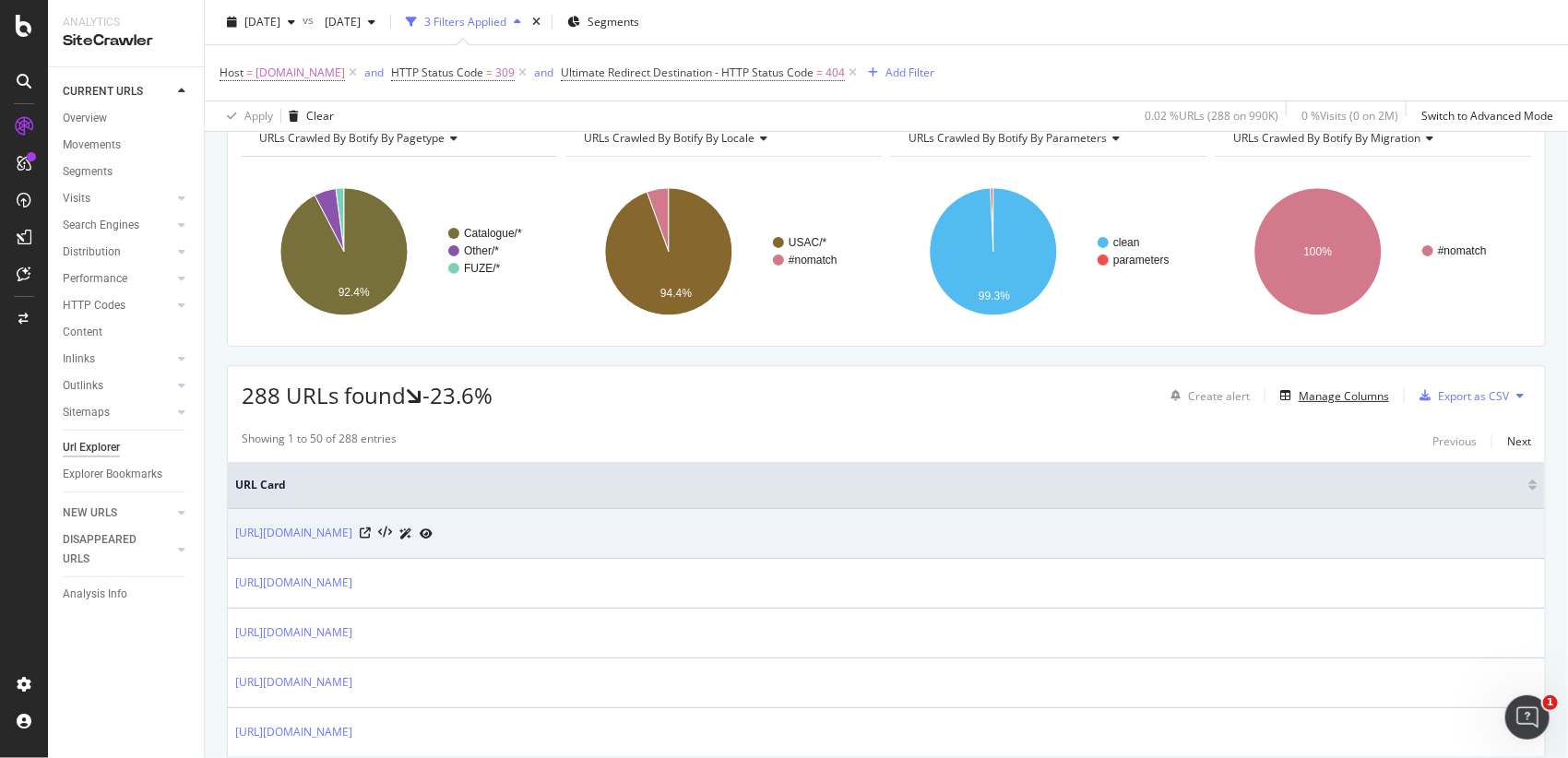
scroll to position [409, 0]
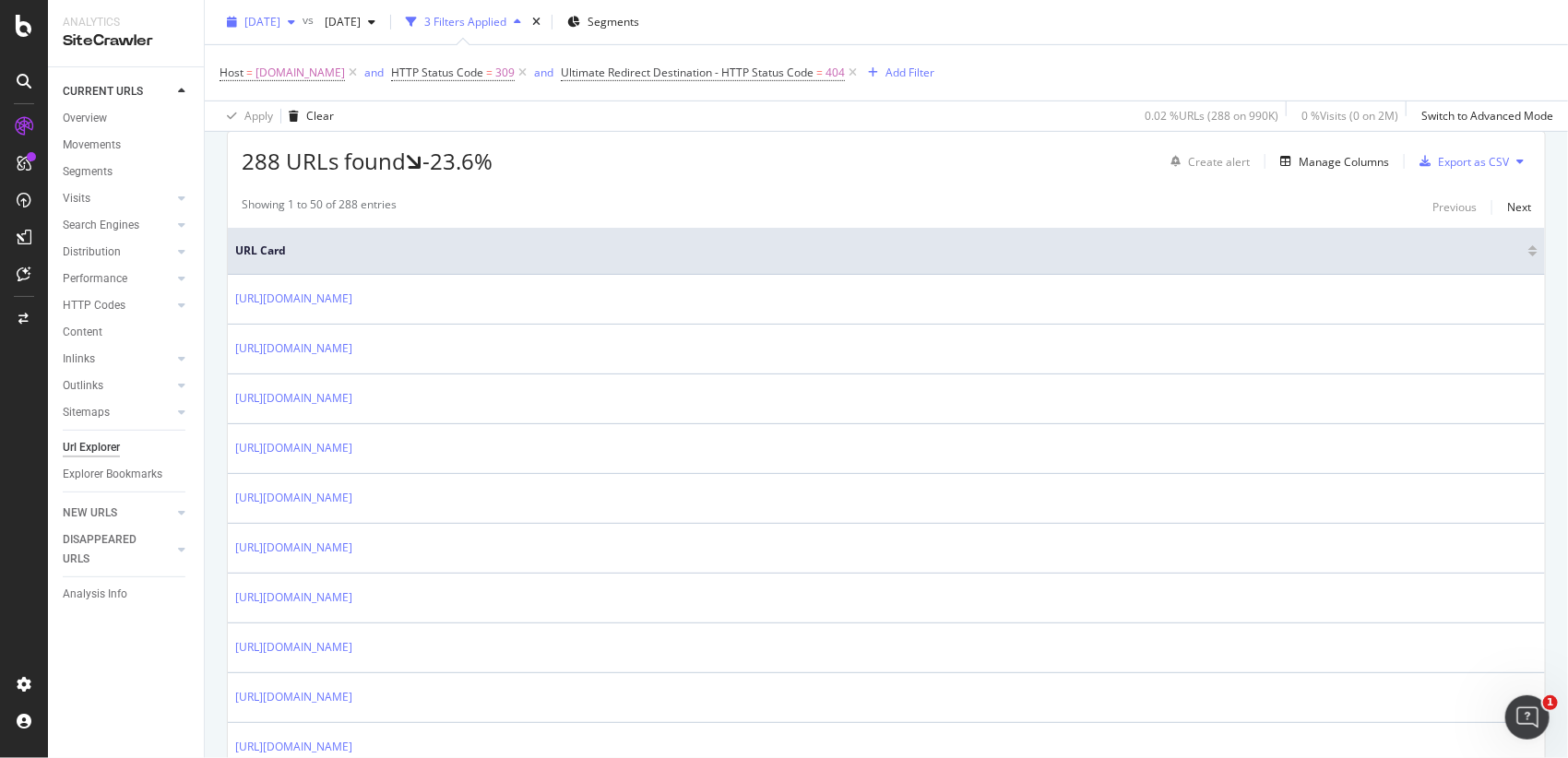
click at [280, 23] on span "[DATE]" at bounding box center [262, 21] width 36 height 16
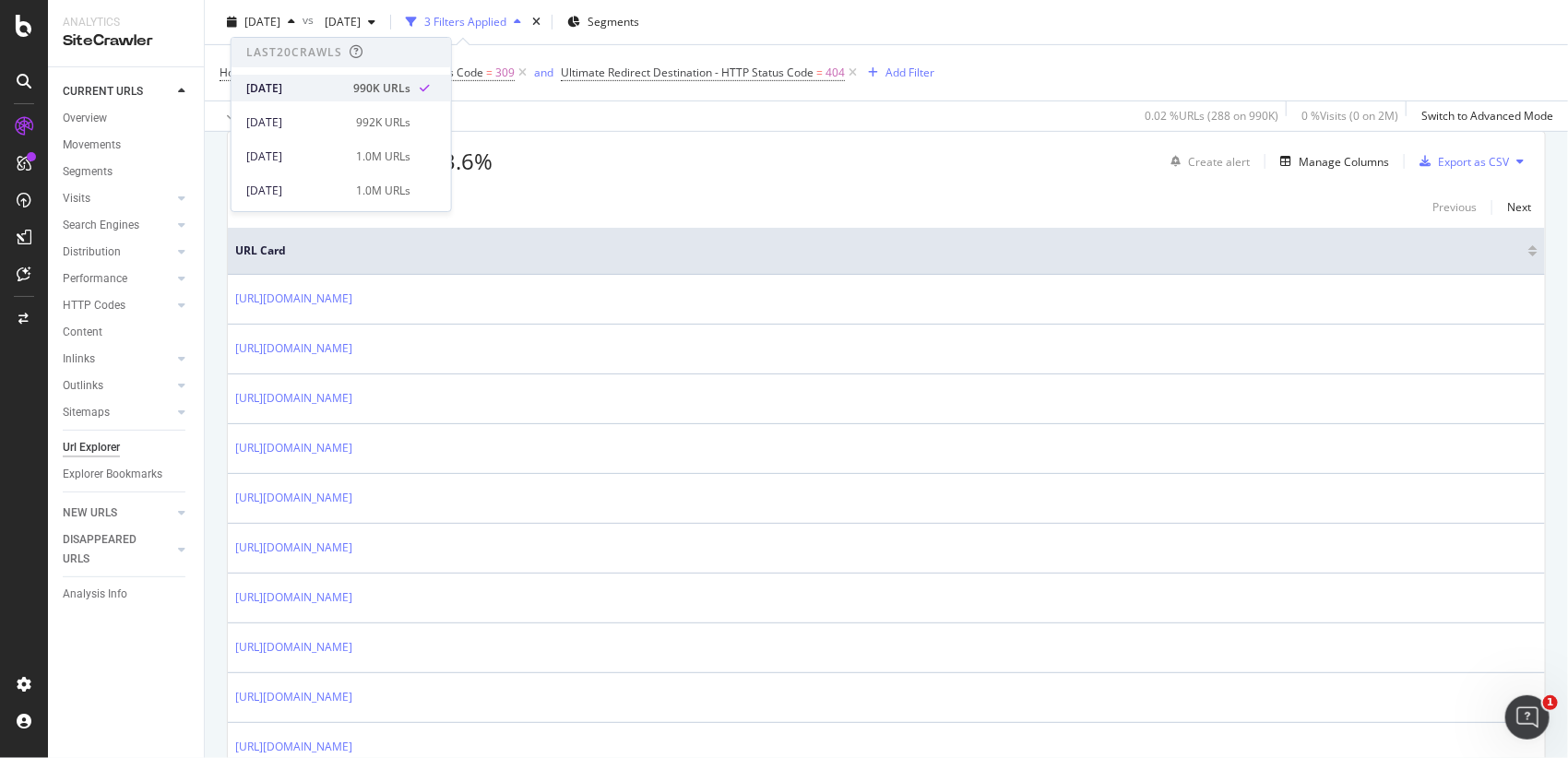
click at [295, 93] on div "[DATE]" at bounding box center [293, 88] width 96 height 17
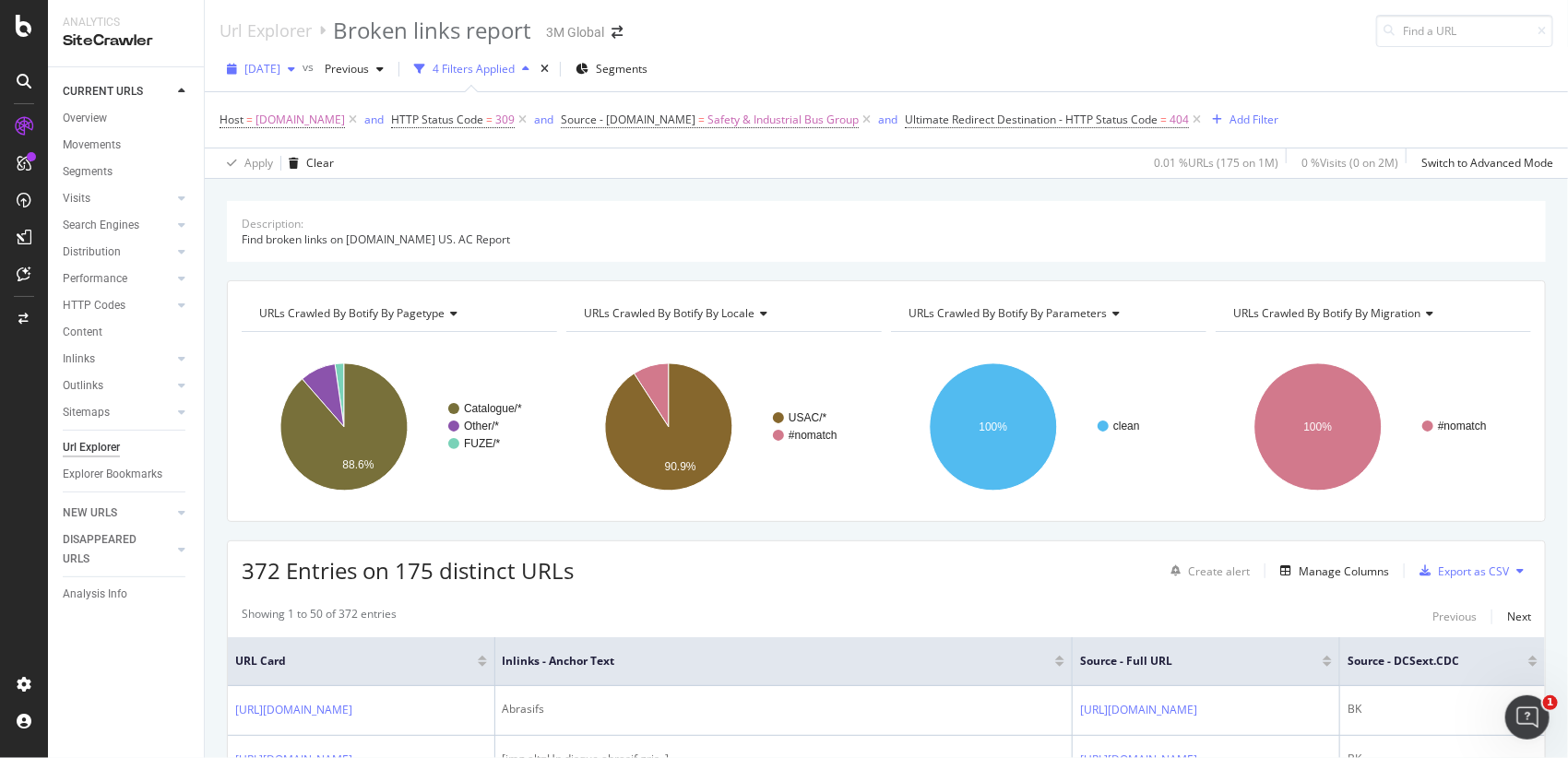
click at [289, 59] on div "[DATE]" at bounding box center [260, 70] width 83 height 28
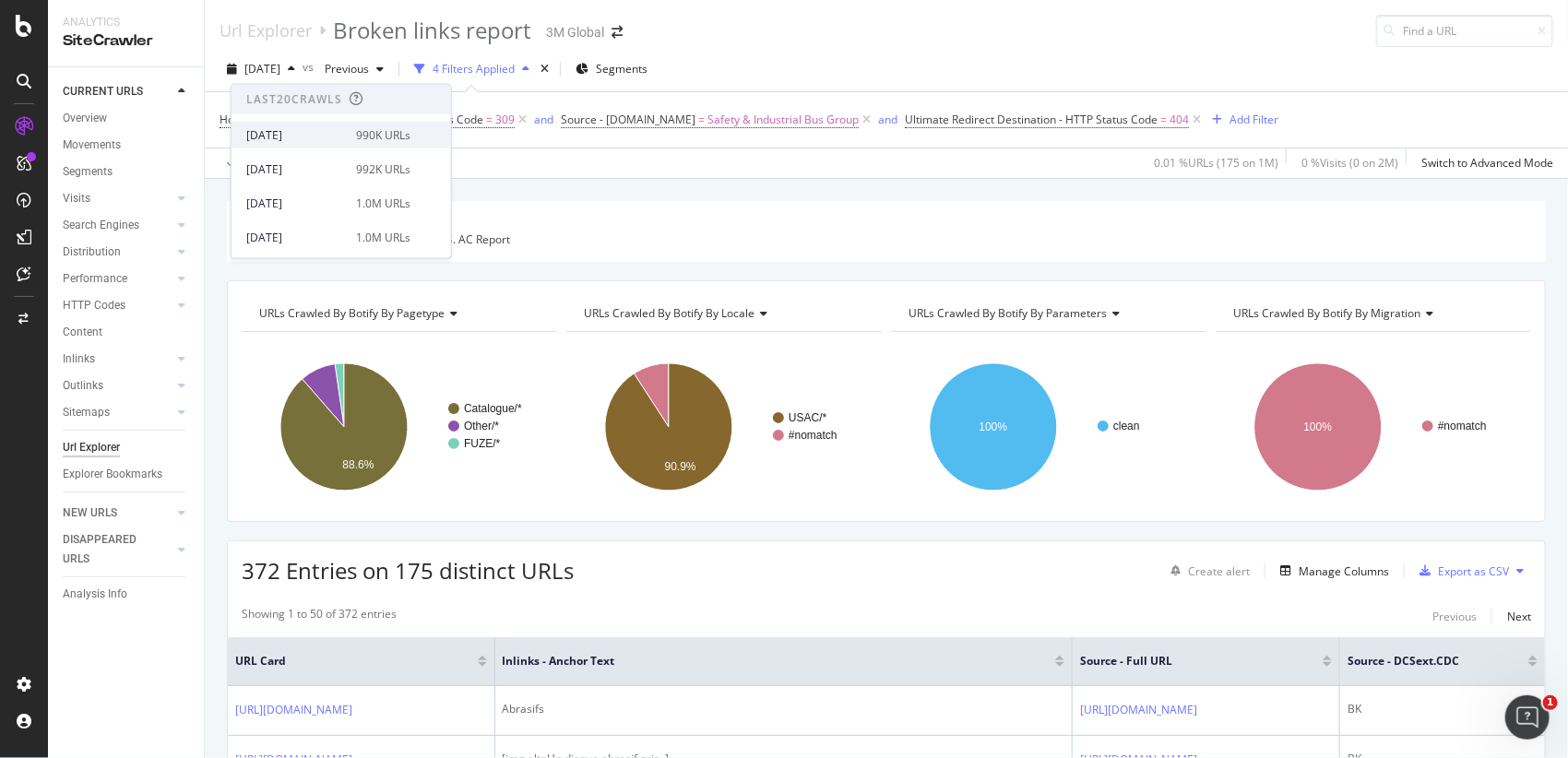
click at [304, 135] on div "[DATE]" at bounding box center [295, 135] width 98 height 17
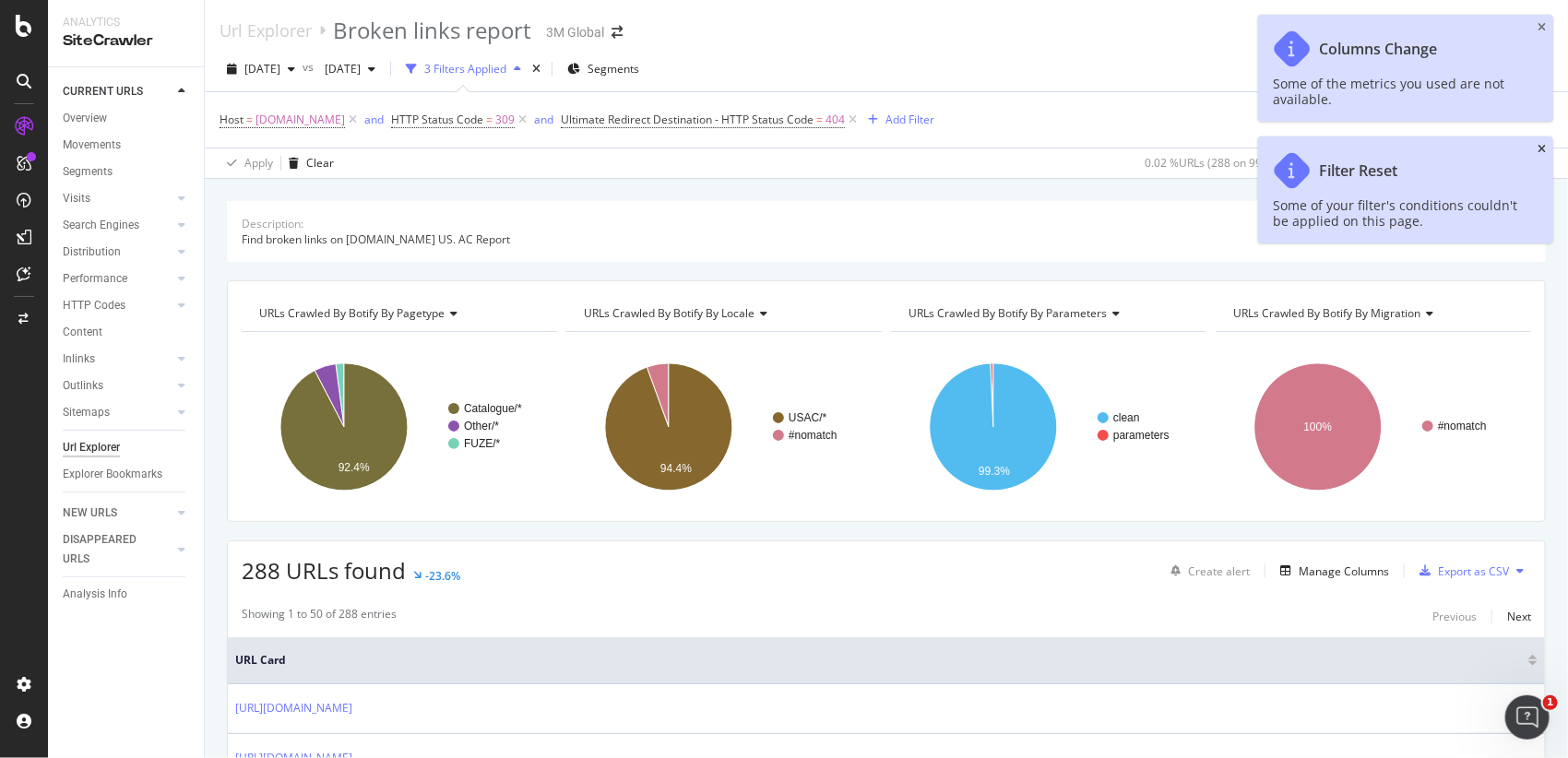
click at [1542, 159] on div "Filter Reset Some of your filter's conditions couldn't be applied on this page." at bounding box center [1406, 189] width 295 height 107
click at [1542, 151] on icon "close toast" at bounding box center [1541, 149] width 8 height 11
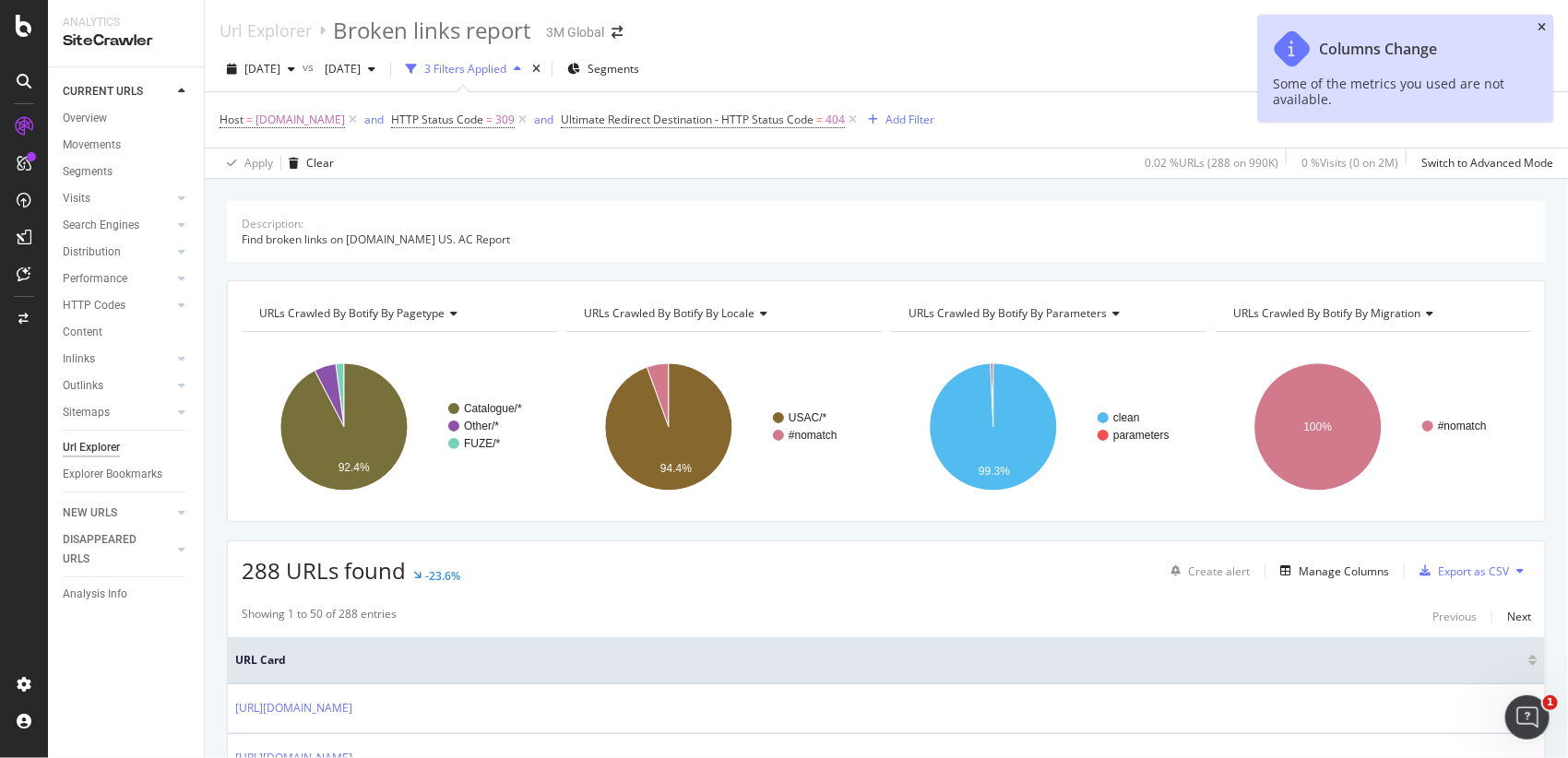
click at [1544, 27] on icon "close toast" at bounding box center [1541, 28] width 8 height 11
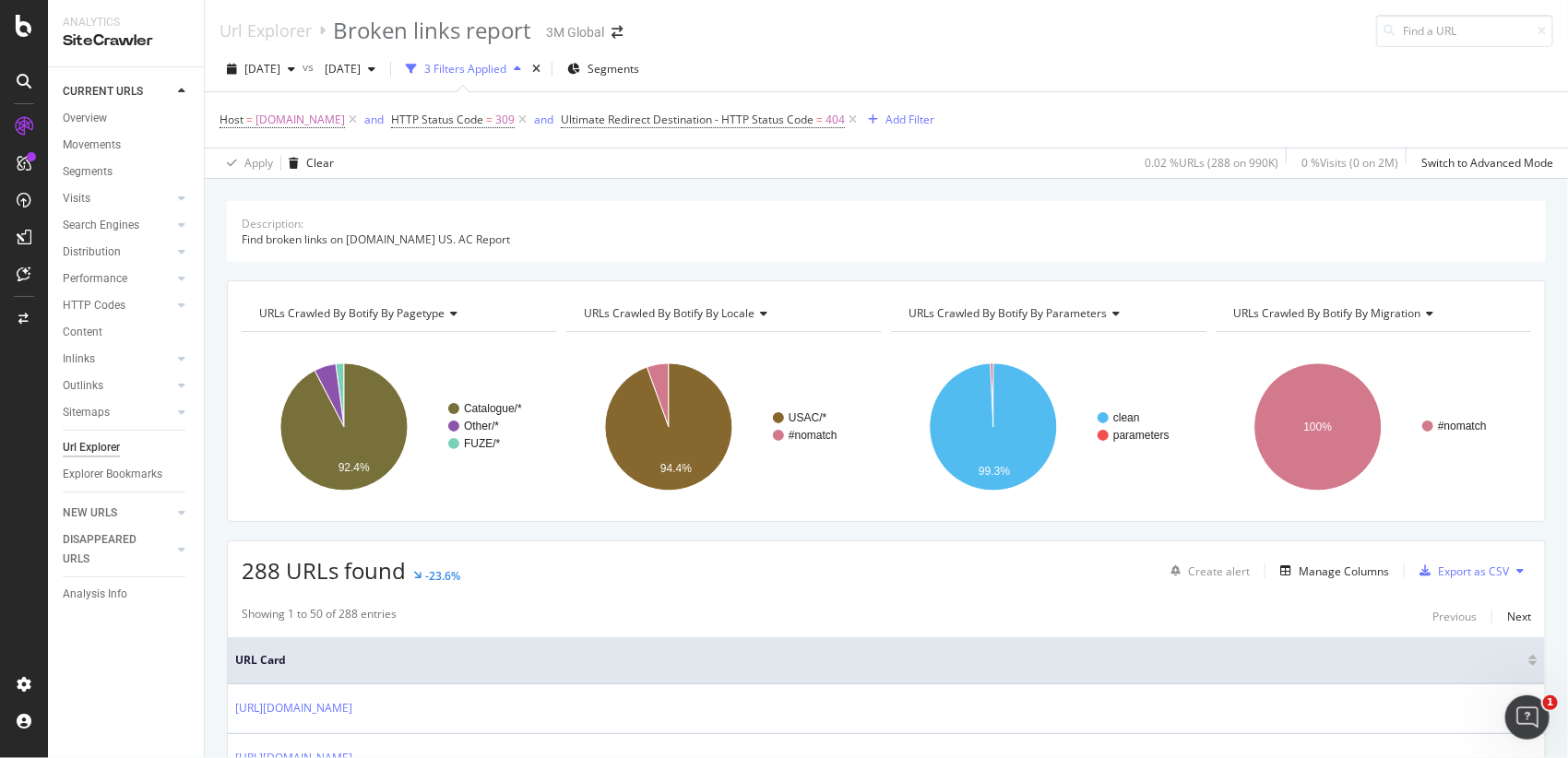
click at [846, 585] on div "288 URLs found -23.6% Create alert Manage Columns Export as CSV" at bounding box center [886, 563] width 1317 height 45
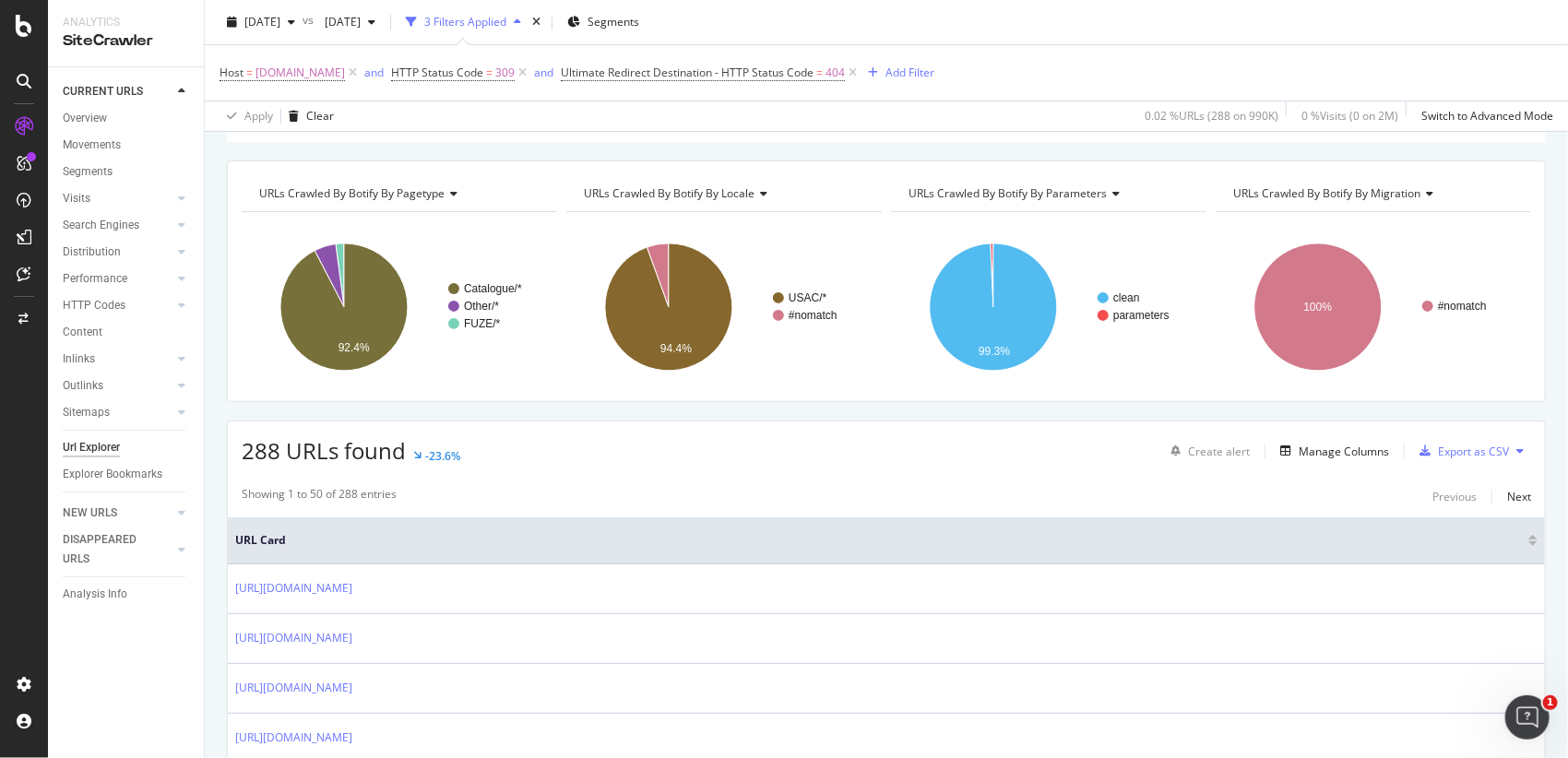
scroll to position [307, 0]
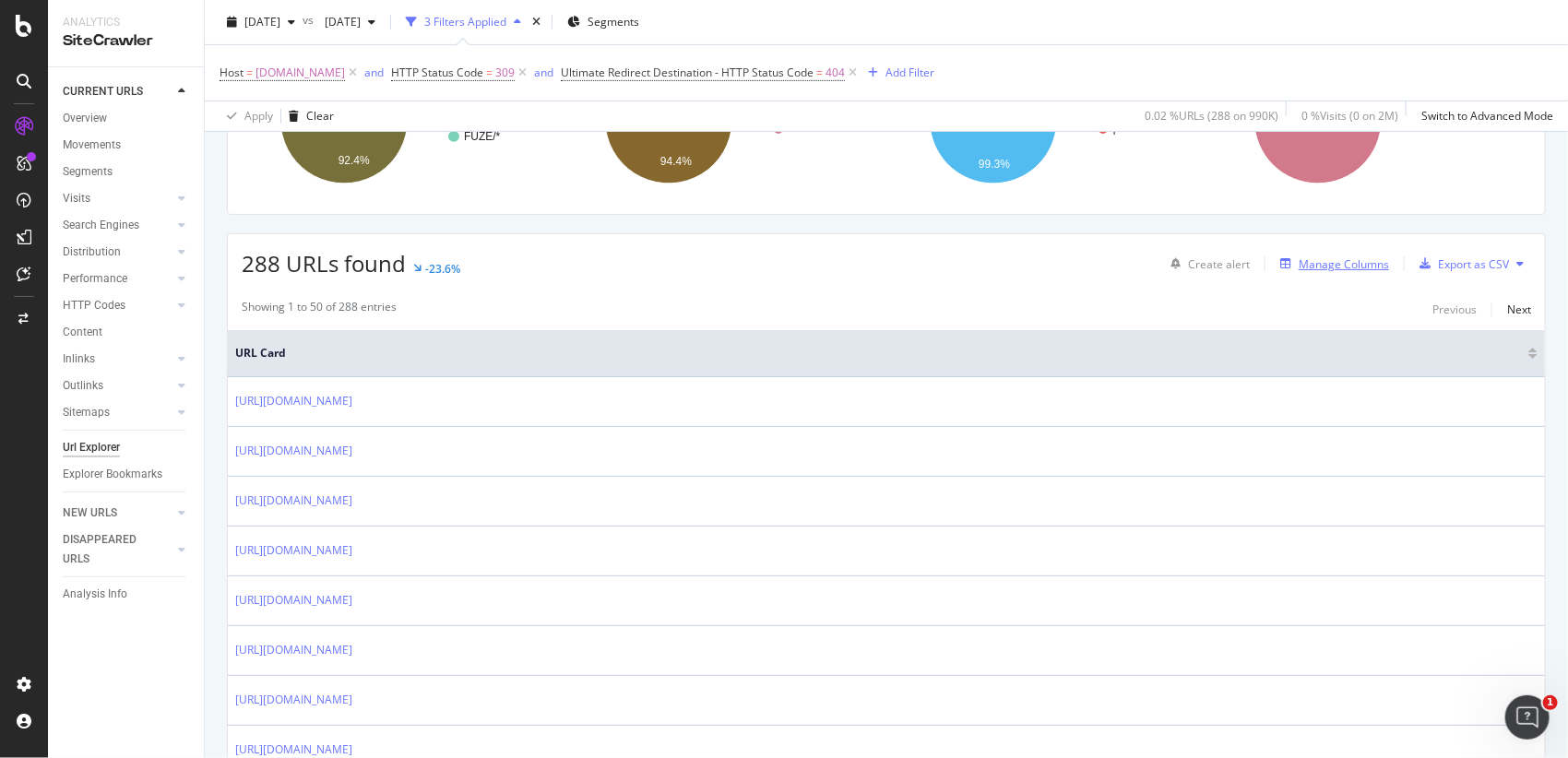
click at [1339, 265] on div "Manage Columns" at bounding box center [1343, 263] width 90 height 16
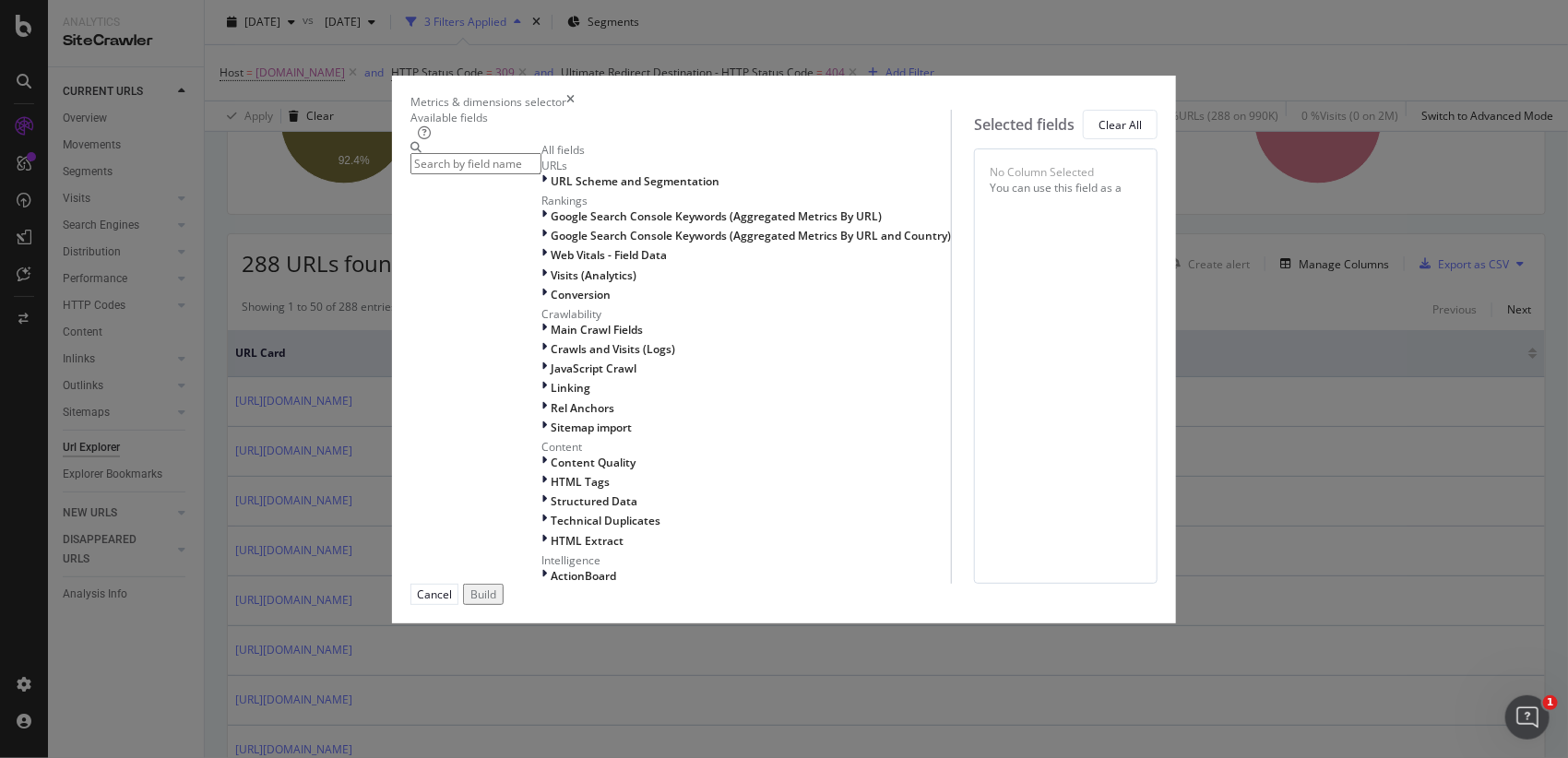
scroll to position [0, 0]
click at [575, 94] on icon "times" at bounding box center [570, 101] width 8 height 16
